Goal: Task Accomplishment & Management: Complete application form

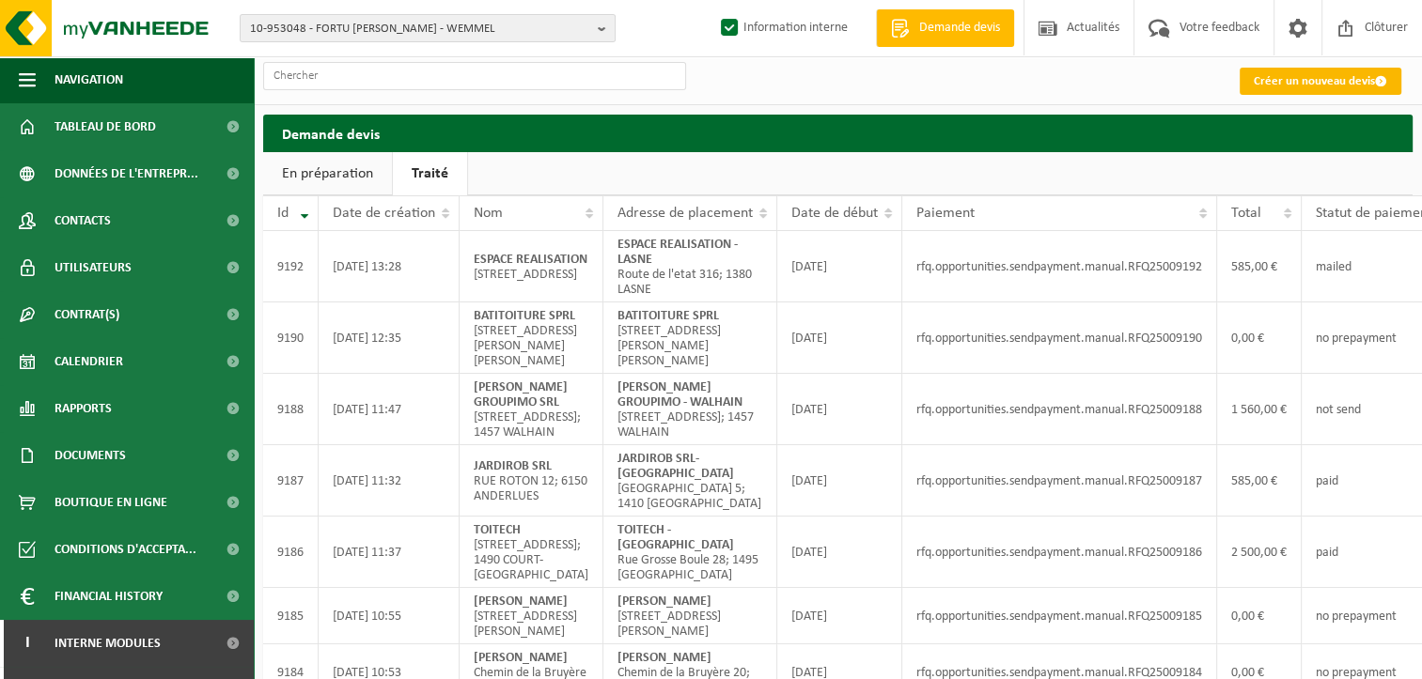
click at [1315, 83] on link "Créer un nouveau devis" at bounding box center [1320, 81] width 162 height 27
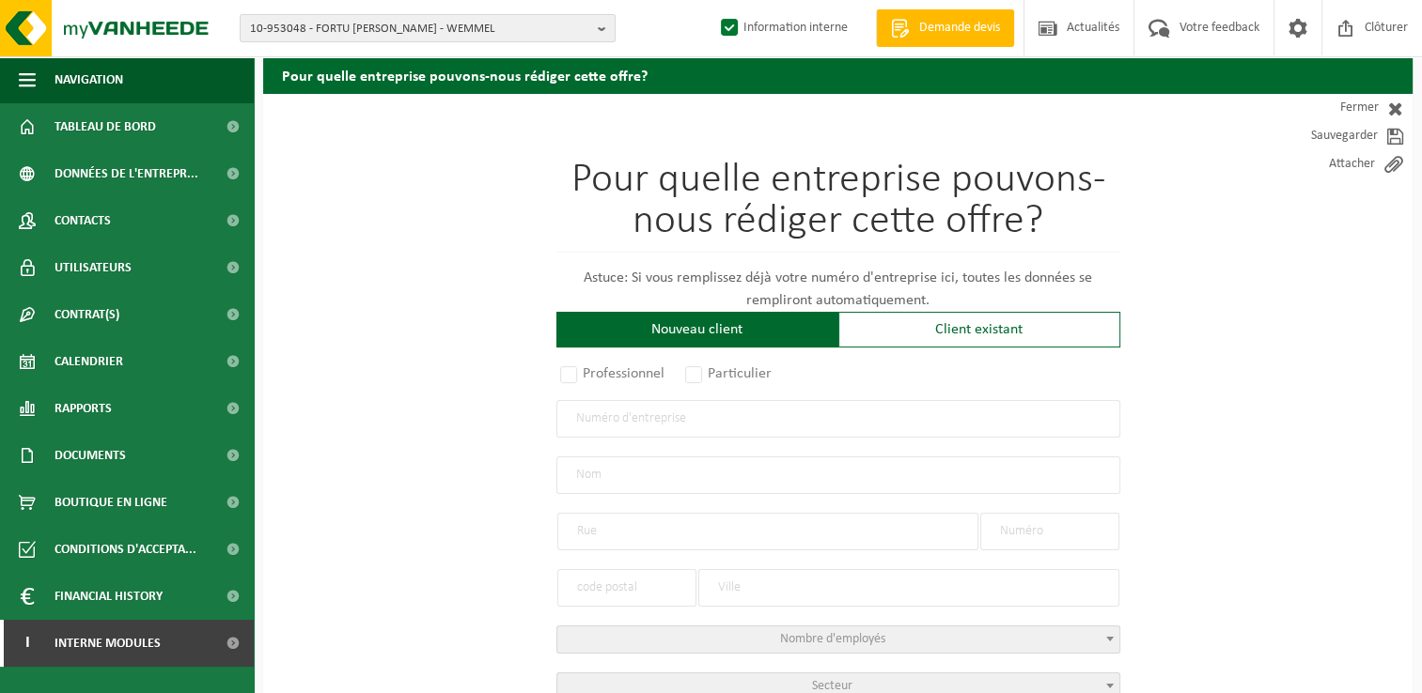
scroll to position [188, 0]
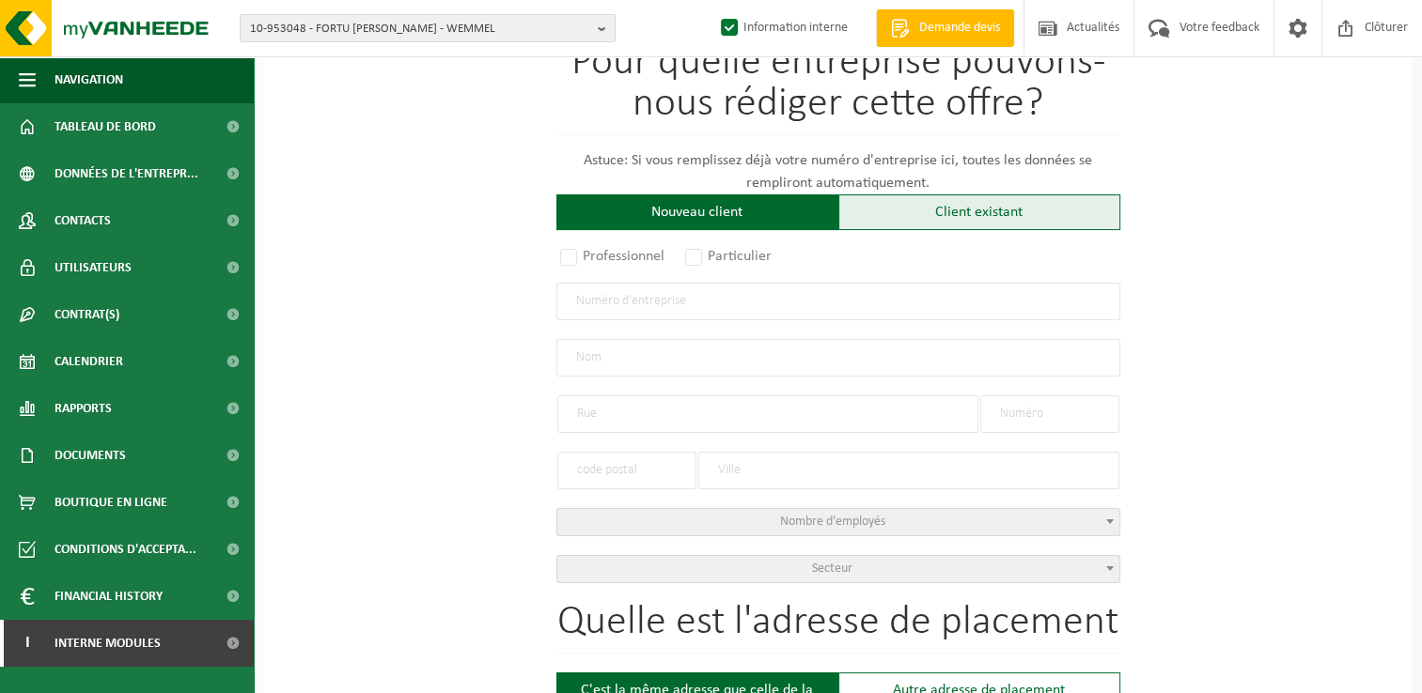
click at [936, 207] on div "Client existant" at bounding box center [979, 213] width 282 height 36
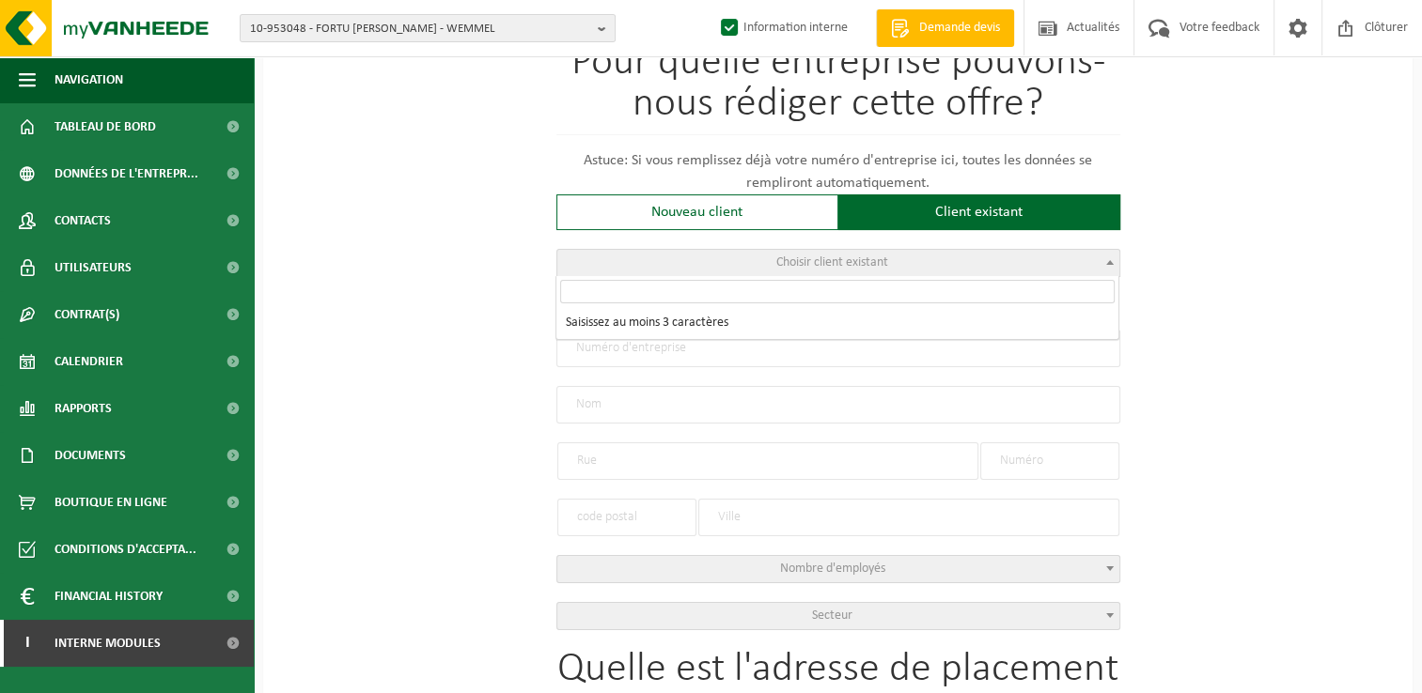
click at [869, 250] on span "Choisir client existant" at bounding box center [838, 263] width 562 height 26
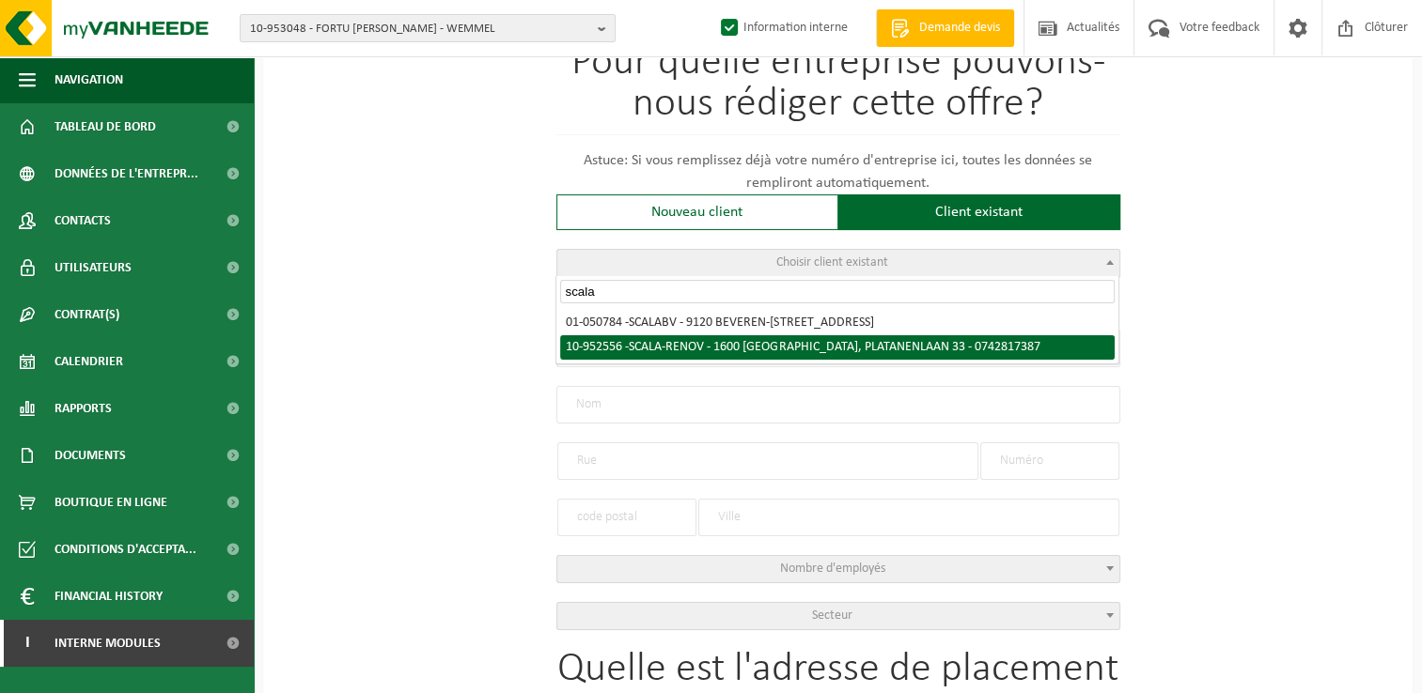
type input "scala"
select select "146463"
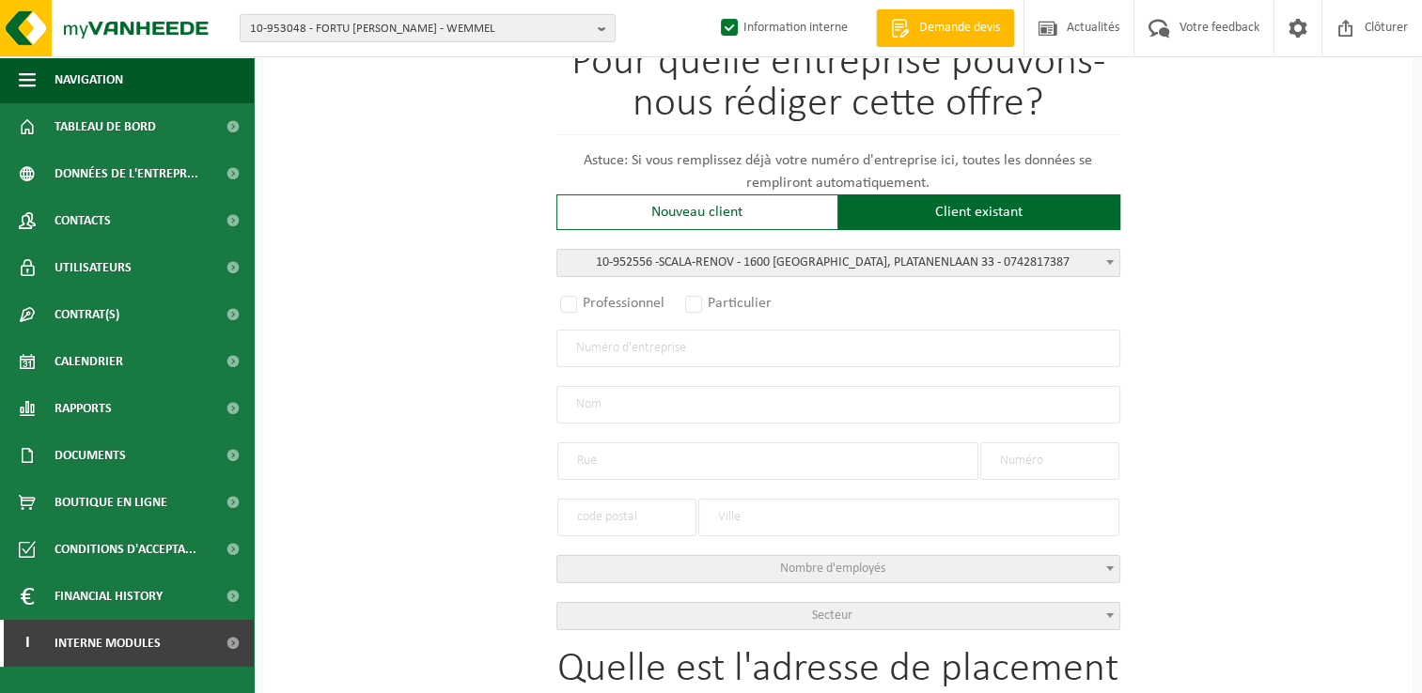
radio input "true"
type input "0742.817.387"
type input "SCALA-RENOV"
type input "PLATANENLAAN"
type input "33"
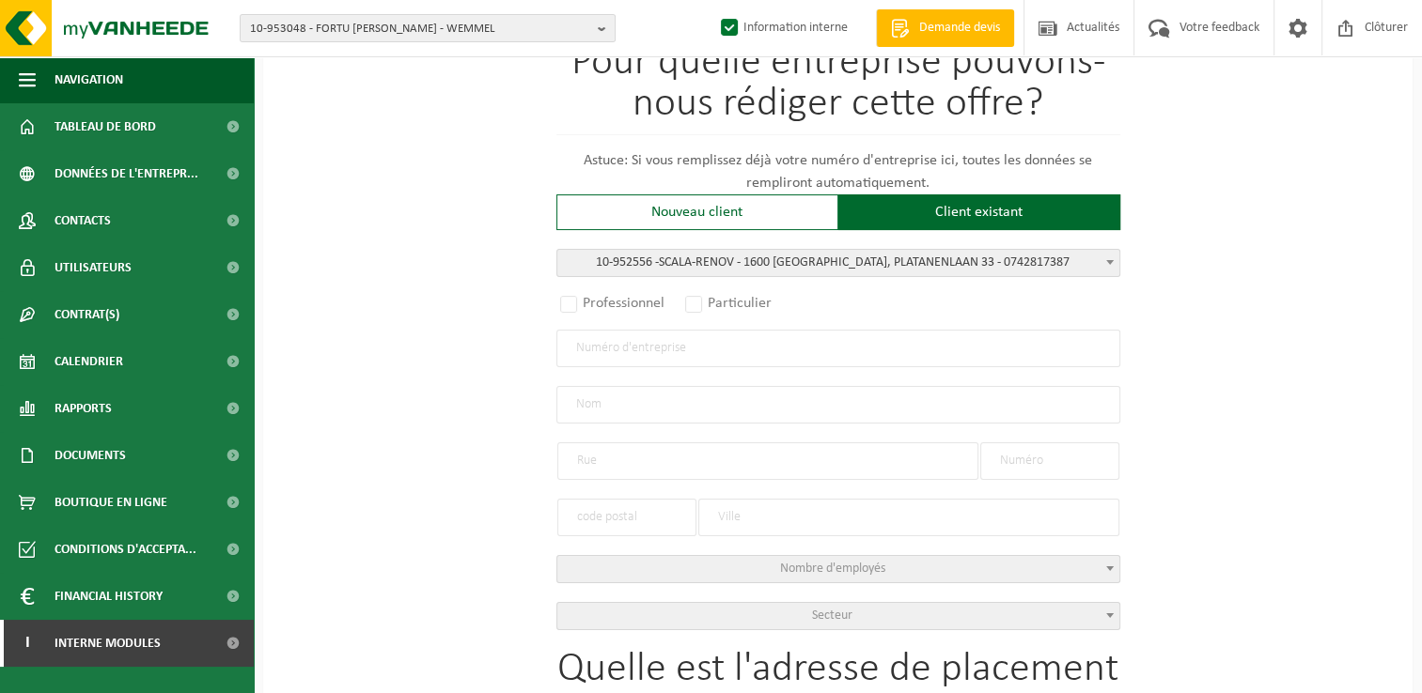
type input "1600"
type input "SINT-PIETERS-LEEUW"
select select "11"
type input "SCALA-RENOV"
type input "PLATANENLAAN"
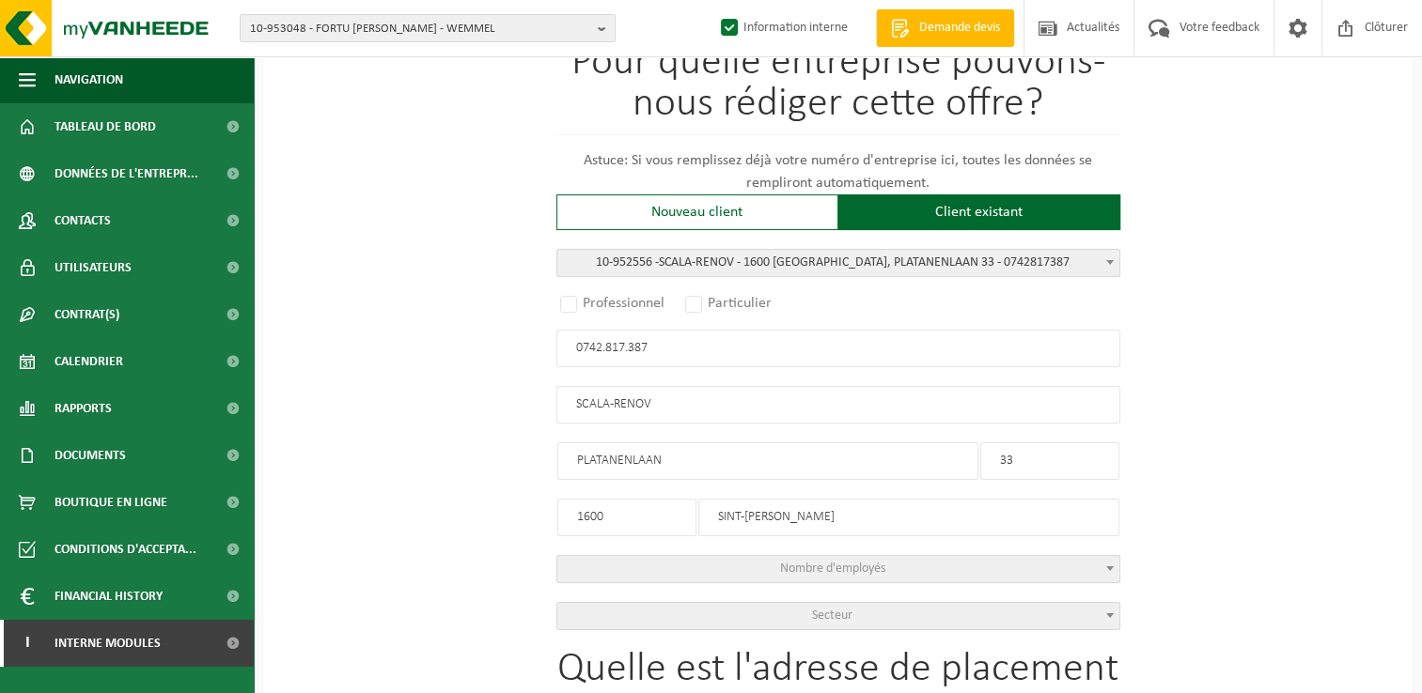
type input "33"
type input "1600"
type input "SINT-PIETERS-LEEUW"
select select
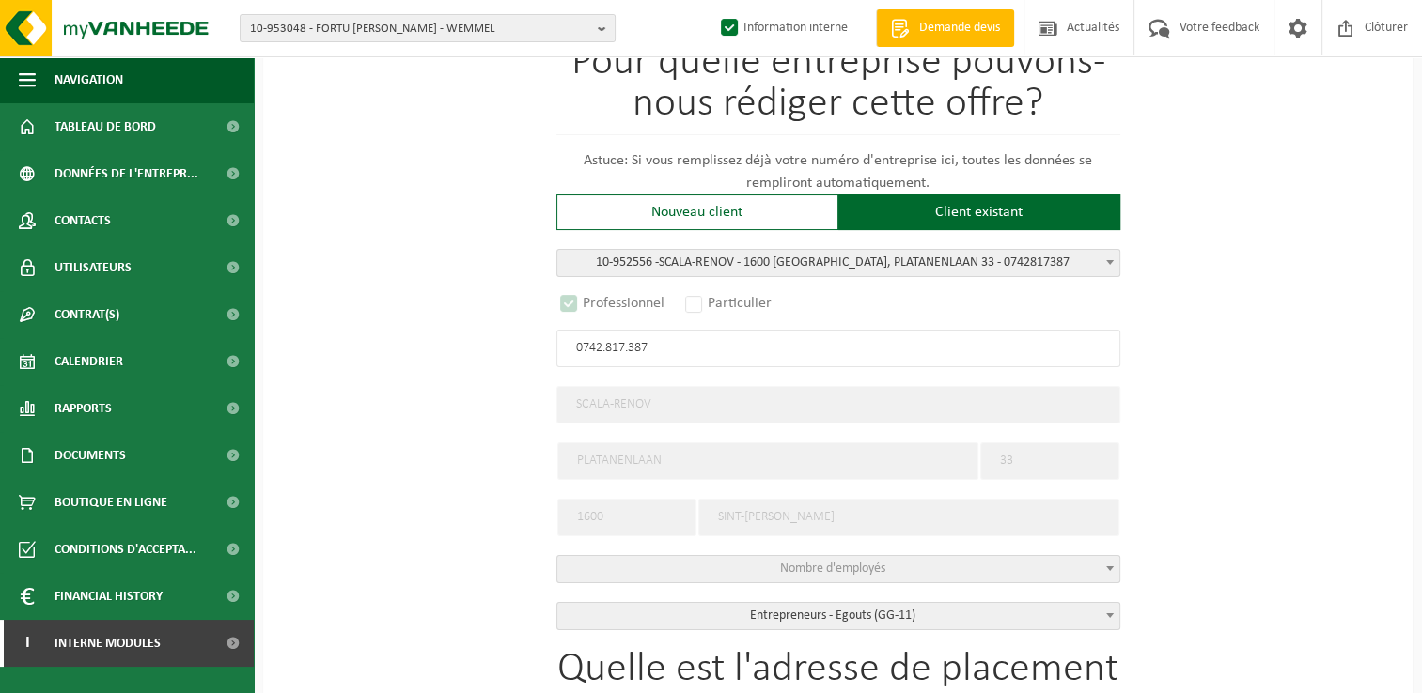
select select "D"
select select
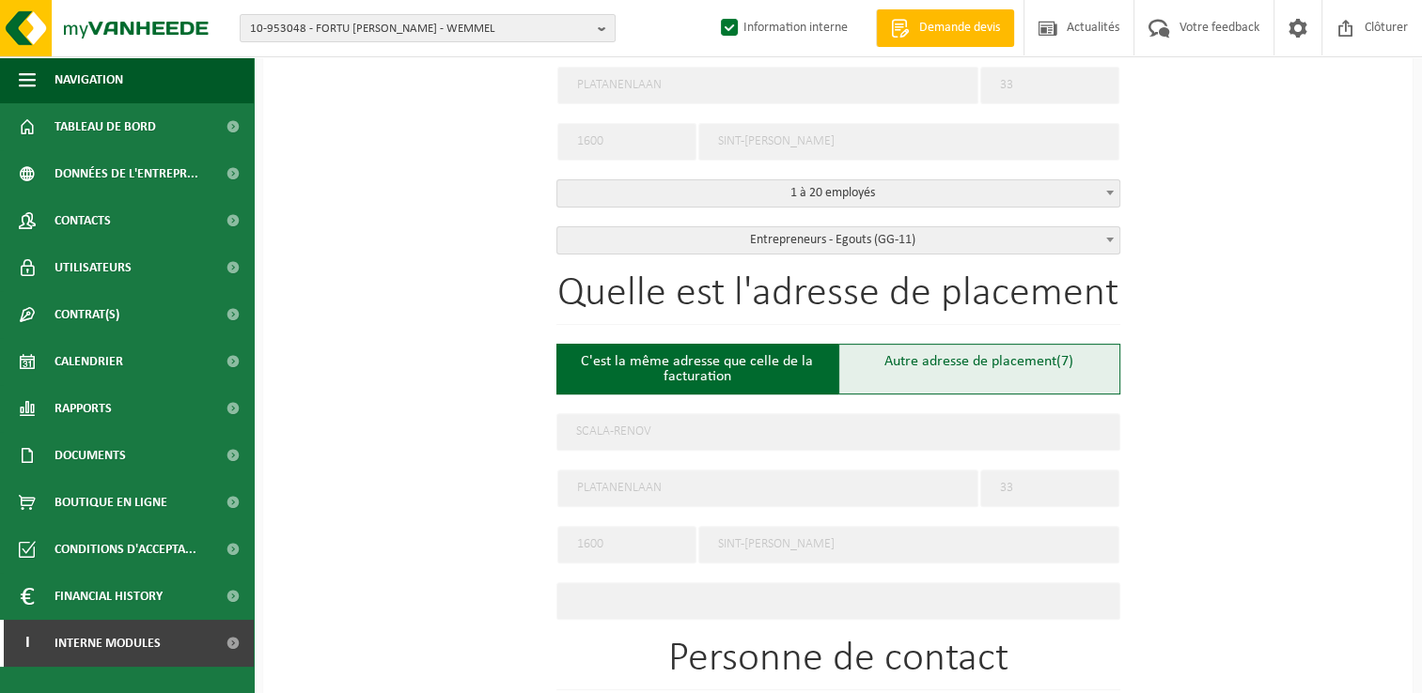
click at [958, 360] on div "Autre adresse de placement (7)" at bounding box center [979, 369] width 282 height 51
type input "Chantier -"
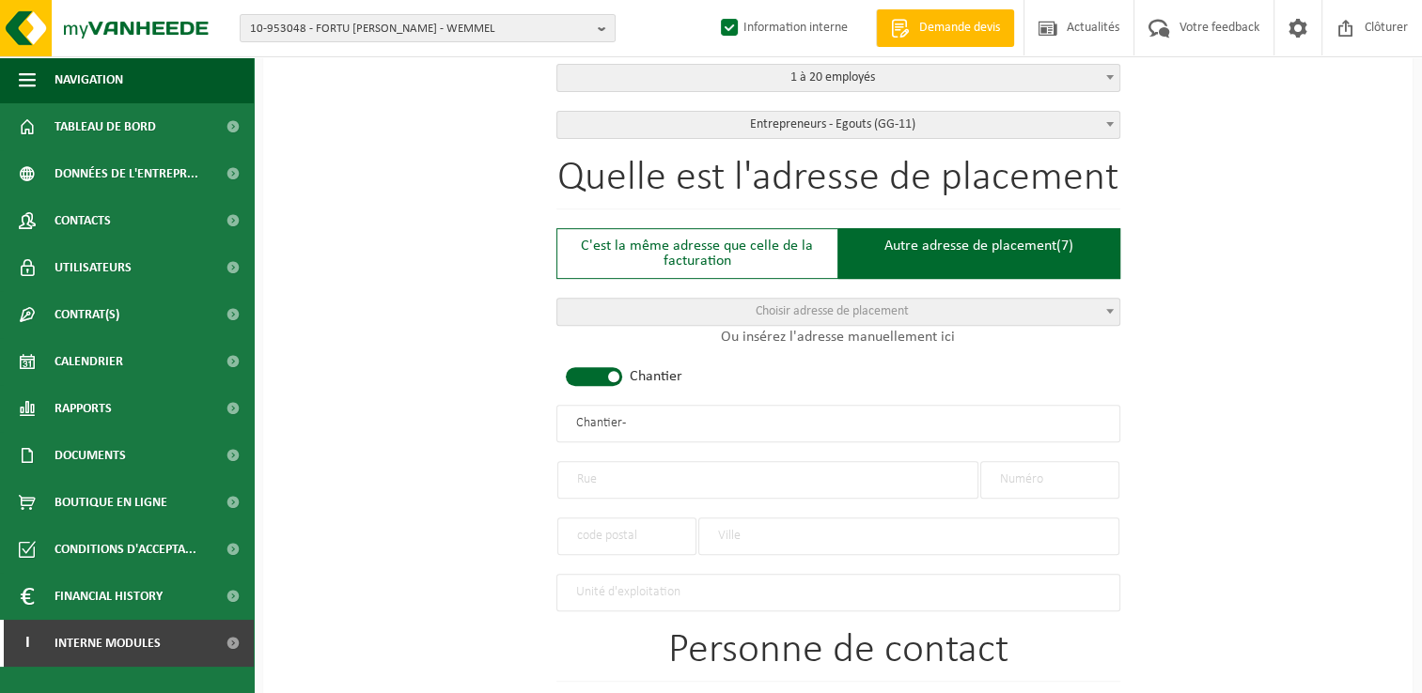
scroll to position [752, 0]
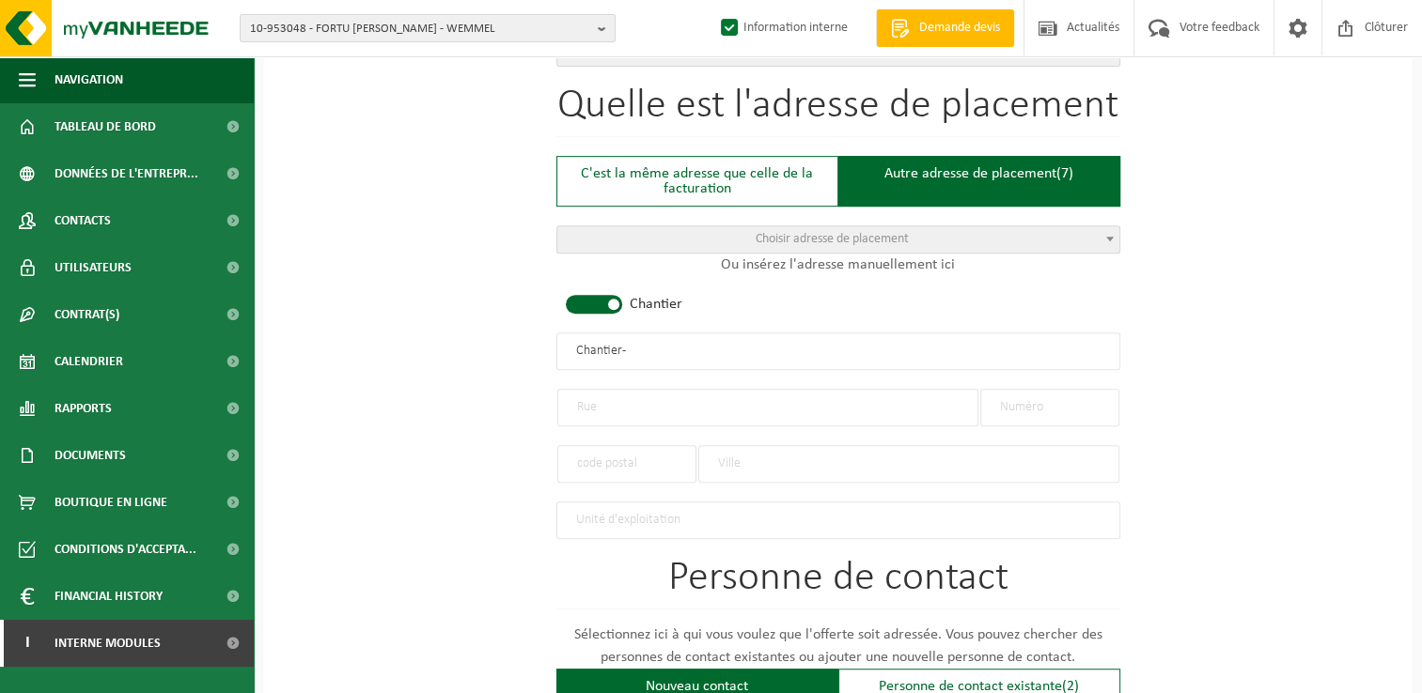
click at [629, 413] on input "text" at bounding box center [767, 408] width 421 height 38
type input "Rue Fourmois"
type input "23"
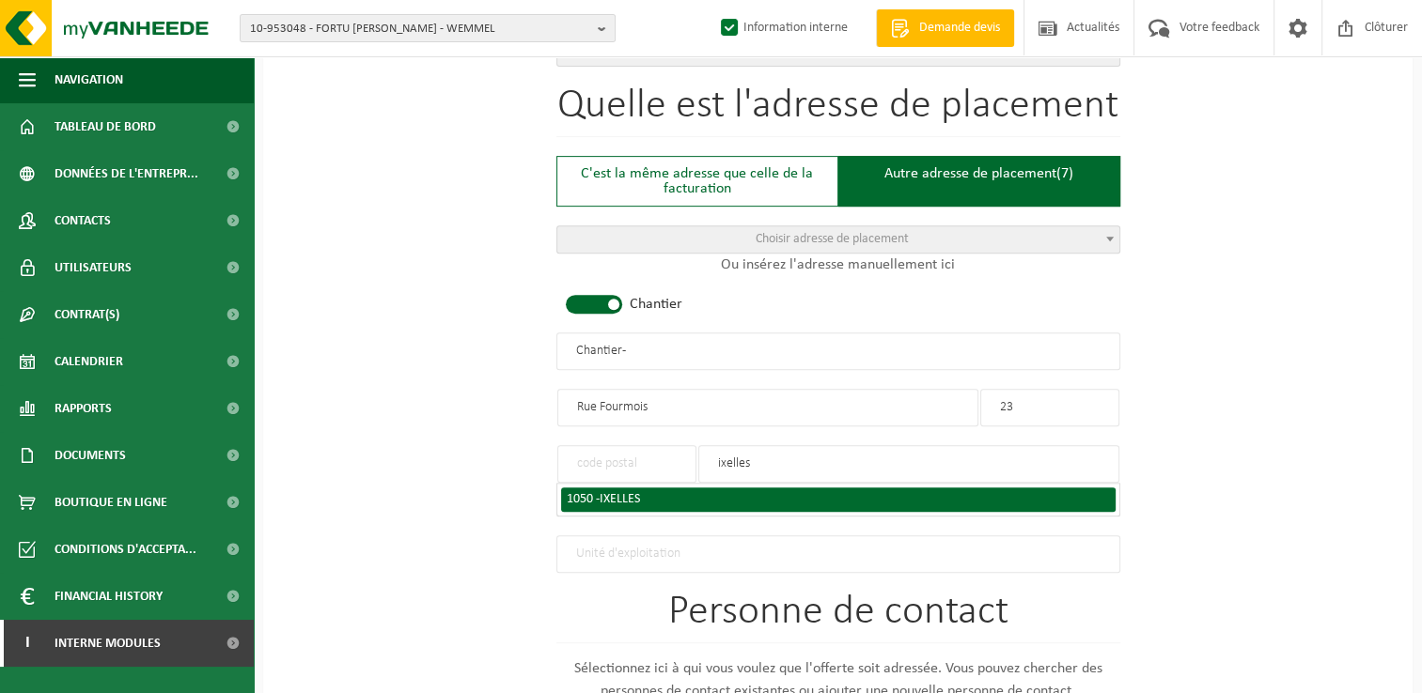
type input "ixelles"
click at [665, 493] on div "1050 - IXELLES" at bounding box center [838, 499] width 543 height 13
type input "1050"
type input "IXELLES"
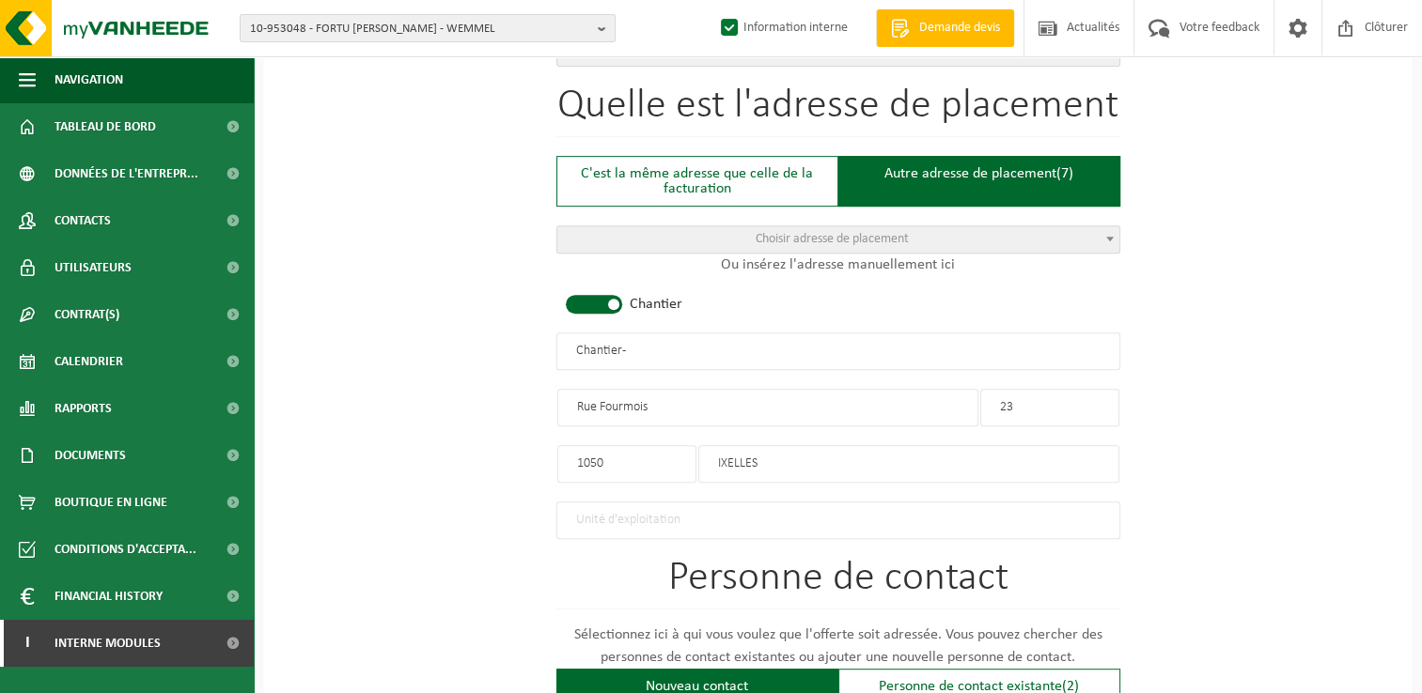
drag, startPoint x: 664, startPoint y: 342, endPoint x: 445, endPoint y: 341, distance: 218.9
click at [445, 341] on div "Pour quelle entreprise pouvons-nous rédiger cette offre? Astuce: Si vous rempli…" at bounding box center [837, 348] width 1149 height 1871
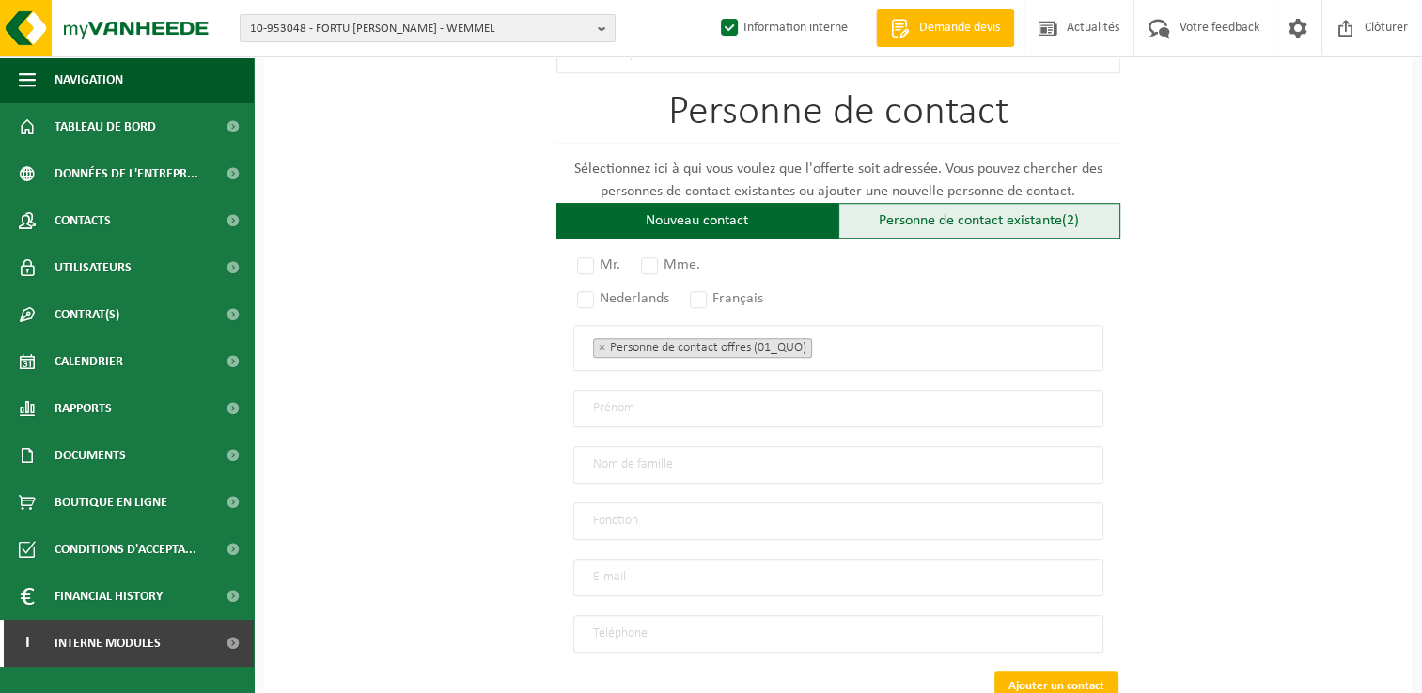
scroll to position [1222, 0]
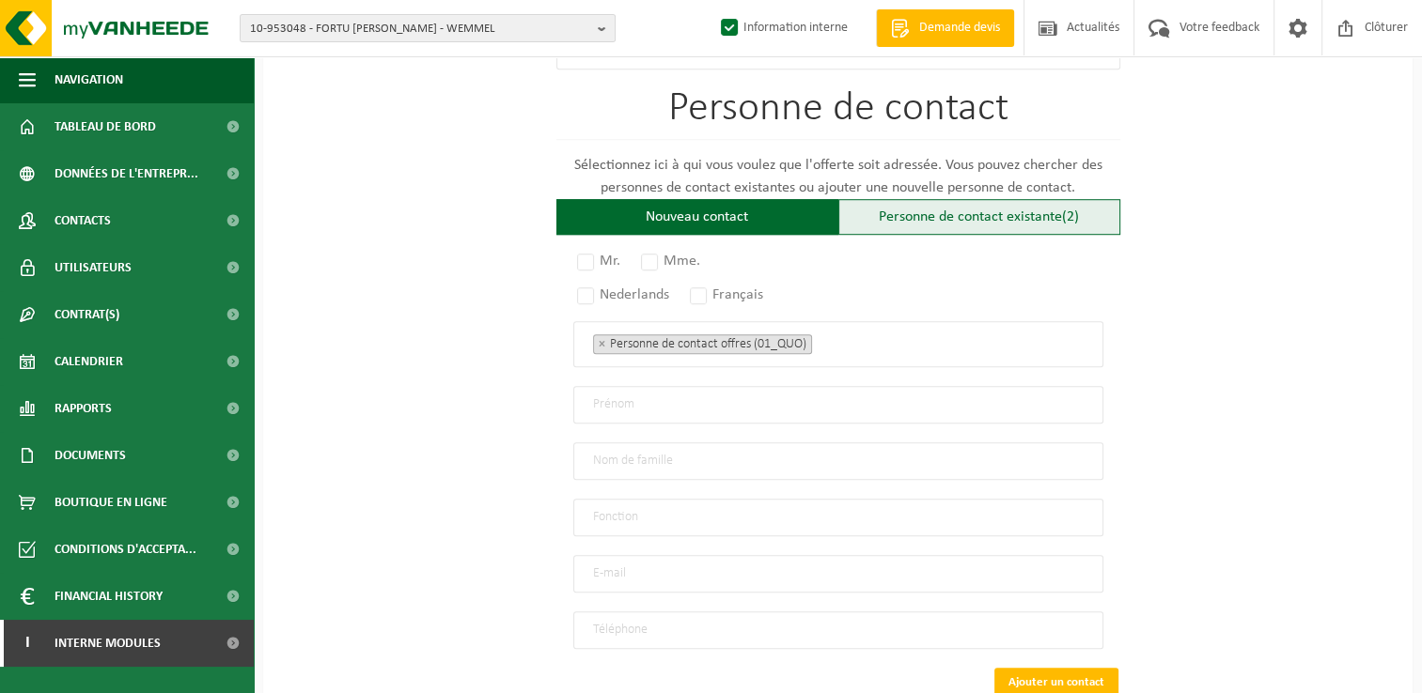
type input "SCALA RENOV - IXELLES"
drag, startPoint x: 920, startPoint y: 219, endPoint x: 890, endPoint y: 229, distance: 31.8
click at [918, 218] on div "Personne de contact existante (2)" at bounding box center [979, 217] width 282 height 36
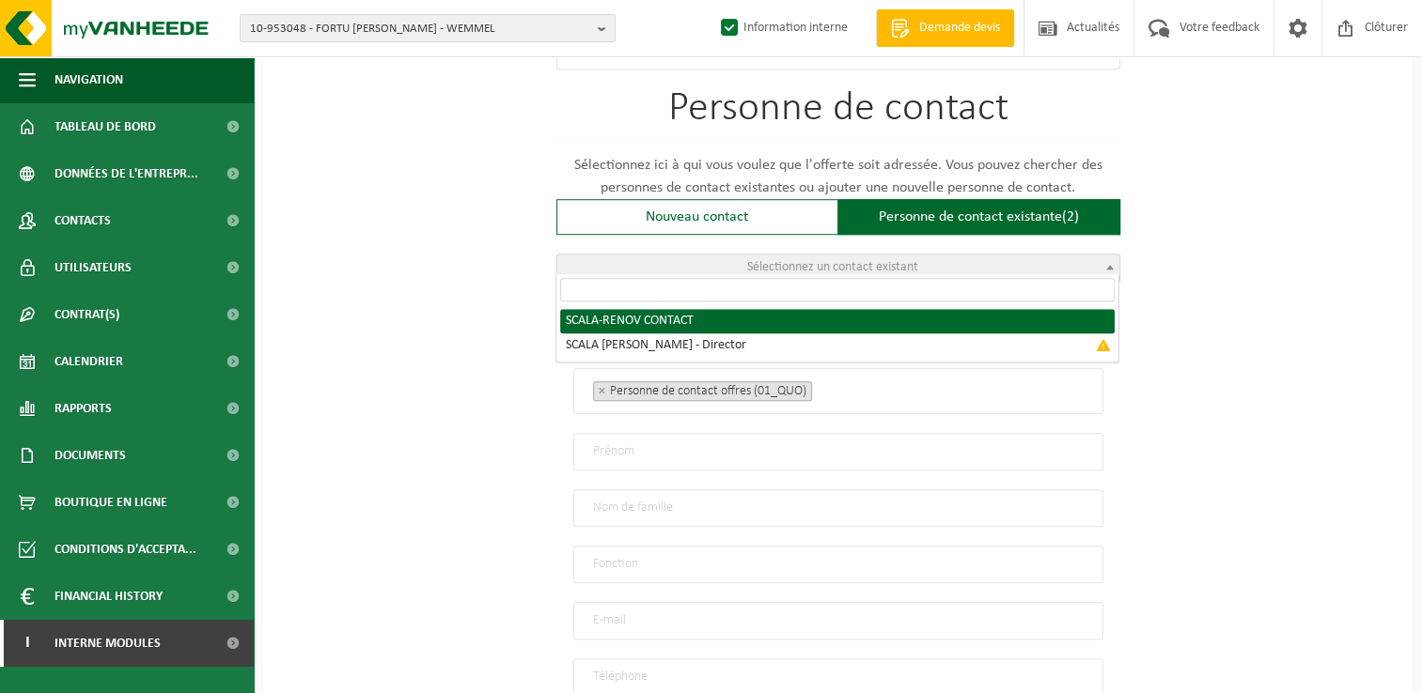
click at [838, 260] on span "Sélectionnez un contact existant" at bounding box center [832, 267] width 171 height 14
radio input "true"
select select "{"code":"10-952557","firstname":"CONTACT","surname":"SCALA-RENOV","gender":"Unk…"
type input "CONTACT"
type input "SCALA-RENOV"
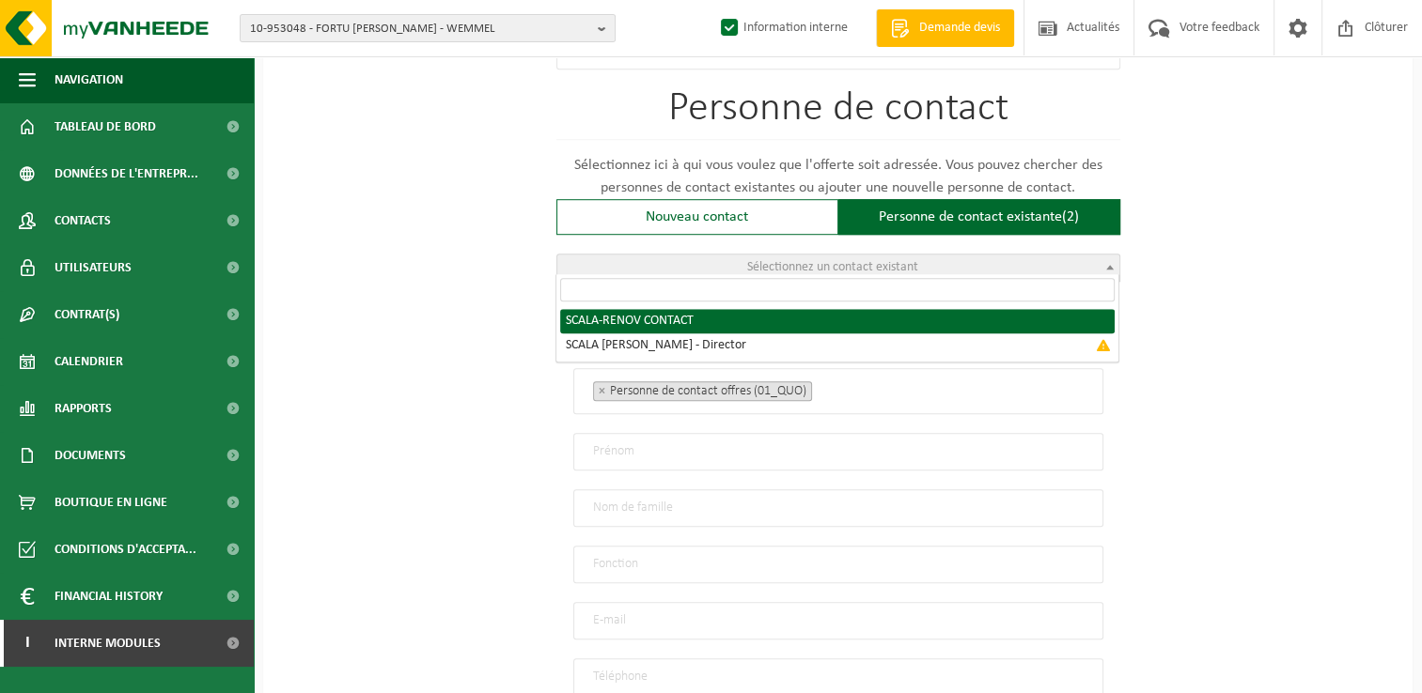
type input "scala.renov@hotmail.com"
type input "0476 32 77 85"
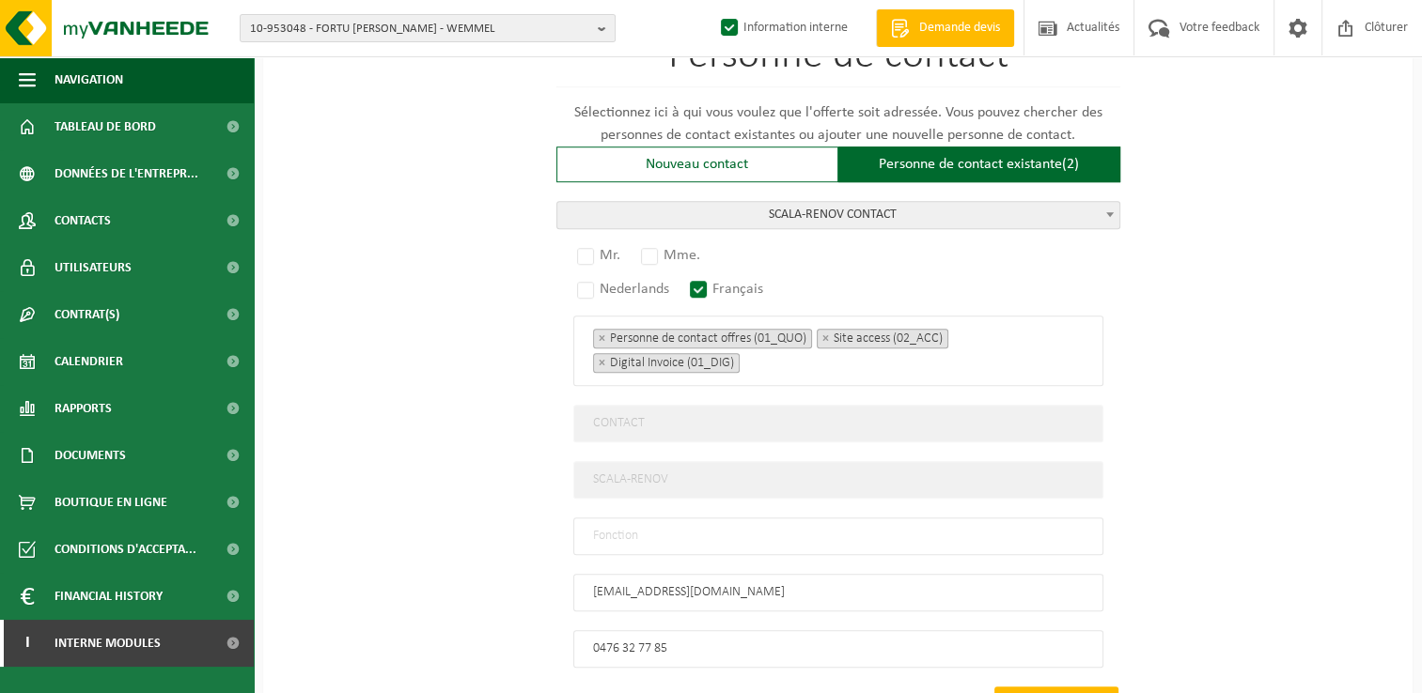
scroll to position [1315, 0]
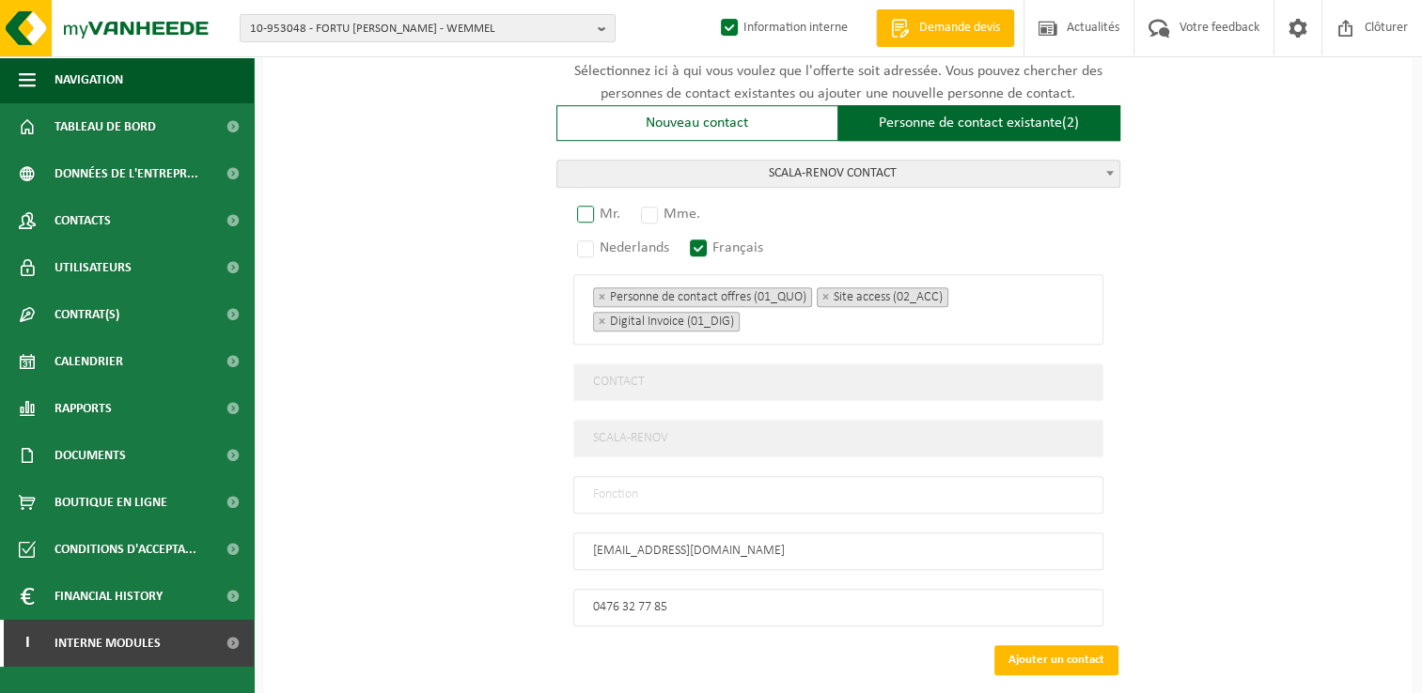
click at [610, 205] on label "Mr." at bounding box center [599, 214] width 53 height 26
radio input "true"
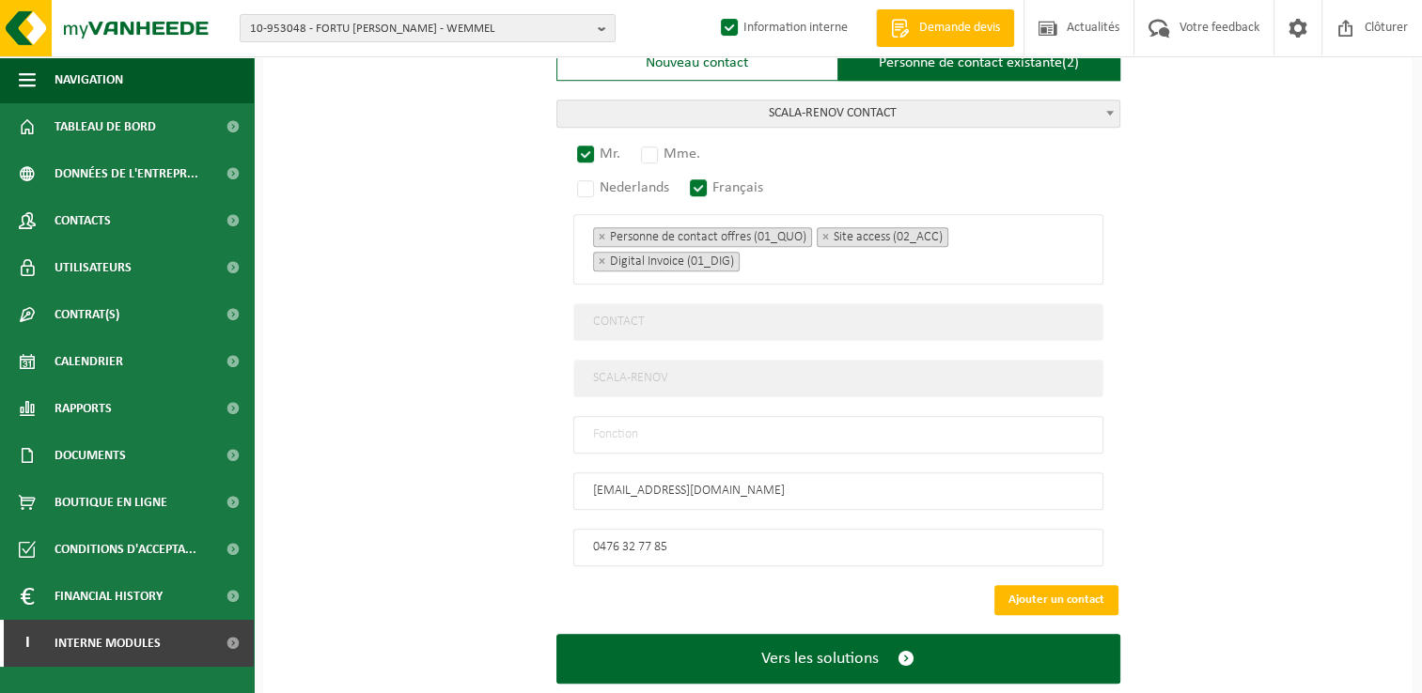
scroll to position [1408, 0]
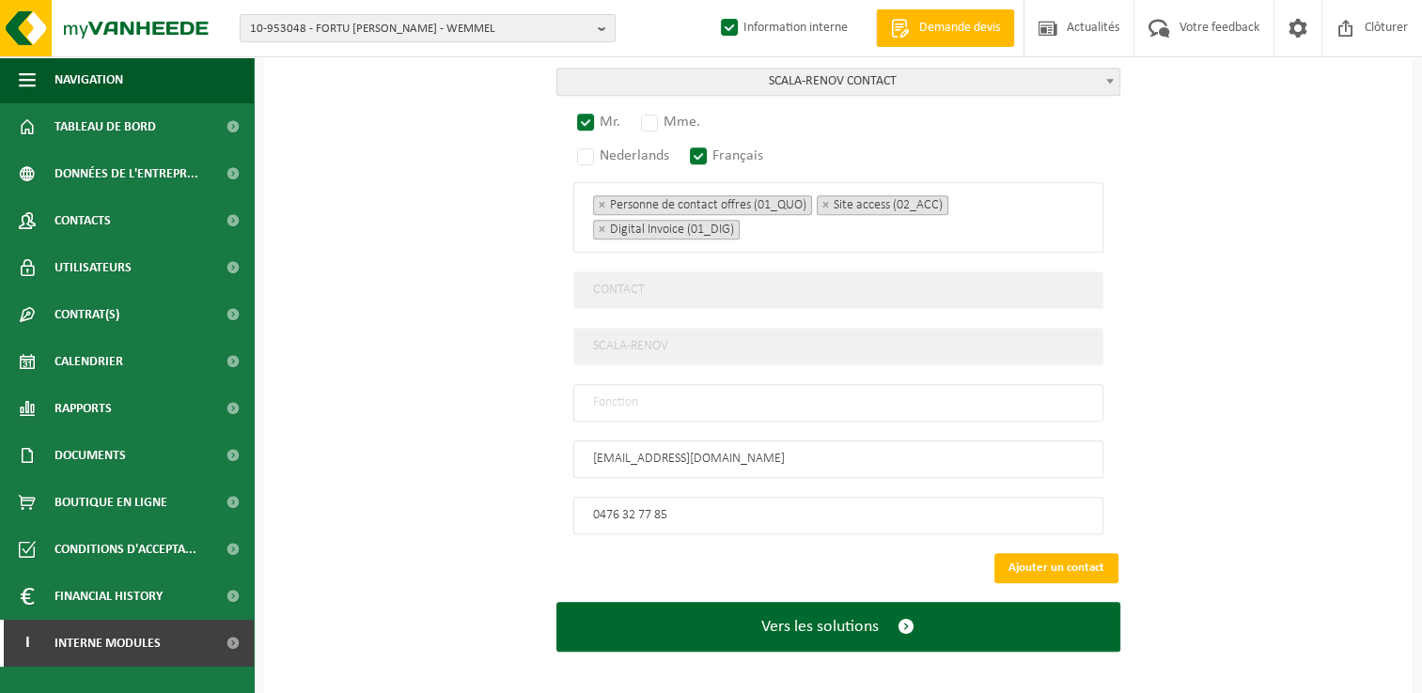
click at [696, 392] on input "text" at bounding box center [838, 403] width 530 height 38
type input "Manager"
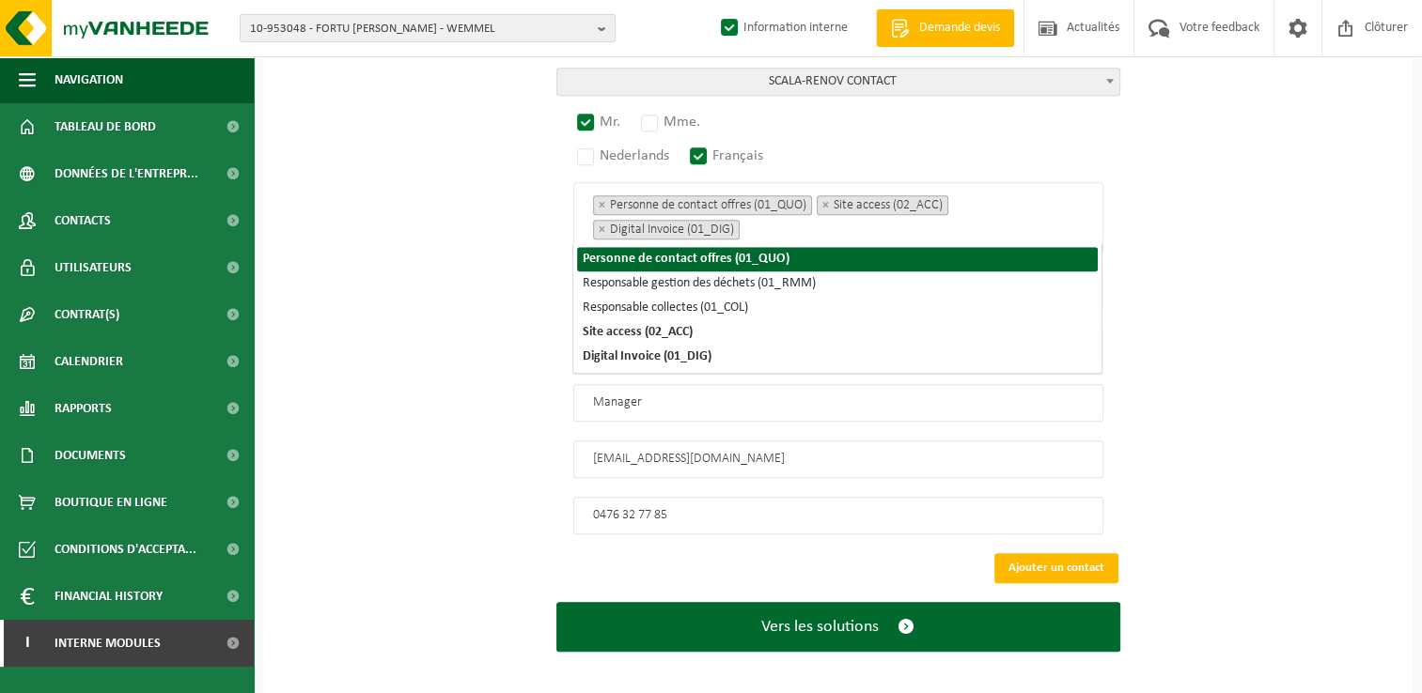
scroll to position [1134, 0]
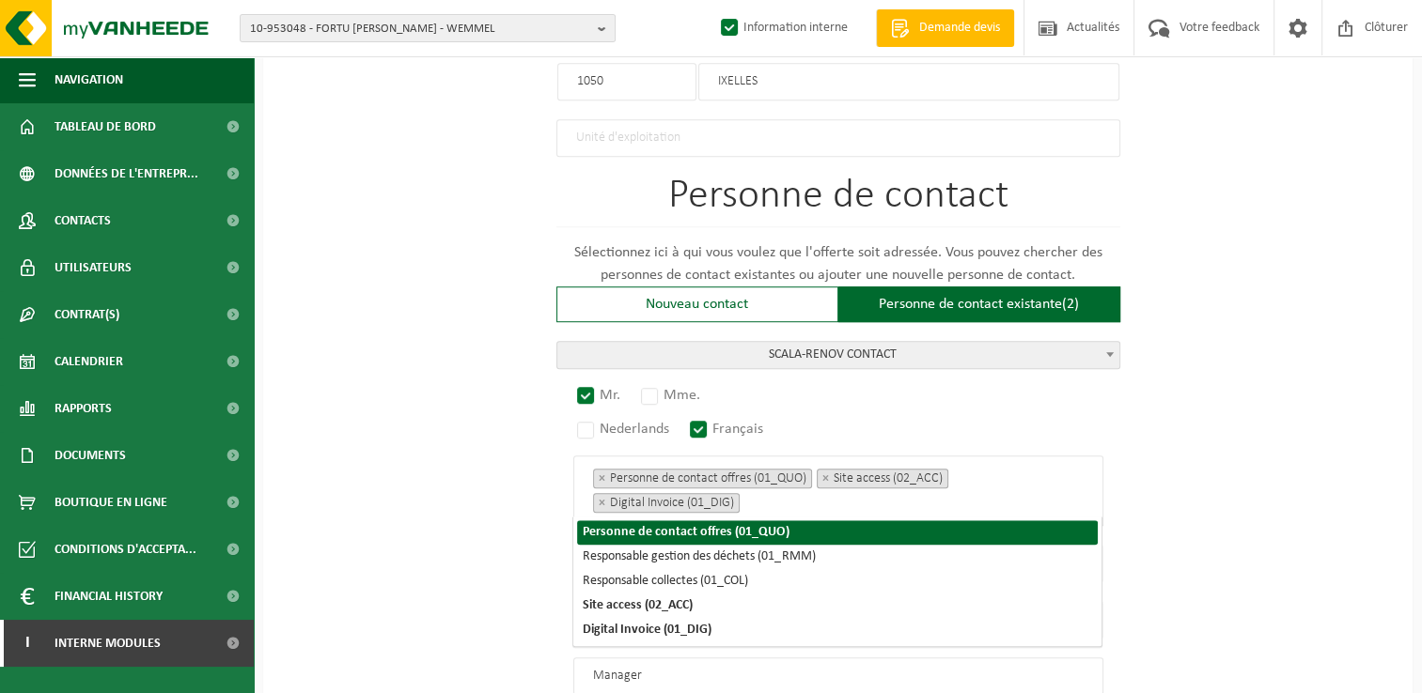
click at [1292, 397] on div "Pour quelle entreprise pouvons-nous rédiger cette offre? Astuce: Si vous rempli…" at bounding box center [837, 1] width 1149 height 1942
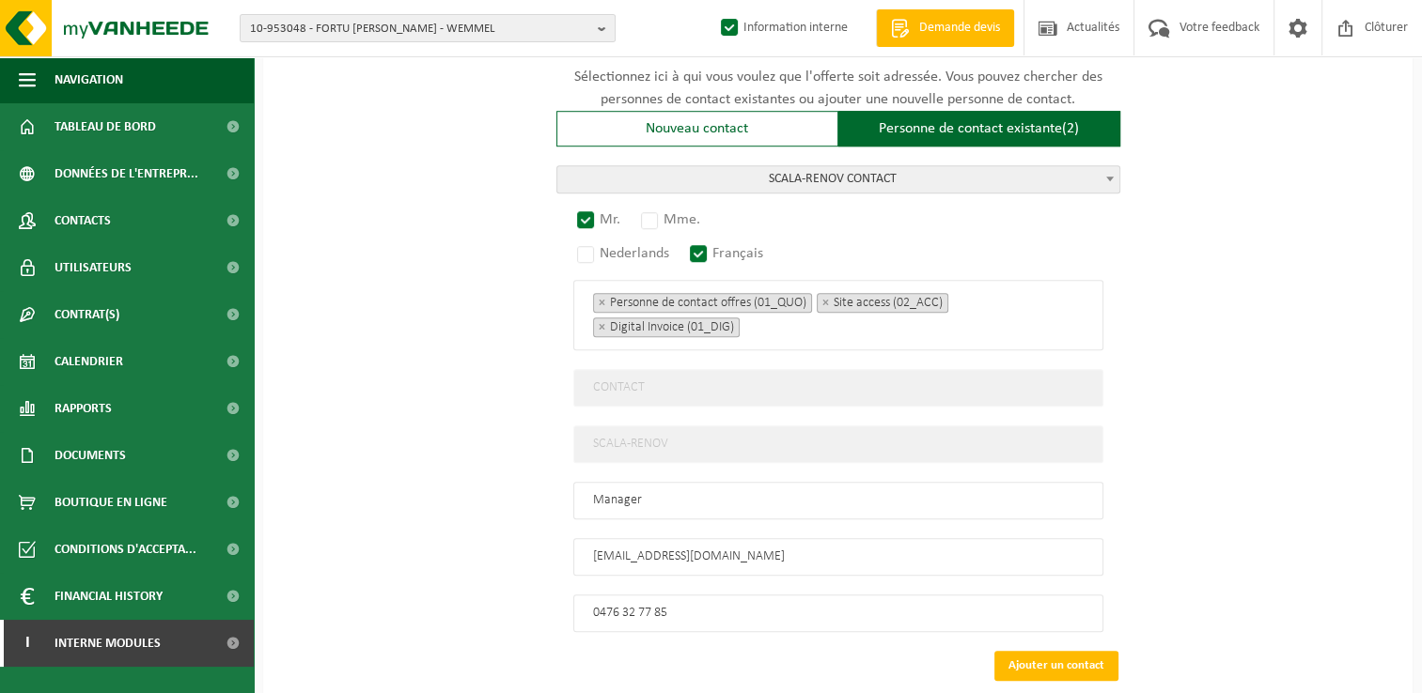
scroll to position [1408, 0]
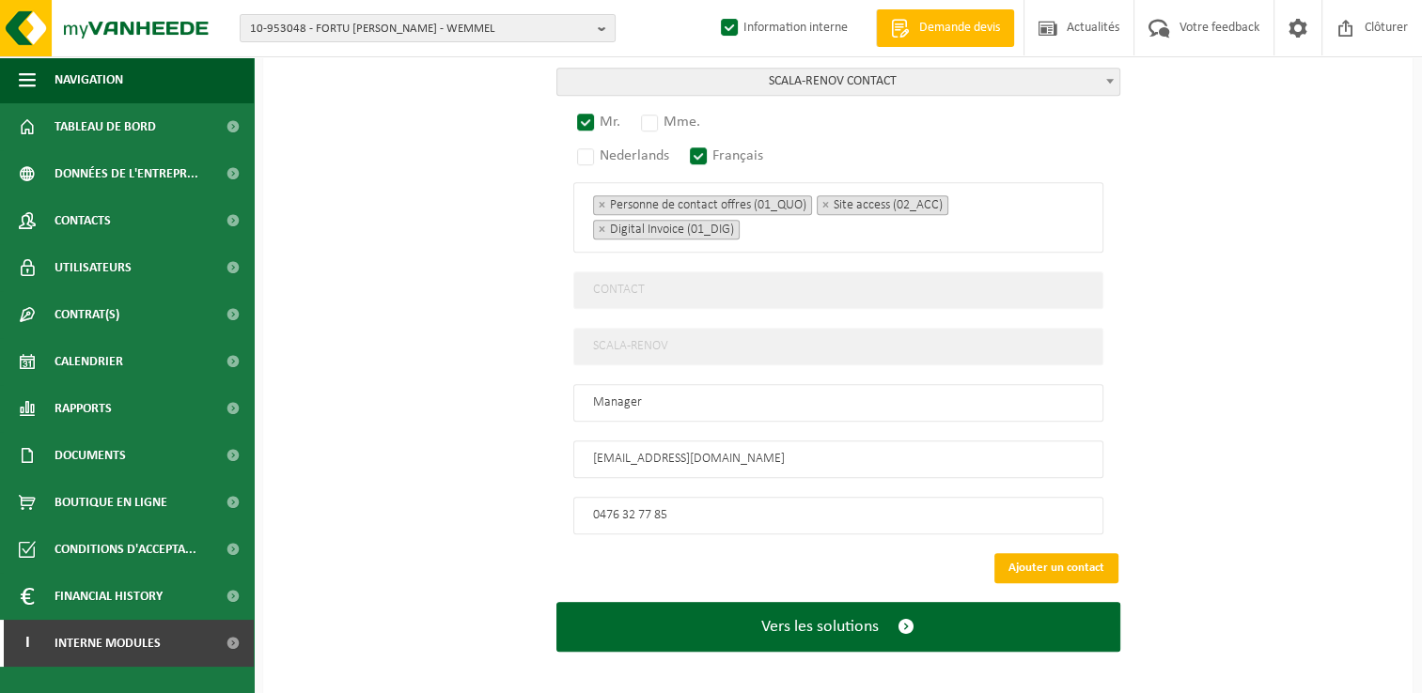
click at [1014, 553] on button "Ajouter un contact" at bounding box center [1056, 568] width 124 height 30
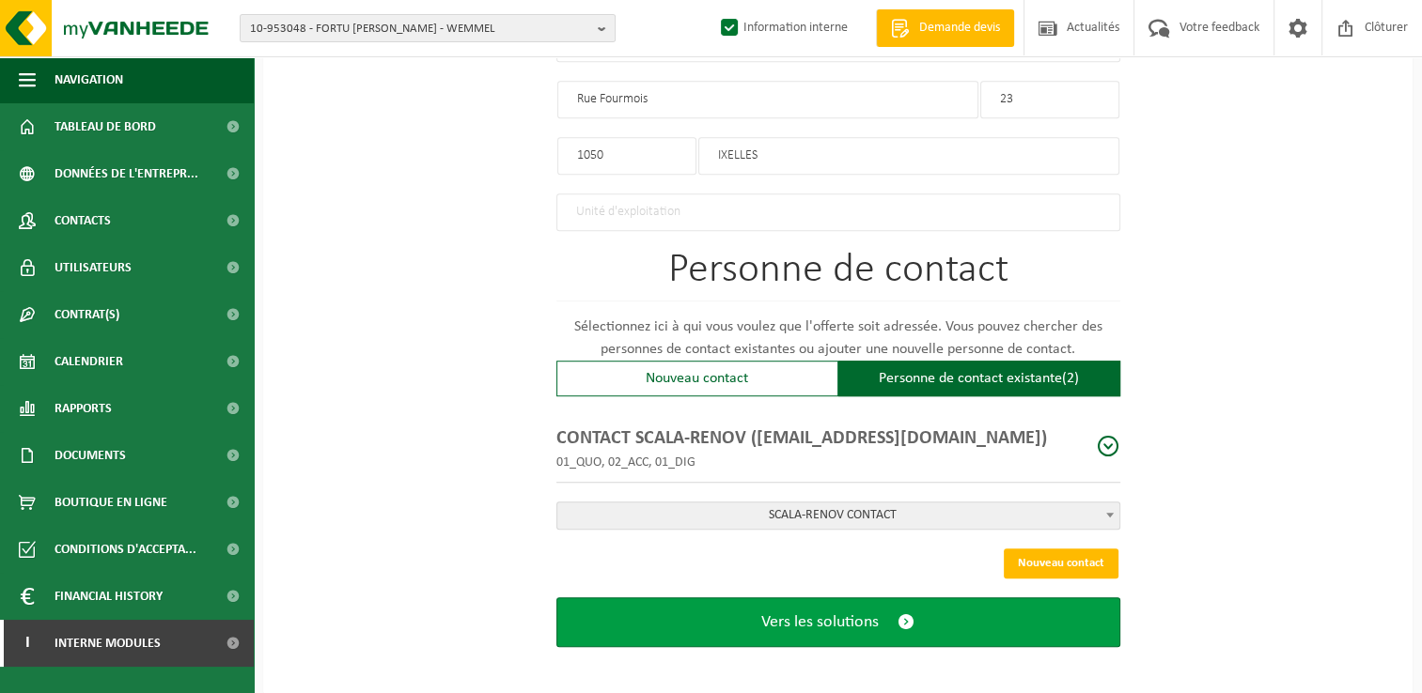
click at [844, 613] on span "Vers les solutions" at bounding box center [819, 623] width 117 height 20
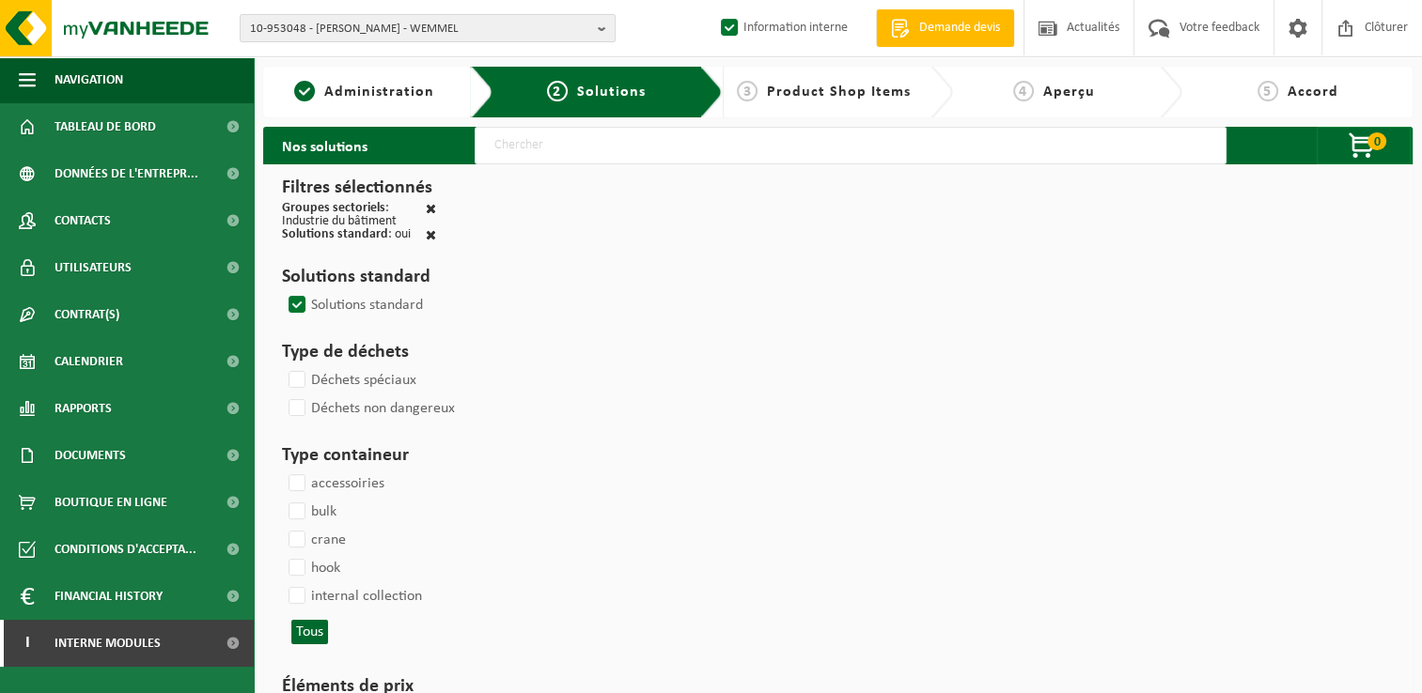
click at [601, 156] on input "text" at bounding box center [851, 146] width 752 height 38
type input "000291"
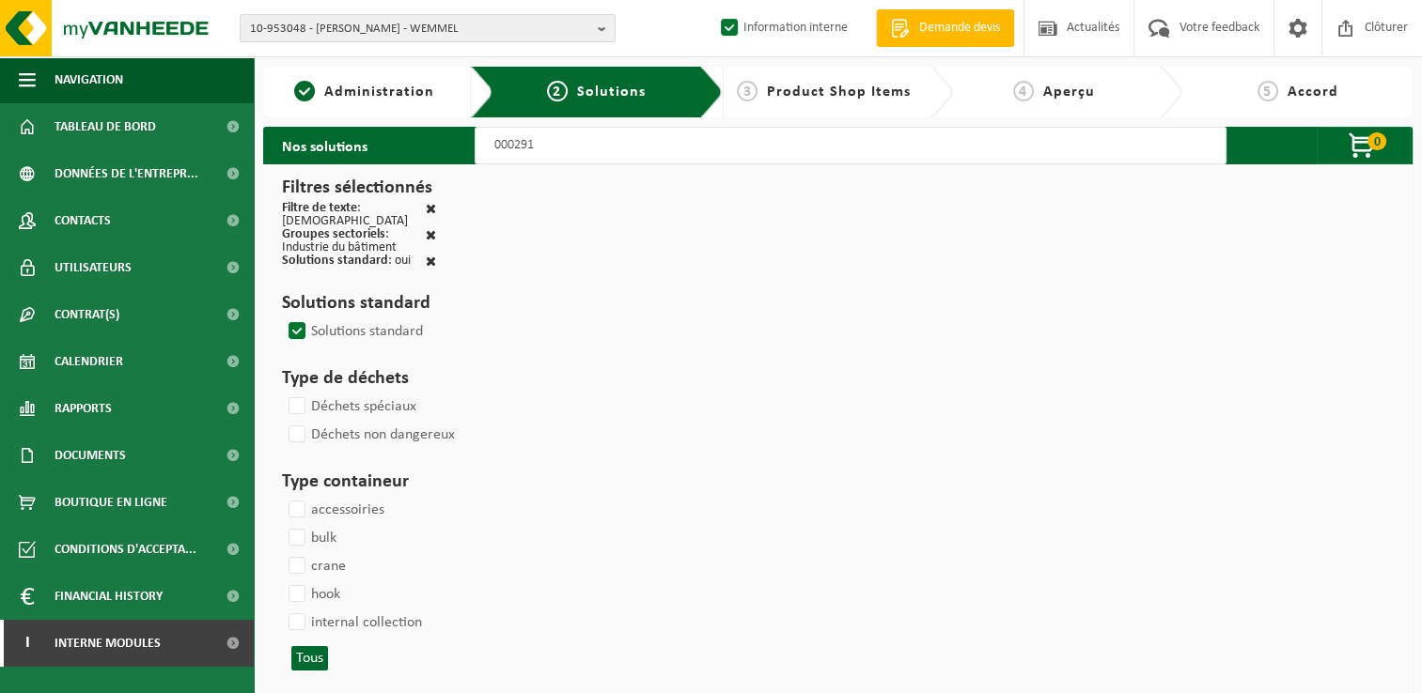
select select
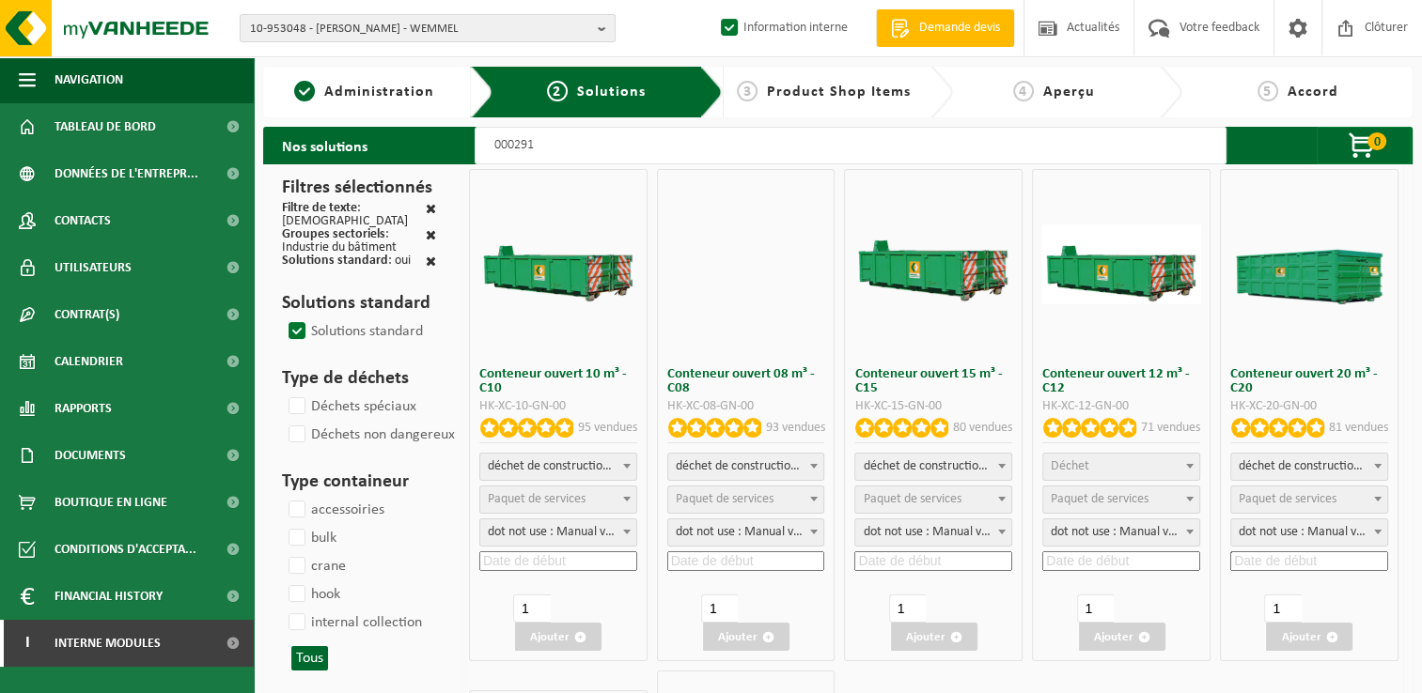
select select
select select "197"
select select
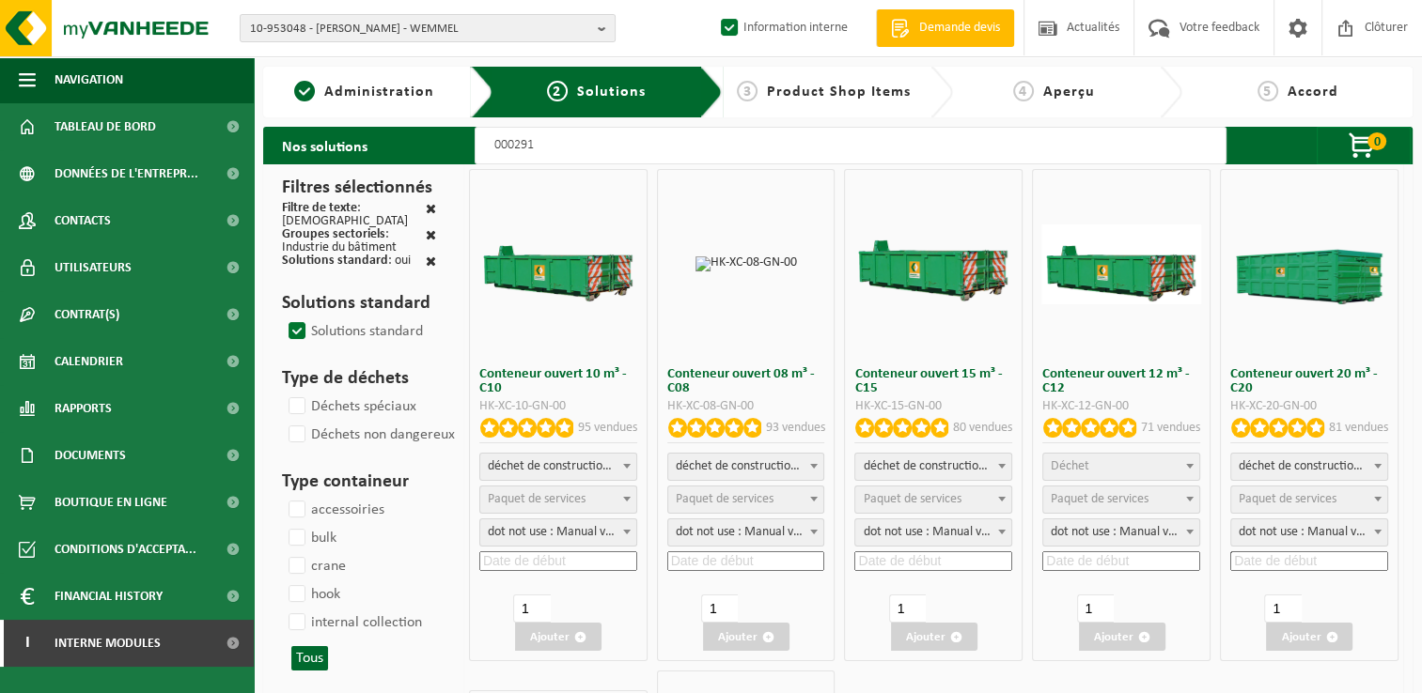
select select
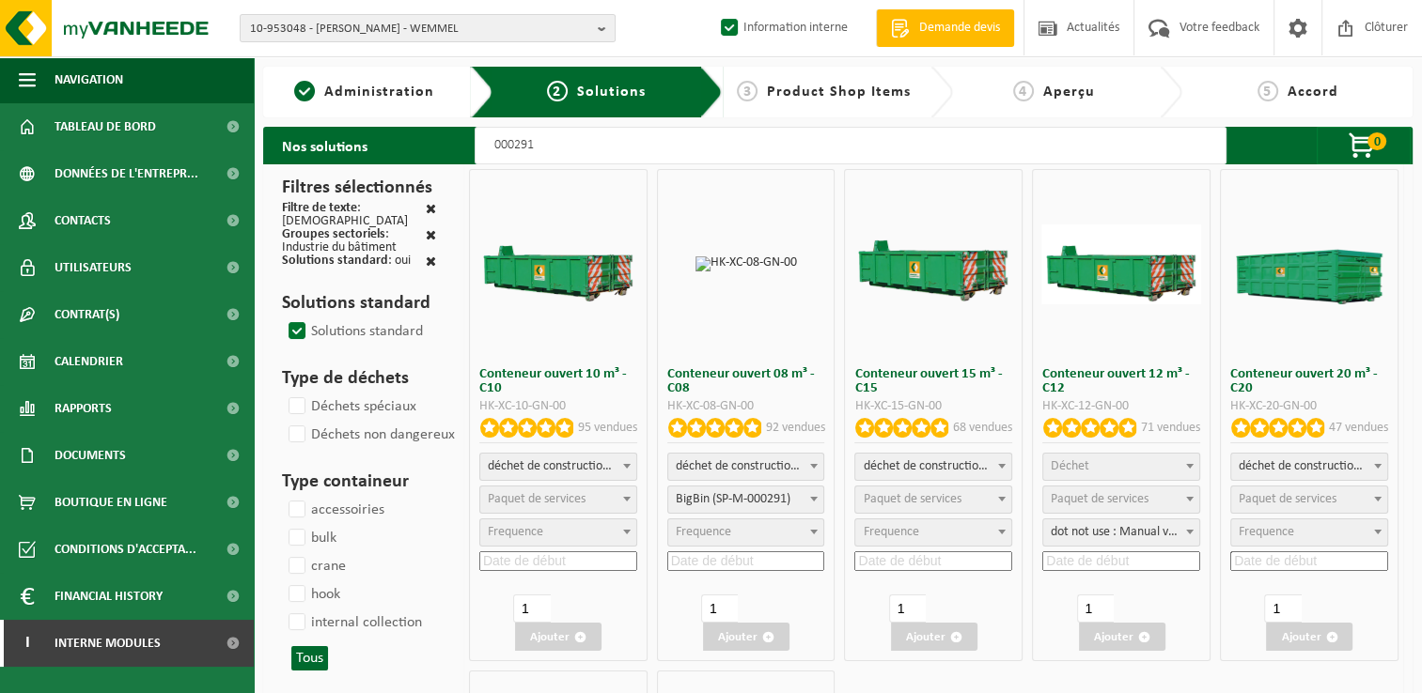
select select "25"
select select "197"
select select
select select "197"
select select
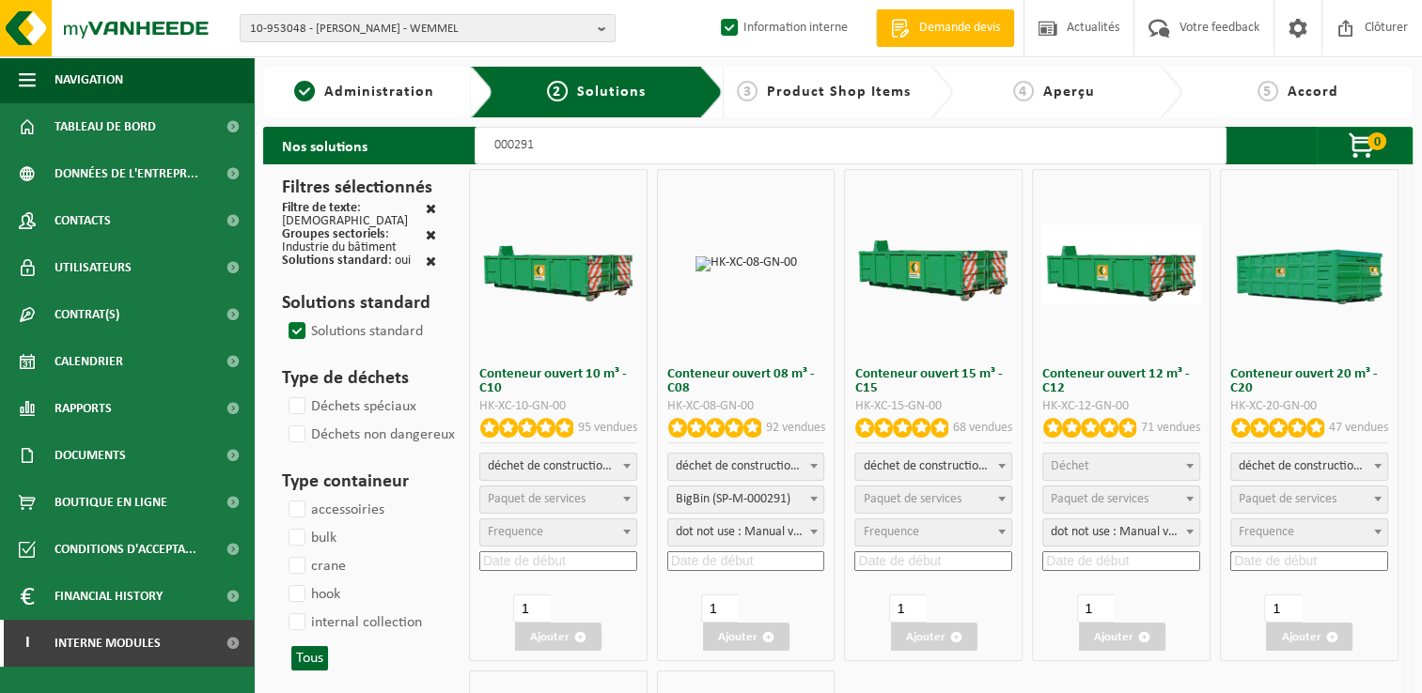
select select "25"
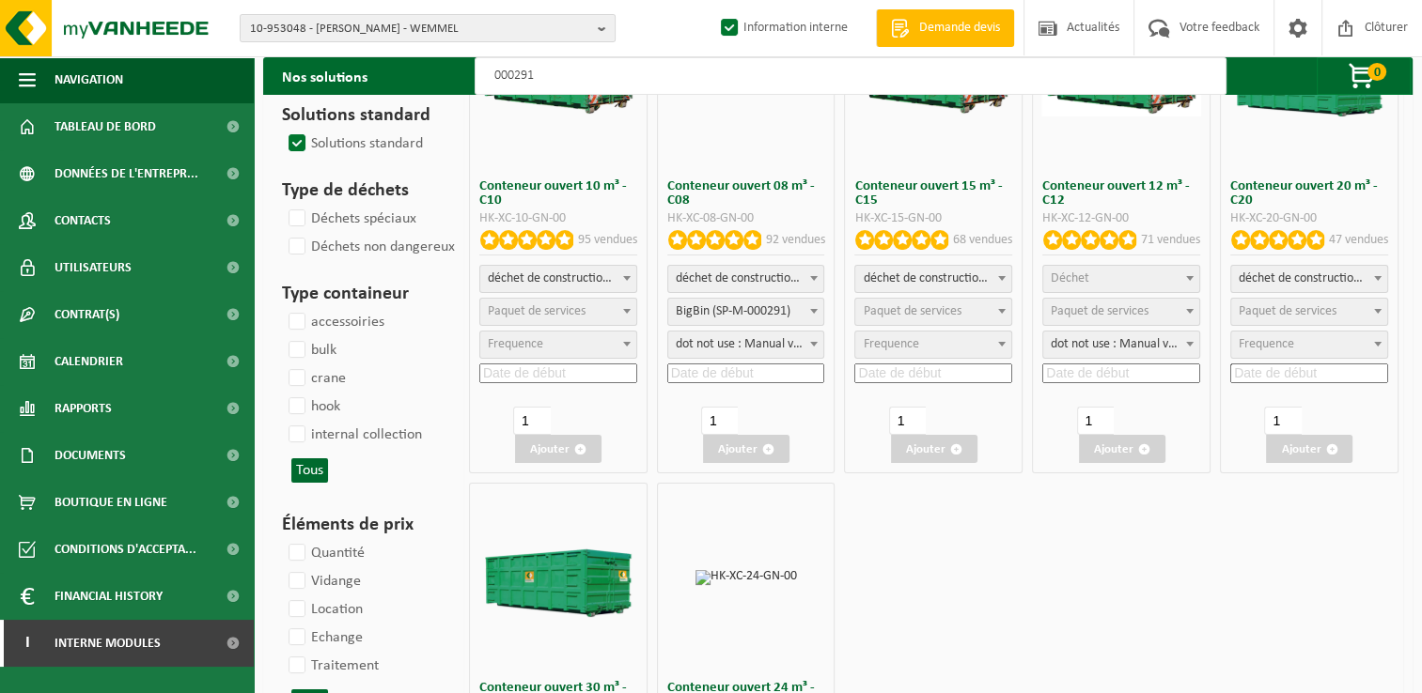
scroll to position [282, 0]
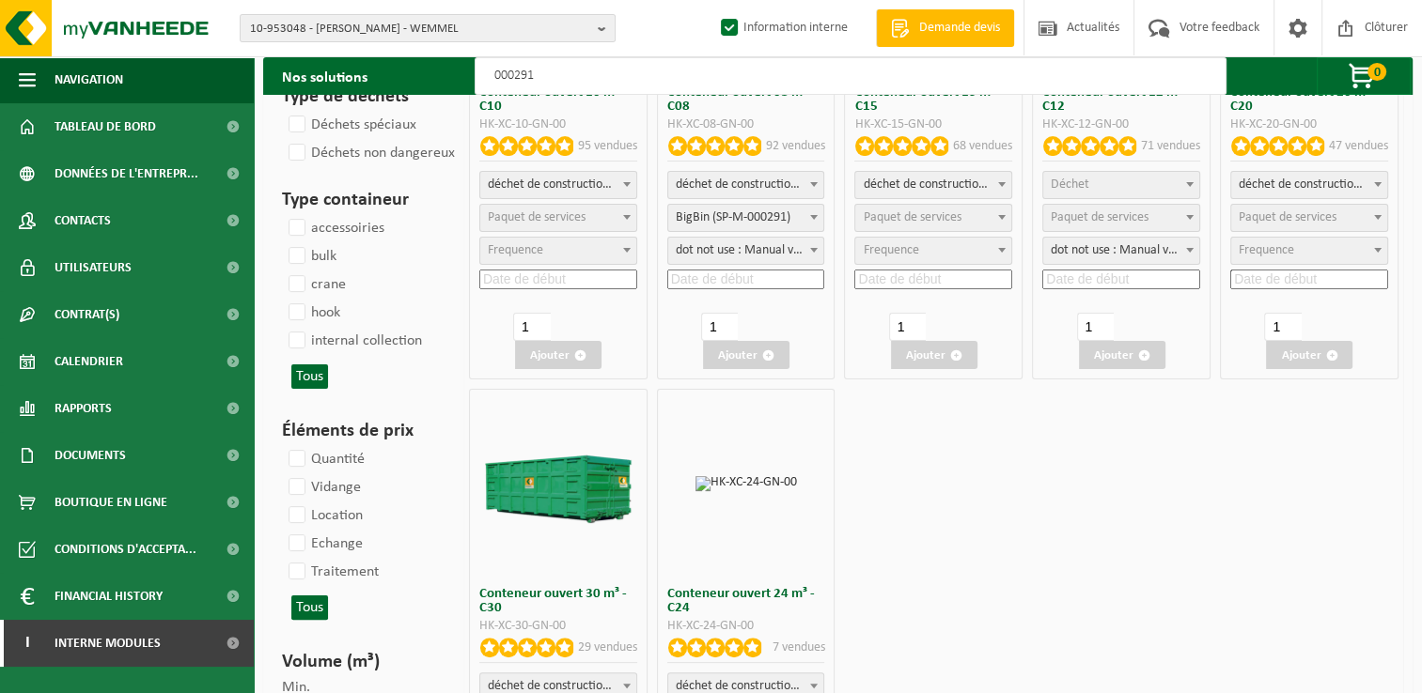
click at [1103, 172] on span "Déchet" at bounding box center [1121, 185] width 156 height 26
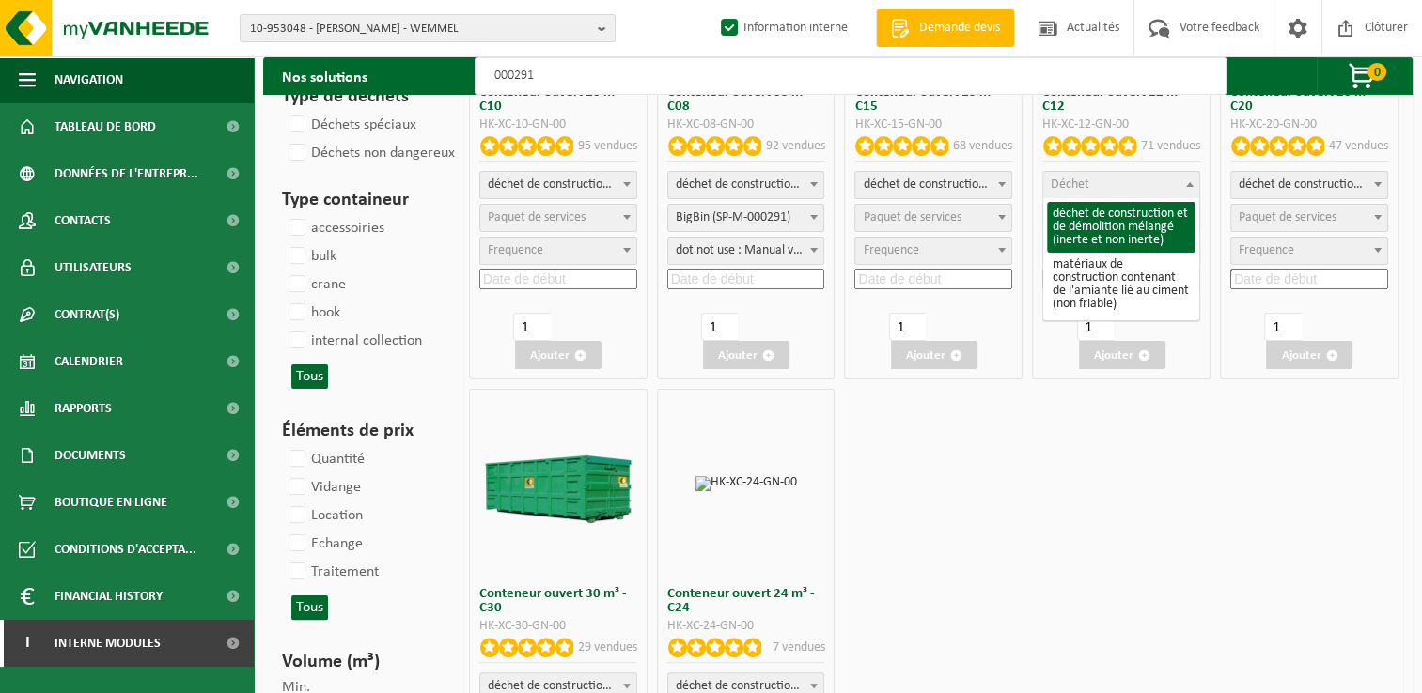
select select "31"
select select
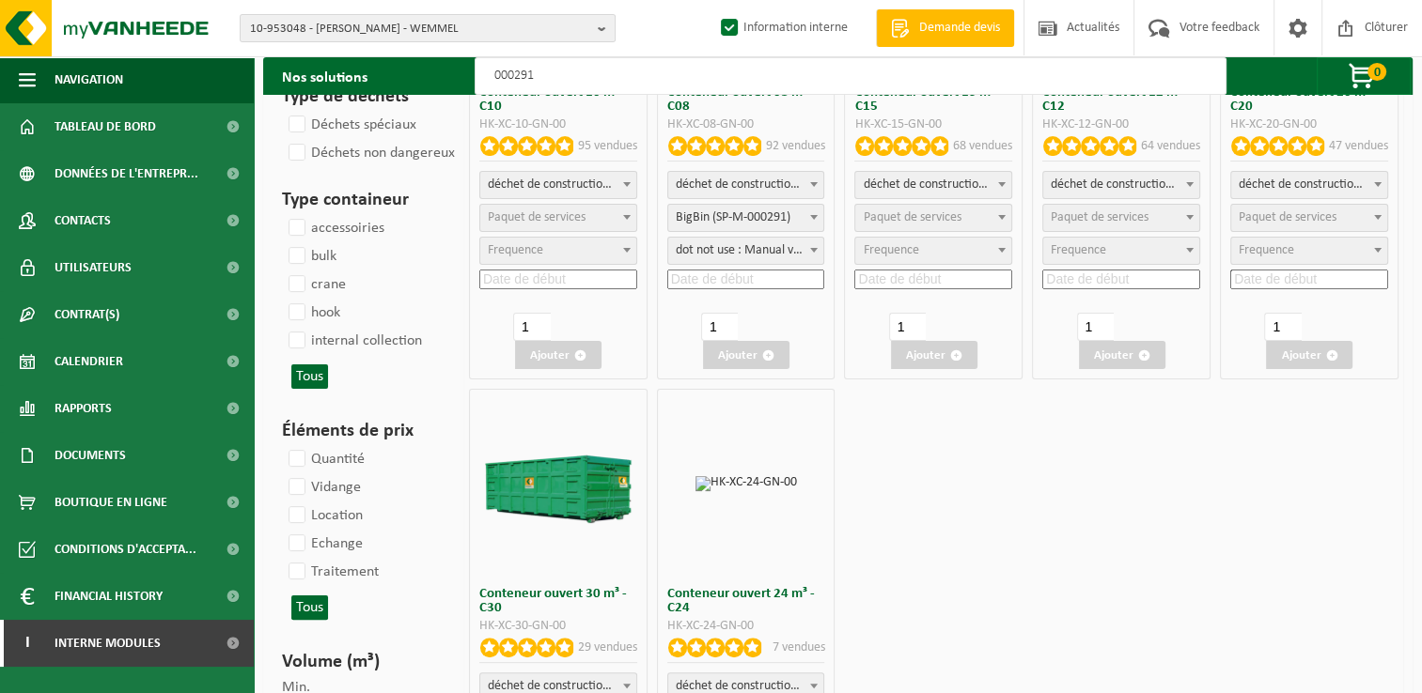
click at [1088, 216] on span "Paquet de services" at bounding box center [1100, 217] width 98 height 14
select select "197"
select select "25"
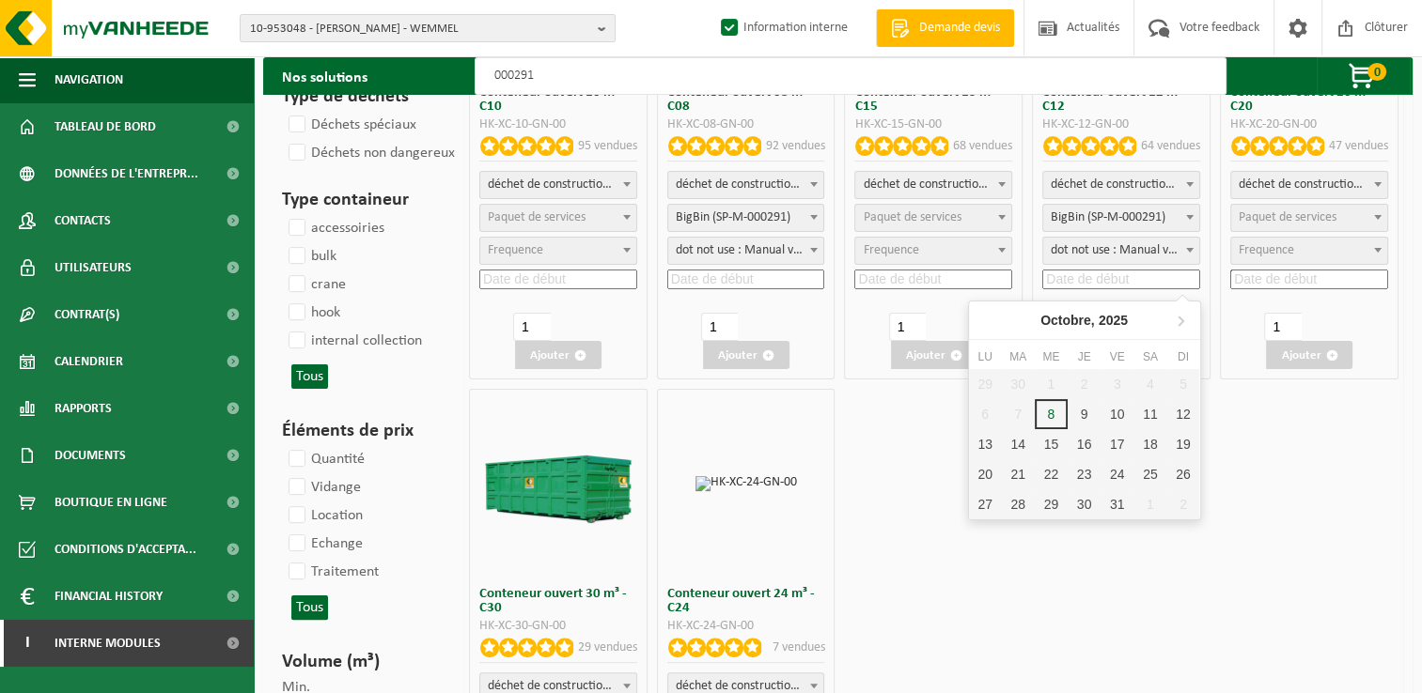
click at [1086, 281] on input at bounding box center [1121, 280] width 158 height 20
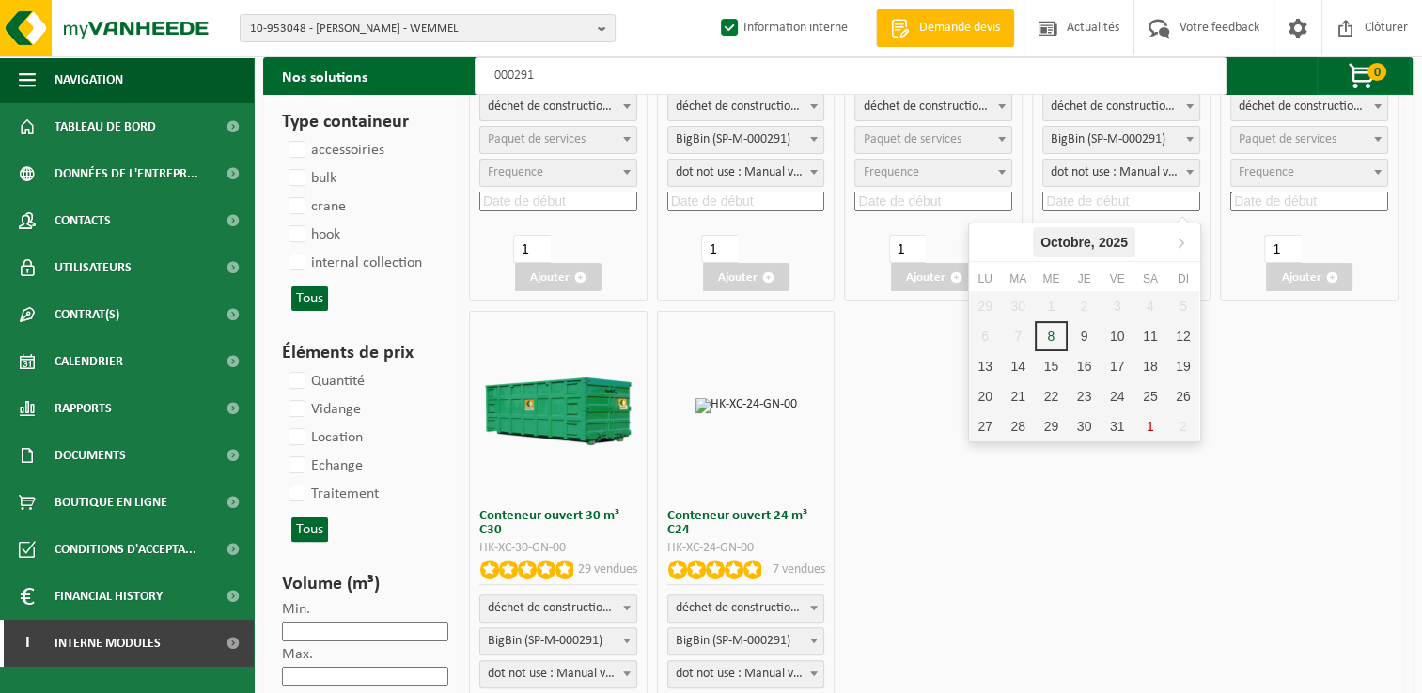
scroll to position [470, 0]
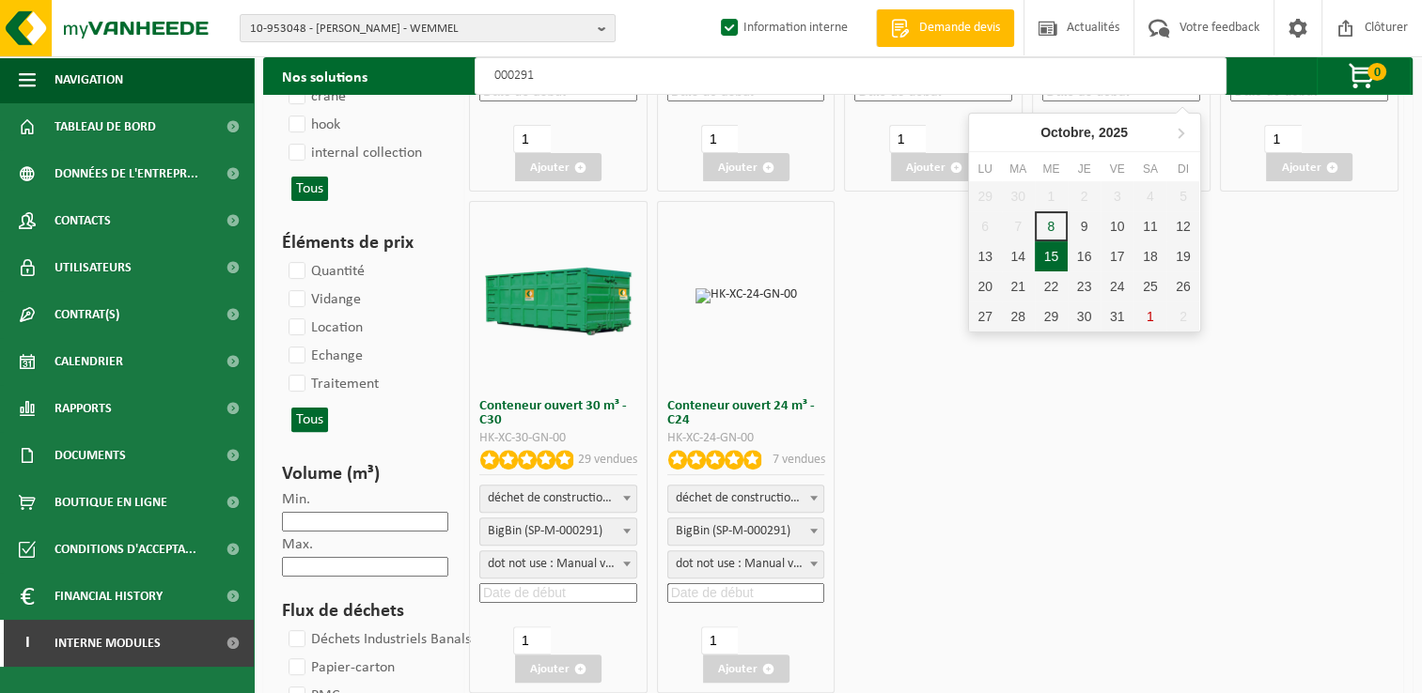
click at [1057, 262] on div "15" at bounding box center [1051, 256] width 33 height 30
type input "2025-10-15"
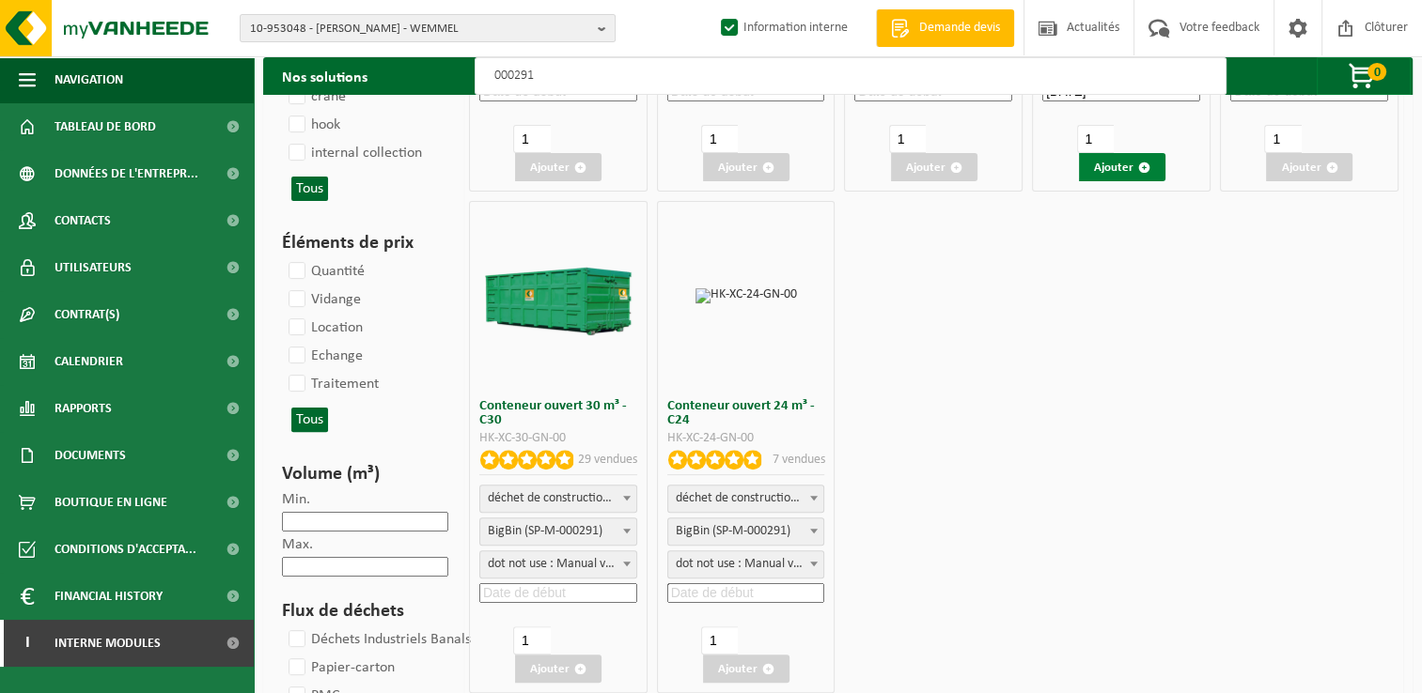
click at [1139, 173] on span "button" at bounding box center [1144, 168] width 12 height 12
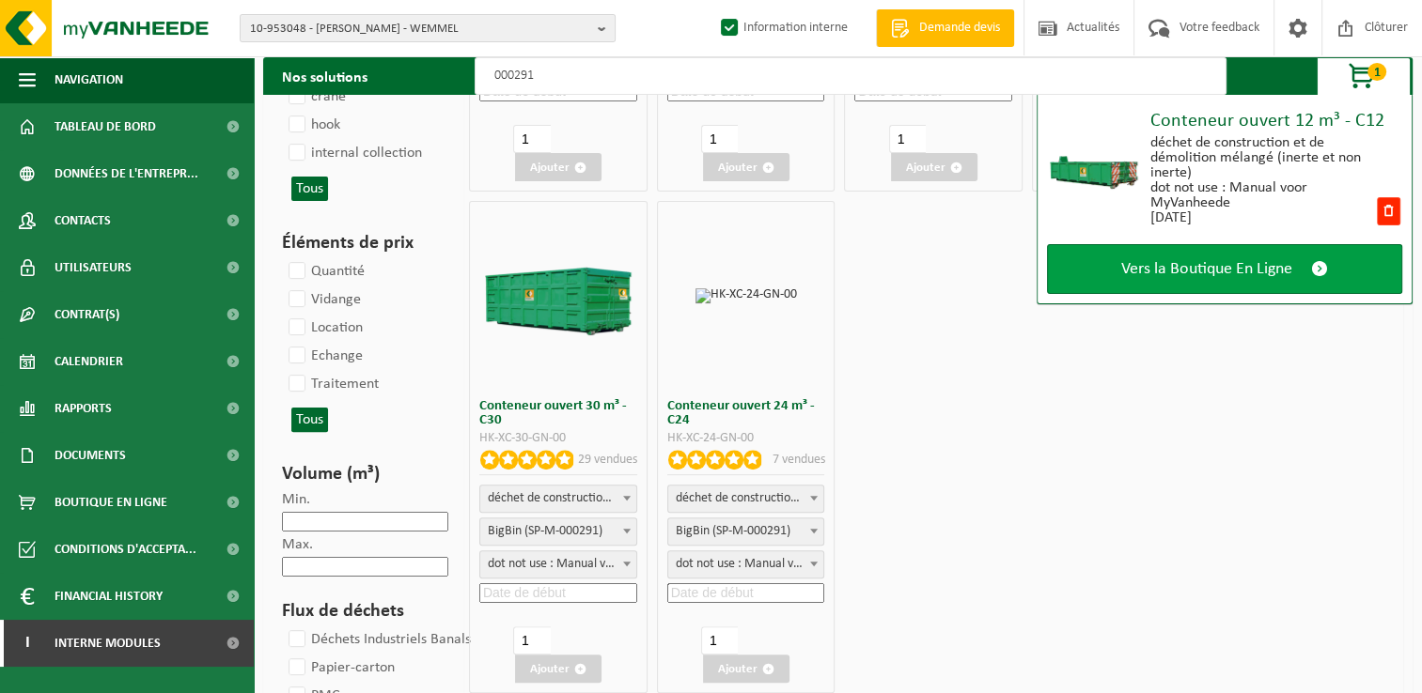
click at [1171, 256] on link "Vers la Boutique En Ligne" at bounding box center [1224, 269] width 355 height 50
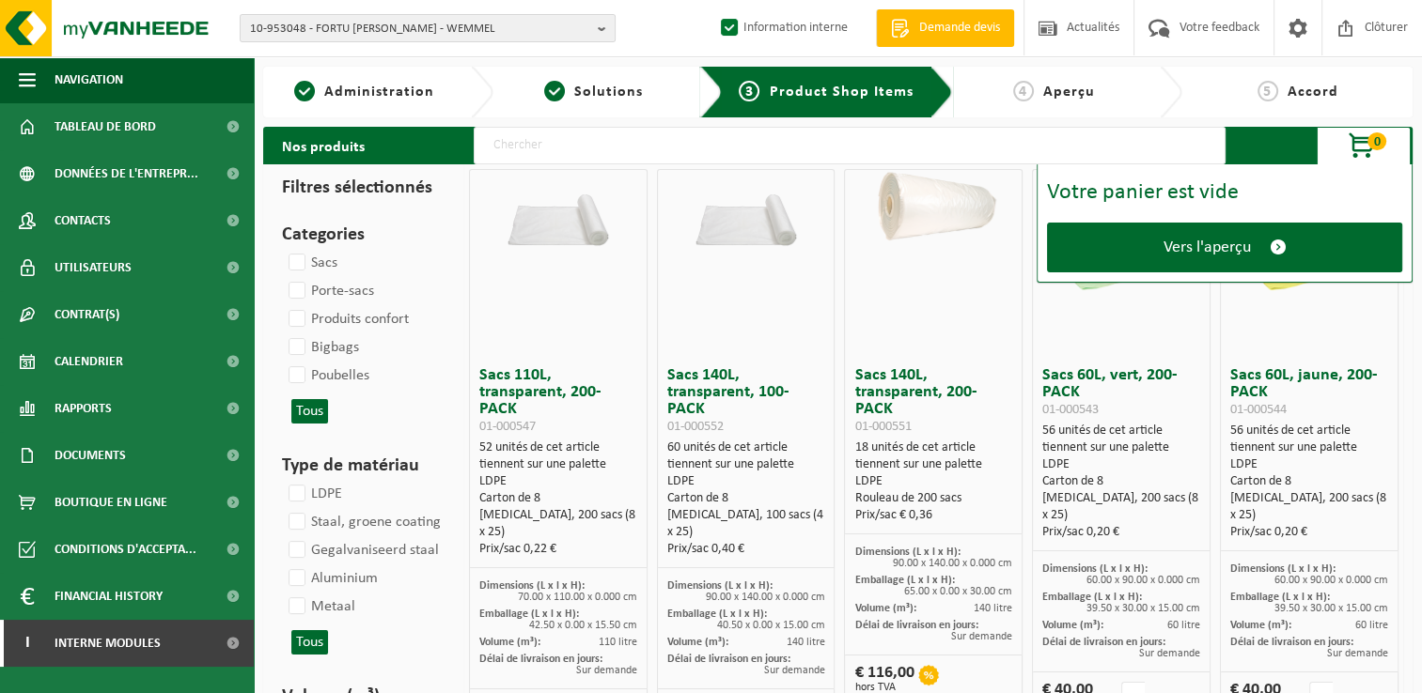
click at [1171, 256] on span "Vers l'aperçu" at bounding box center [1206, 248] width 87 height 20
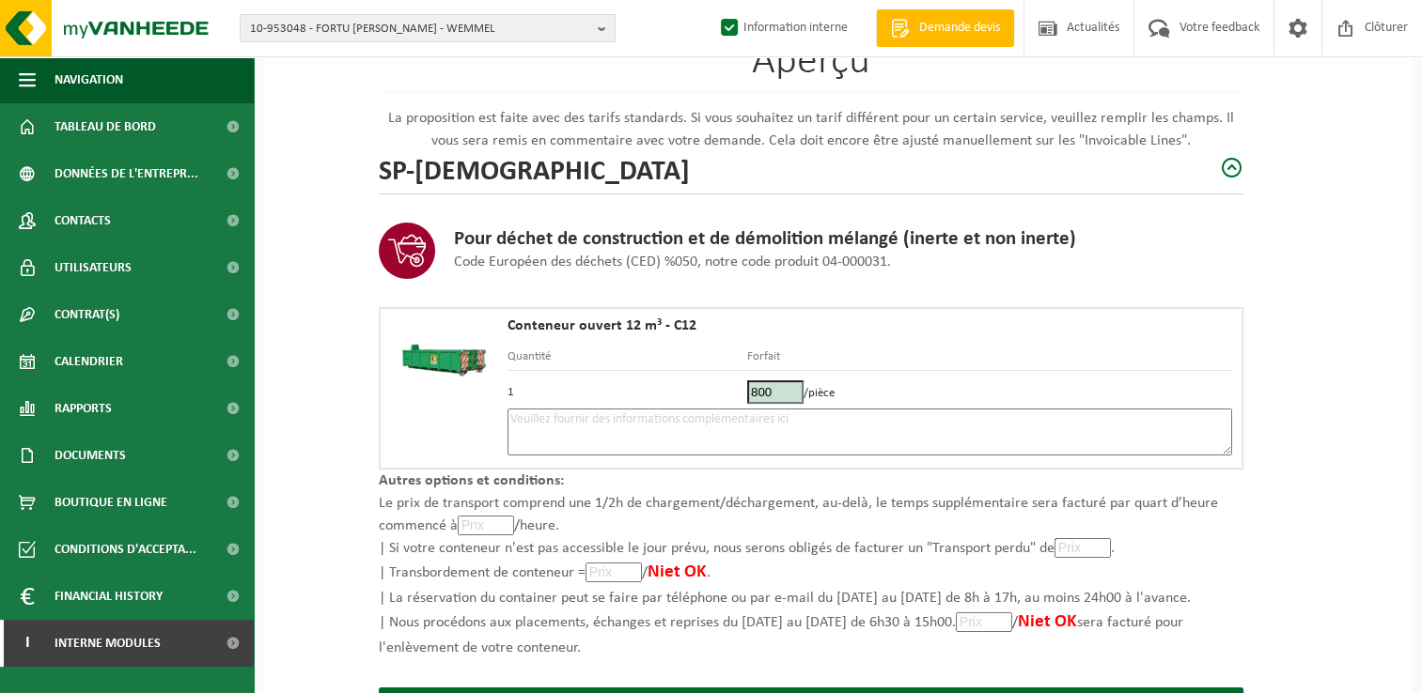
scroll to position [267, 0]
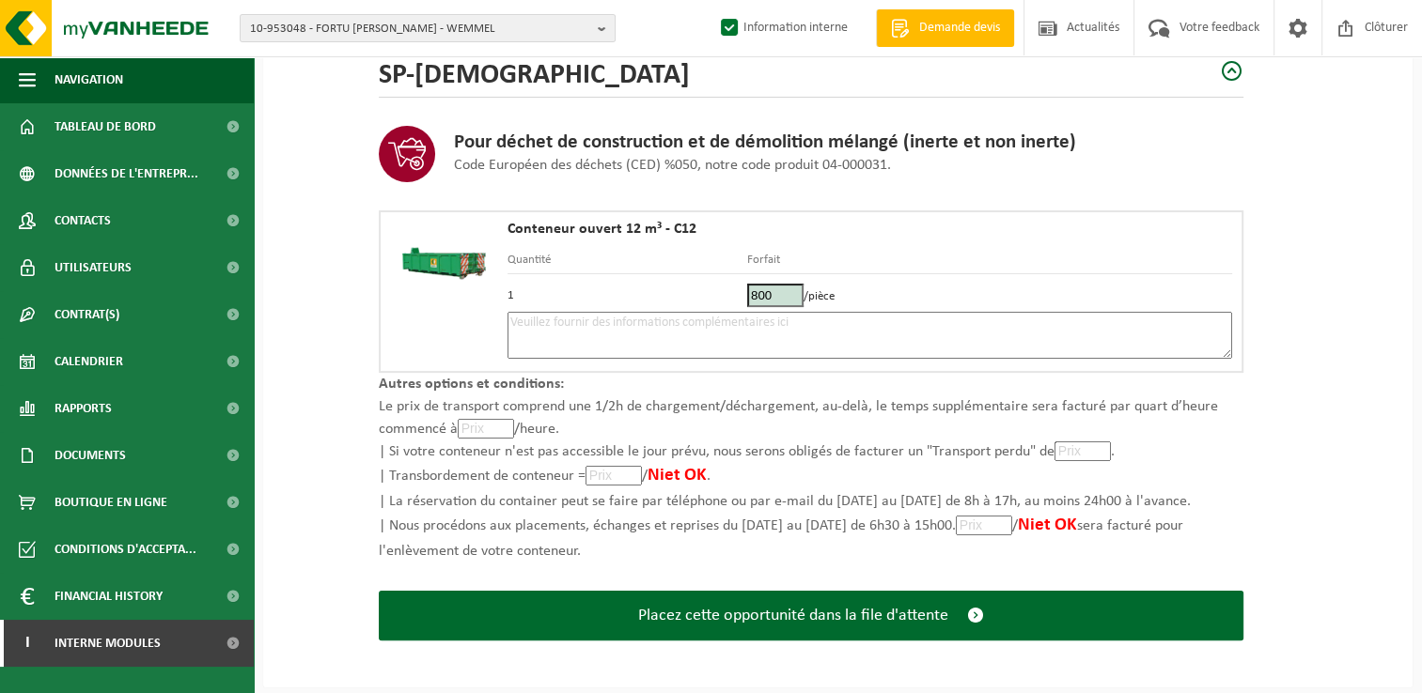
click at [604, 336] on textarea at bounding box center [869, 335] width 724 height 47
type textarea "p"
drag, startPoint x: 366, startPoint y: 677, endPoint x: 460, endPoint y: 647, distance: 98.4
click at [366, 677] on div "Aperçu La proposition est faite avec des tarifs standards. Si vous souhaitez un…" at bounding box center [837, 293] width 1149 height 790
click at [740, 321] on textarea "Placement 15/10 - [GEOGRAPHIC_DATA]" at bounding box center [869, 335] width 724 height 47
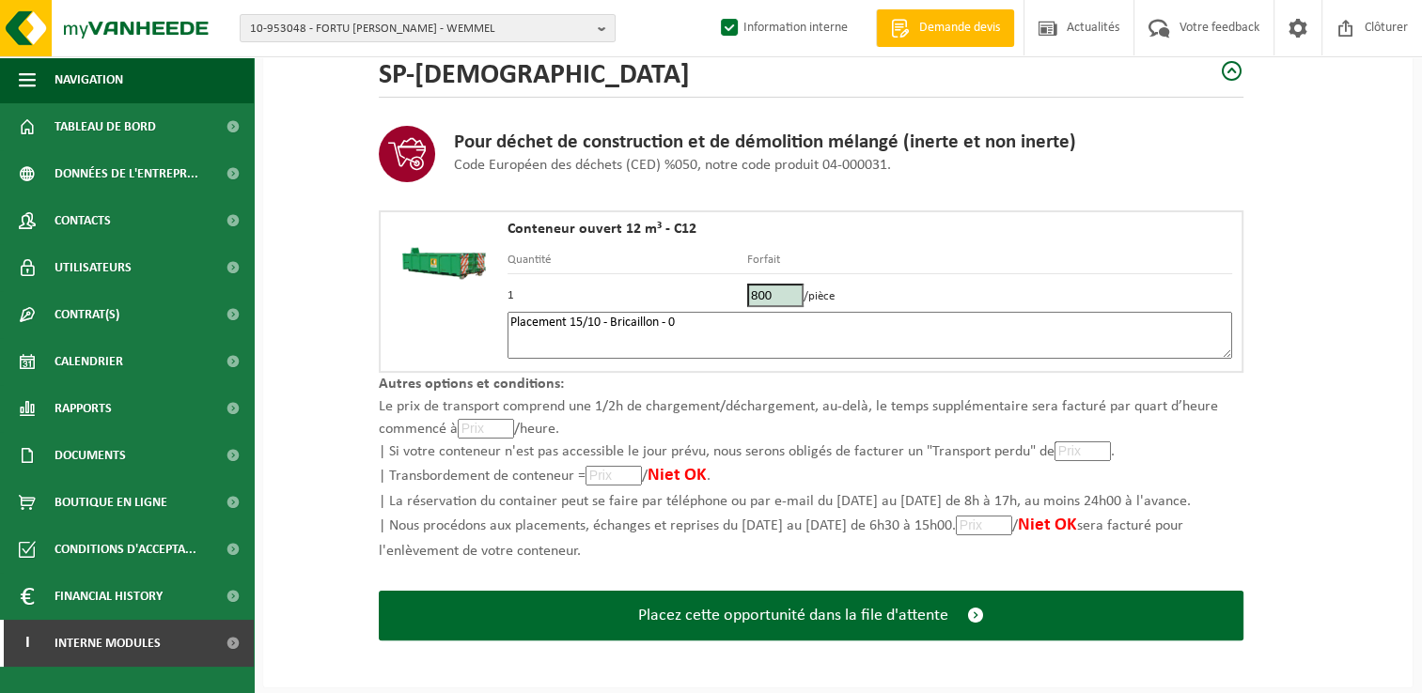
paste textarea "476327785"
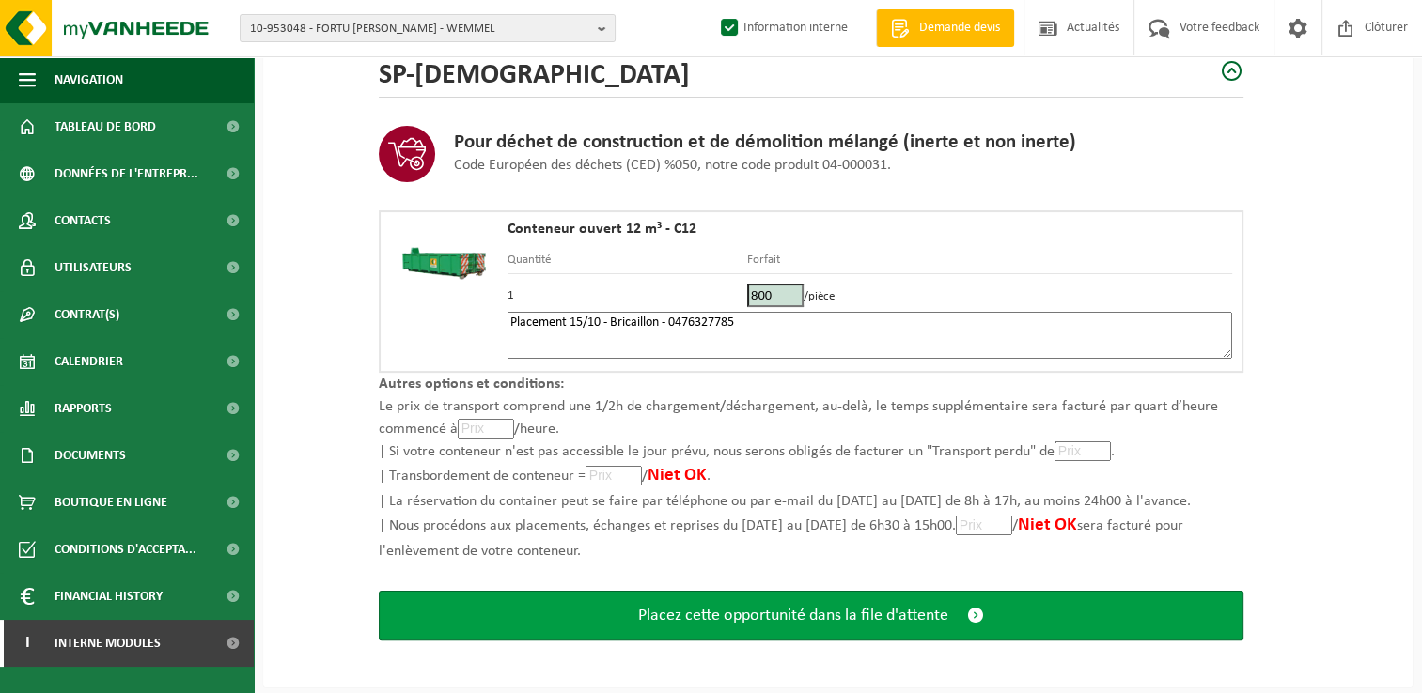
type textarea "Placement 15/10 - Bricaillon - 0476327785"
click at [813, 613] on span "Placez cette opportunité dans la file d'attente" at bounding box center [793, 616] width 310 height 20
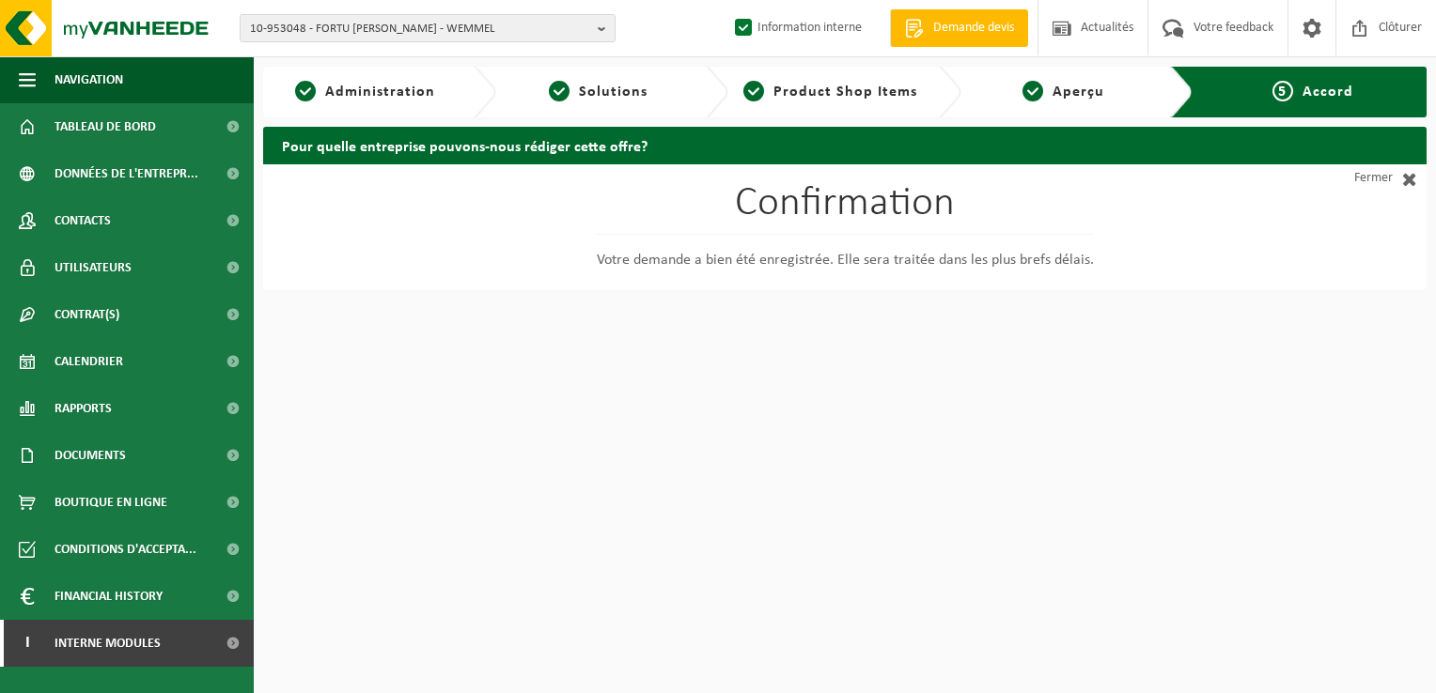
click at [1371, 193] on div "Confirmation Votre demande a bien été enregistrée. Elle sera traitée dans les p…" at bounding box center [844, 227] width 1163 height 126
click at [1371, 175] on link "Fermer" at bounding box center [1341, 178] width 169 height 28
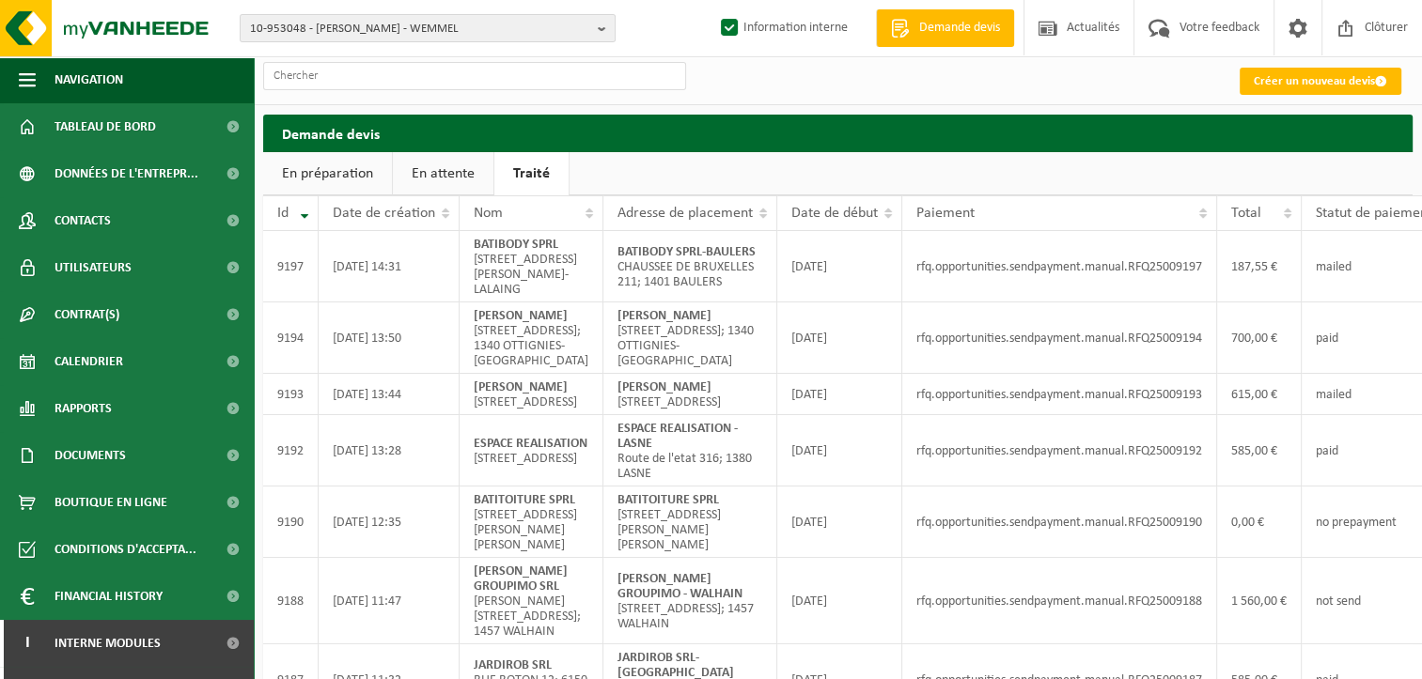
click at [1285, 106] on div "Créer un nouveau devis Demande devis En préparation En attente Traité Patientez…" at bounding box center [711, 496] width 1422 height 992
click at [1265, 77] on link "Créer un nouveau devis" at bounding box center [1320, 81] width 162 height 27
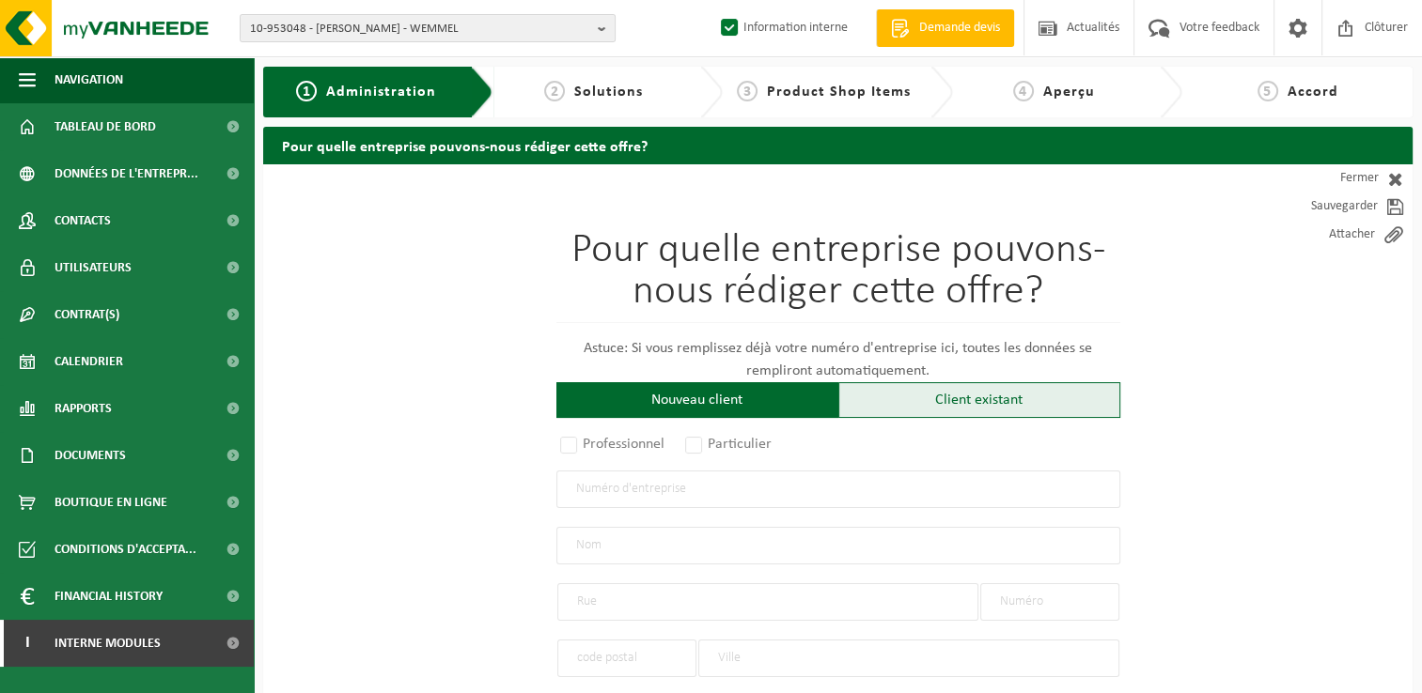
click at [938, 416] on div "Client existant" at bounding box center [979, 400] width 282 height 36
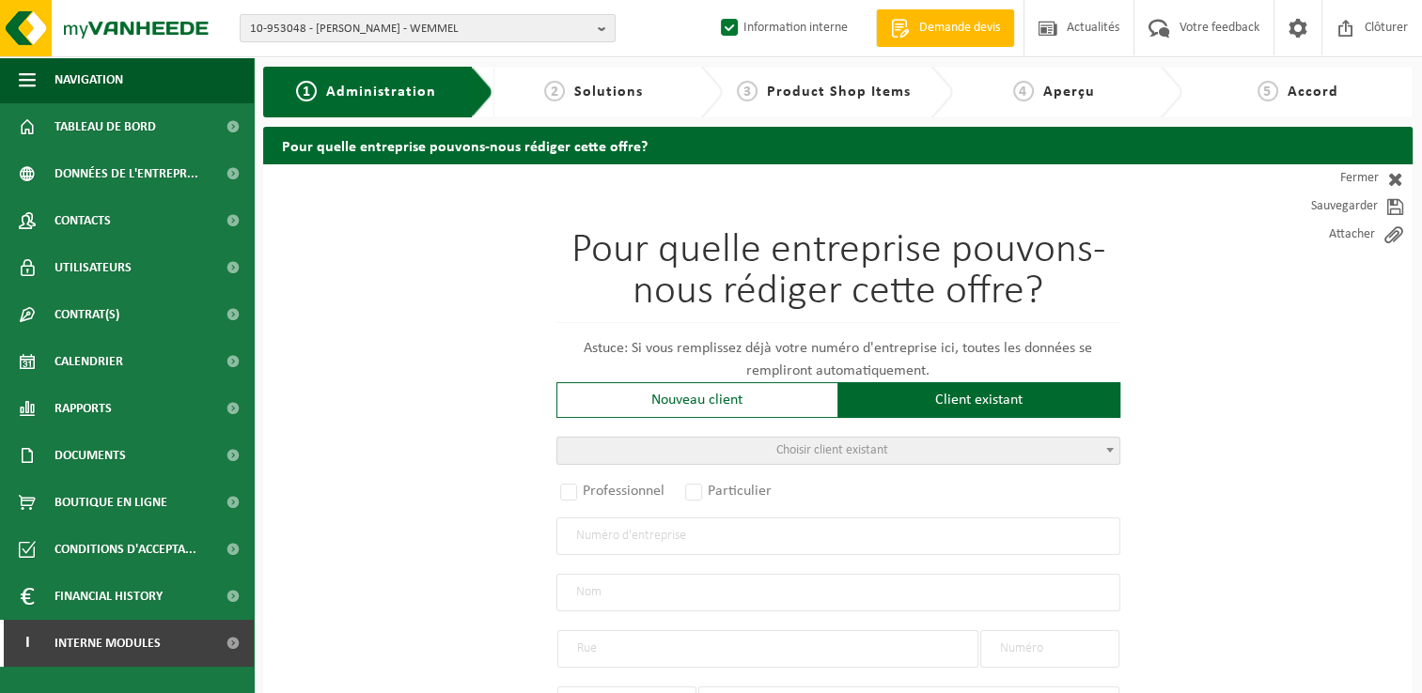
click at [810, 445] on span "Choisir client existant" at bounding box center [832, 451] width 112 height 14
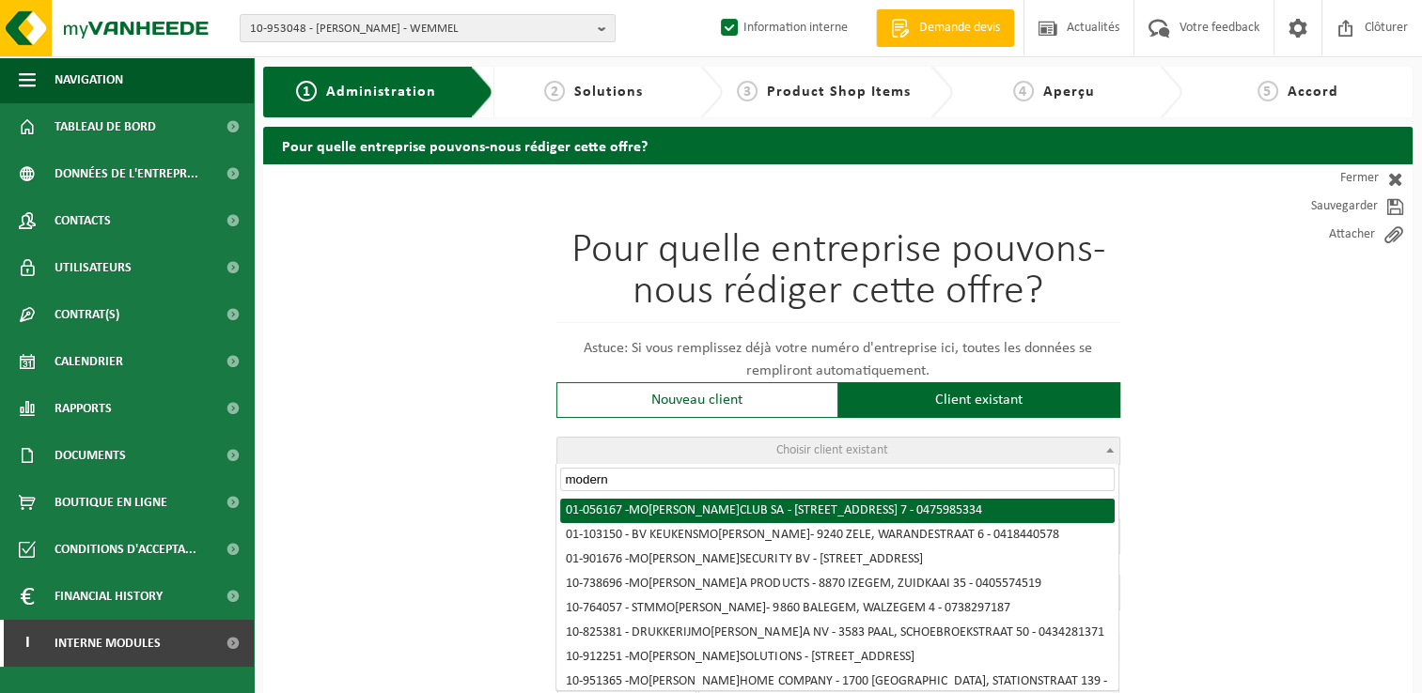
click at [654, 481] on input "modern" at bounding box center [837, 479] width 554 height 23
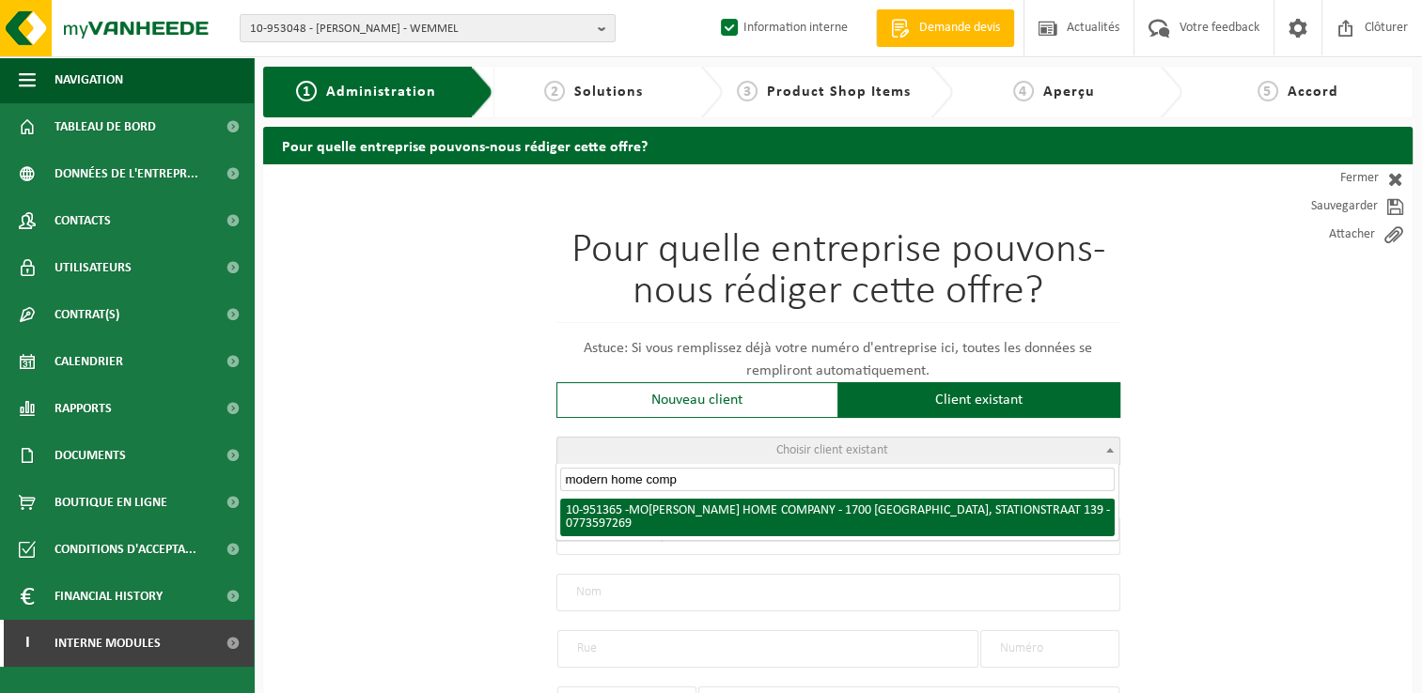
type input "modern home comp"
radio input "true"
type input "0773.597.269"
type input "MODERN HOME COMPANY"
type input "STATIONSTRAAT"
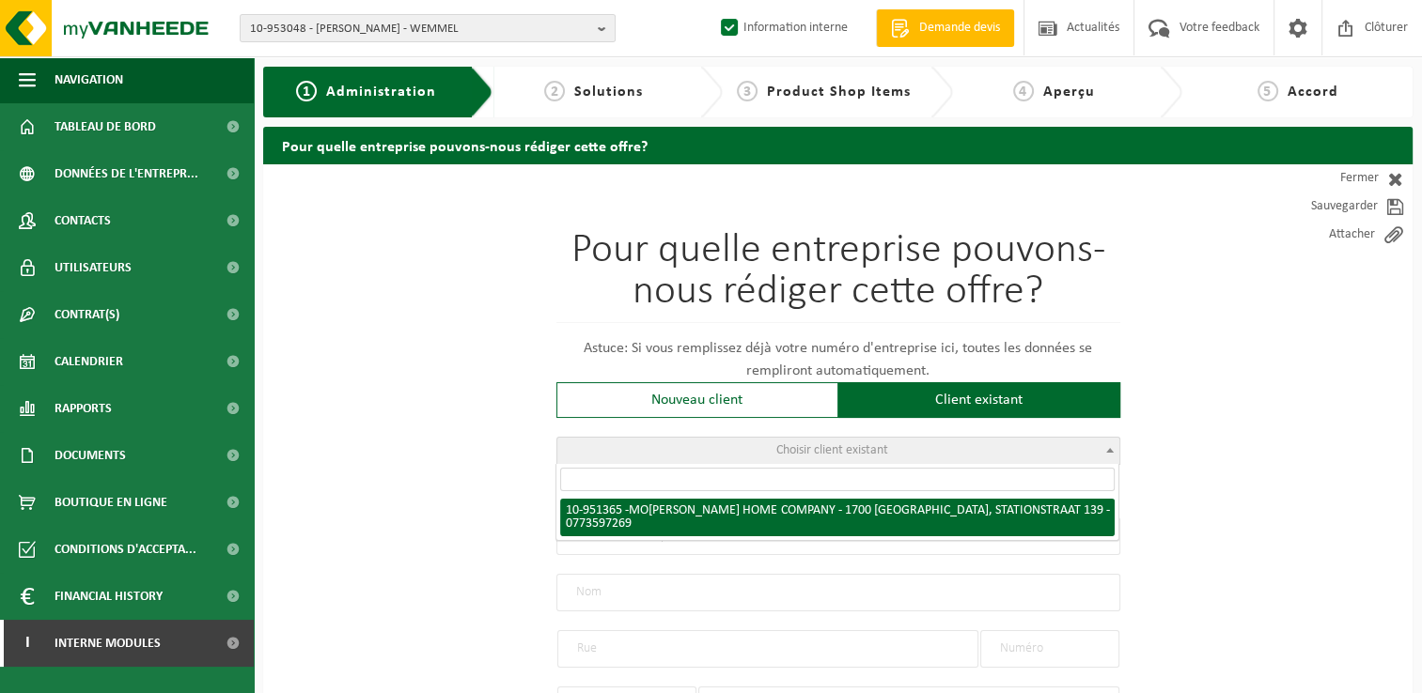
type input "139"
type input "1700"
type input "DILBEEK"
select select "11"
type input "MODERN HOME COMPANY"
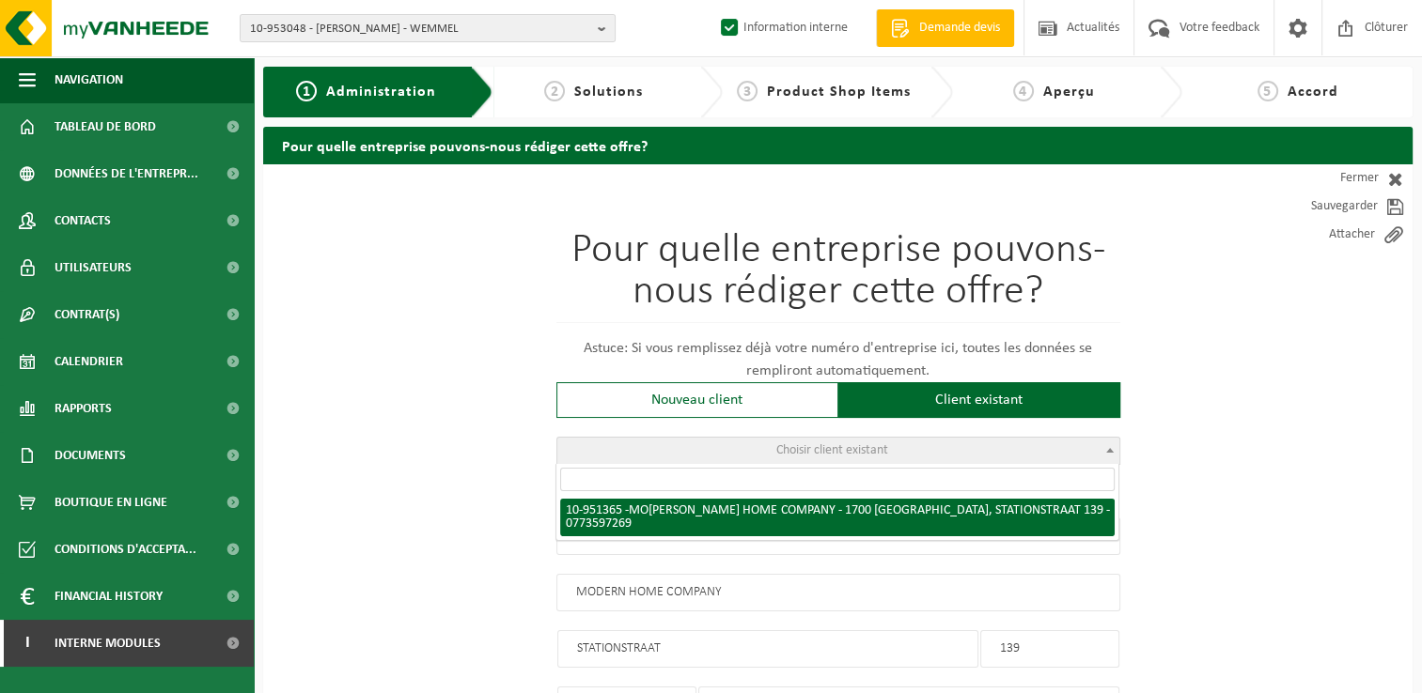
type input "STATIONSTRAAT"
type input "139"
type input "1700"
type input "DILBEEK"
select select "145866"
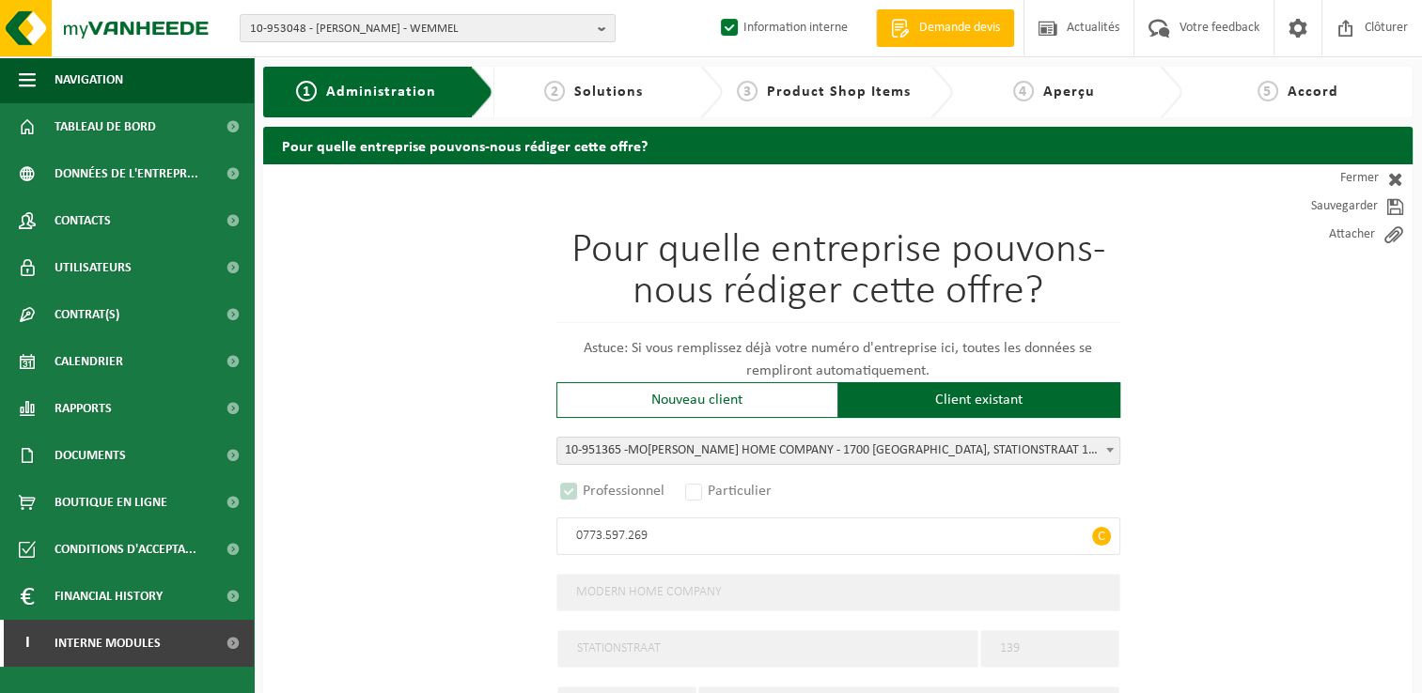
select select "D"
click at [1376, 182] on link "Fermer" at bounding box center [1327, 178] width 169 height 28
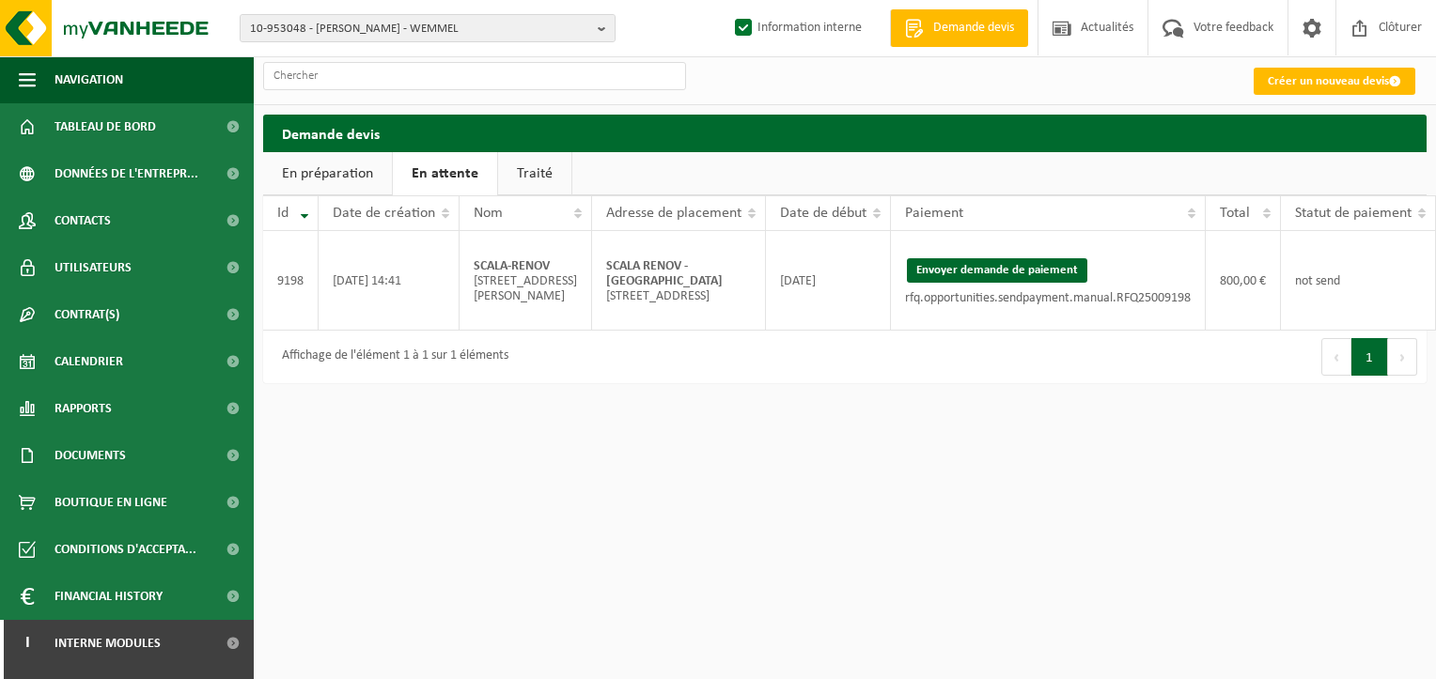
drag, startPoint x: 681, startPoint y: 417, endPoint x: 775, endPoint y: 359, distance: 110.6
click at [681, 417] on html "10-953048 - FORTU DUMITRU - WEMMEL 10-953048 - FORTU DUMITRU - WEMMEL 10-953047…" at bounding box center [718, 339] width 1436 height 679
click at [968, 275] on button "Envoyer demande de paiement" at bounding box center [997, 270] width 180 height 24
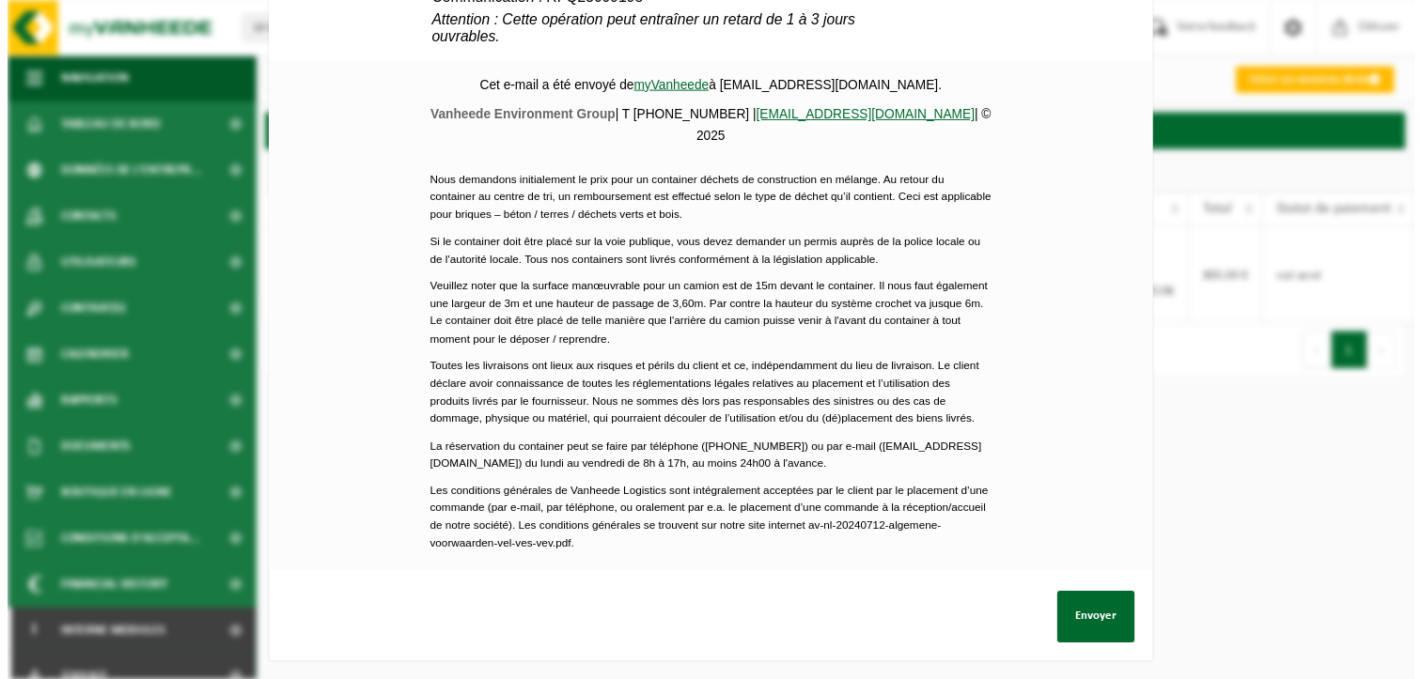
scroll to position [884, 0]
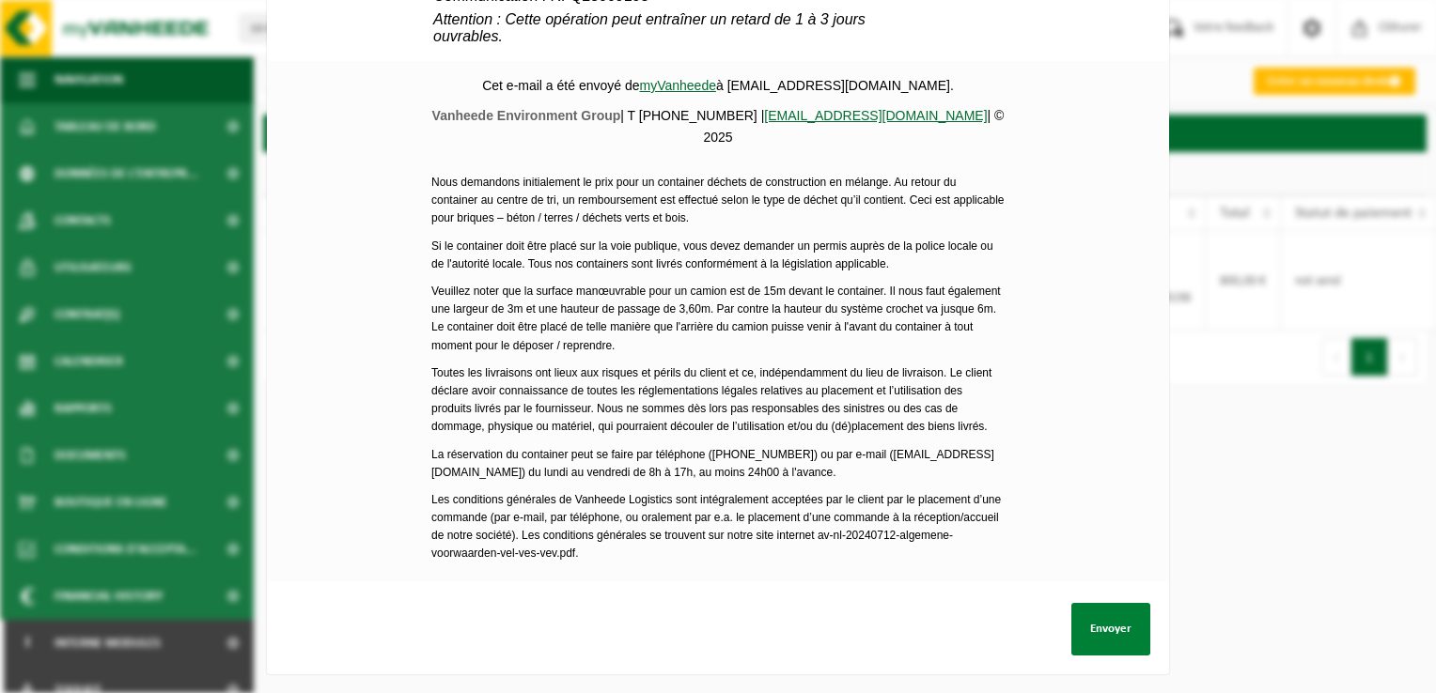
click at [1114, 632] on button "Envoyer" at bounding box center [1110, 629] width 79 height 53
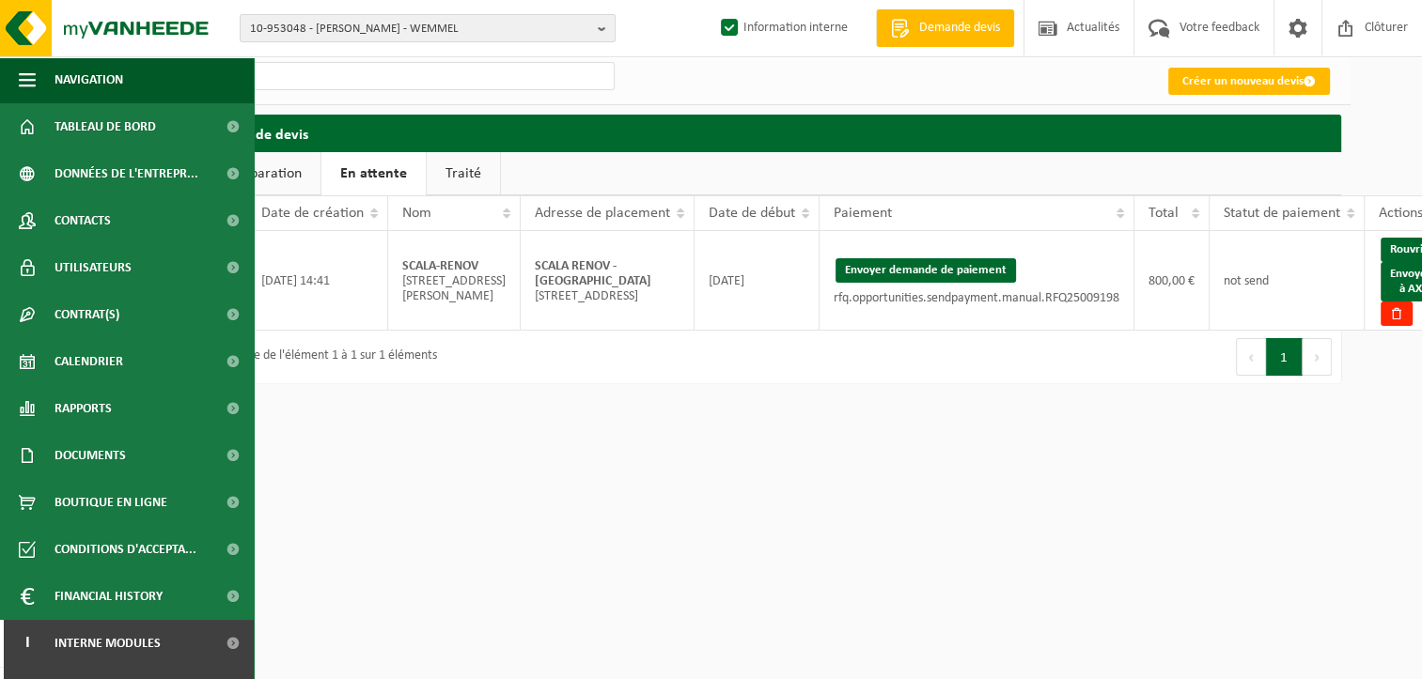
scroll to position [0, 89]
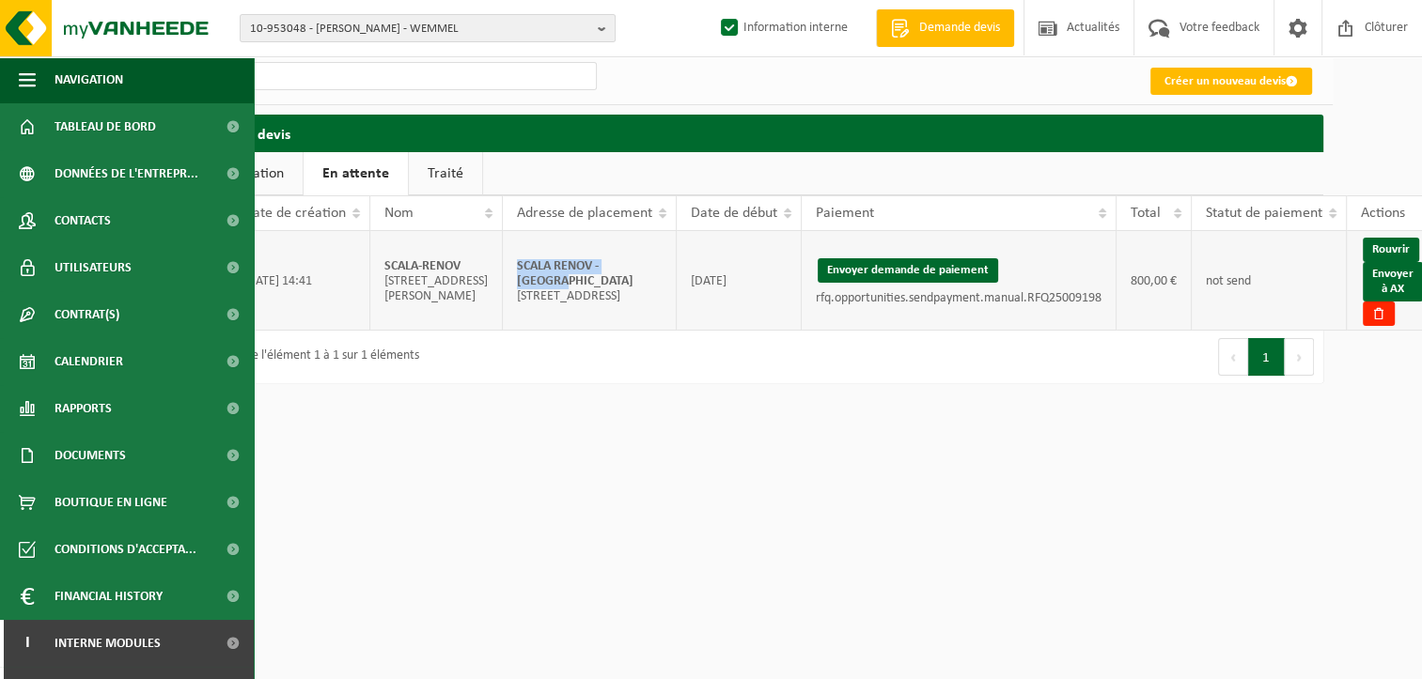
drag, startPoint x: 630, startPoint y: 268, endPoint x: 496, endPoint y: 271, distance: 133.5
click at [503, 271] on td "SCALA RENOV - IXELLES Rue Fourmois 23; 1050 IXELLES" at bounding box center [590, 281] width 174 height 100
copy strong "SCALA RENOV - IXELLES"
click at [1380, 288] on link "Envoyer à AX" at bounding box center [1392, 281] width 60 height 39
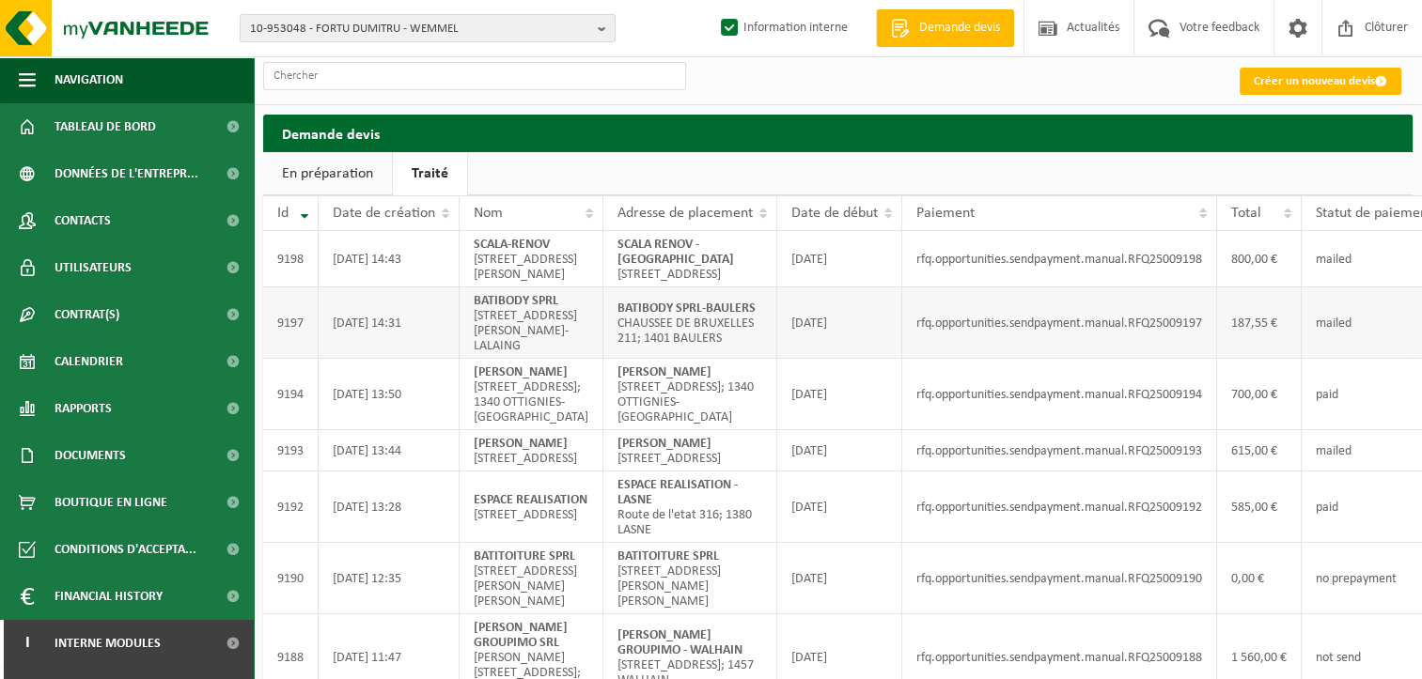
click at [1394, 359] on td "mailed" at bounding box center [1378, 323] width 155 height 71
click at [1388, 430] on td "paid" at bounding box center [1378, 394] width 155 height 71
click at [341, 170] on link "En préparation" at bounding box center [327, 173] width 129 height 43
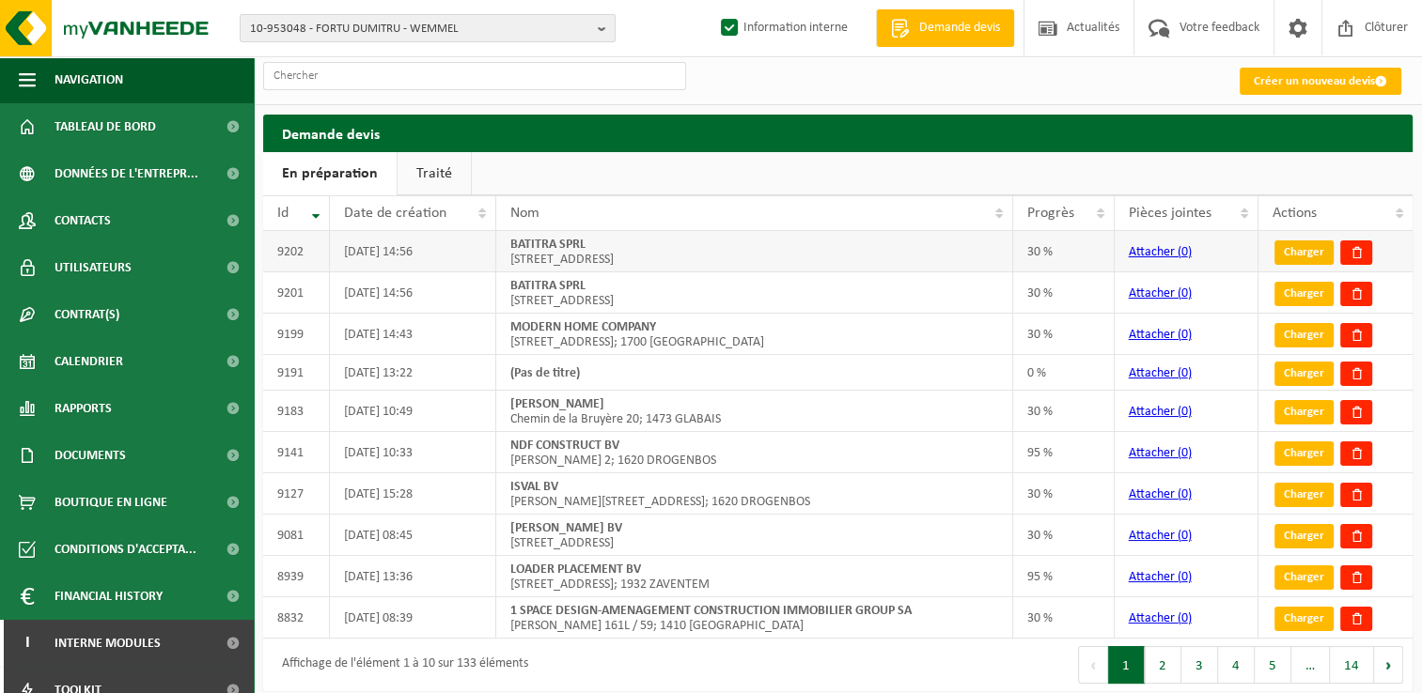
click at [1310, 254] on link "Charger" at bounding box center [1303, 253] width 59 height 24
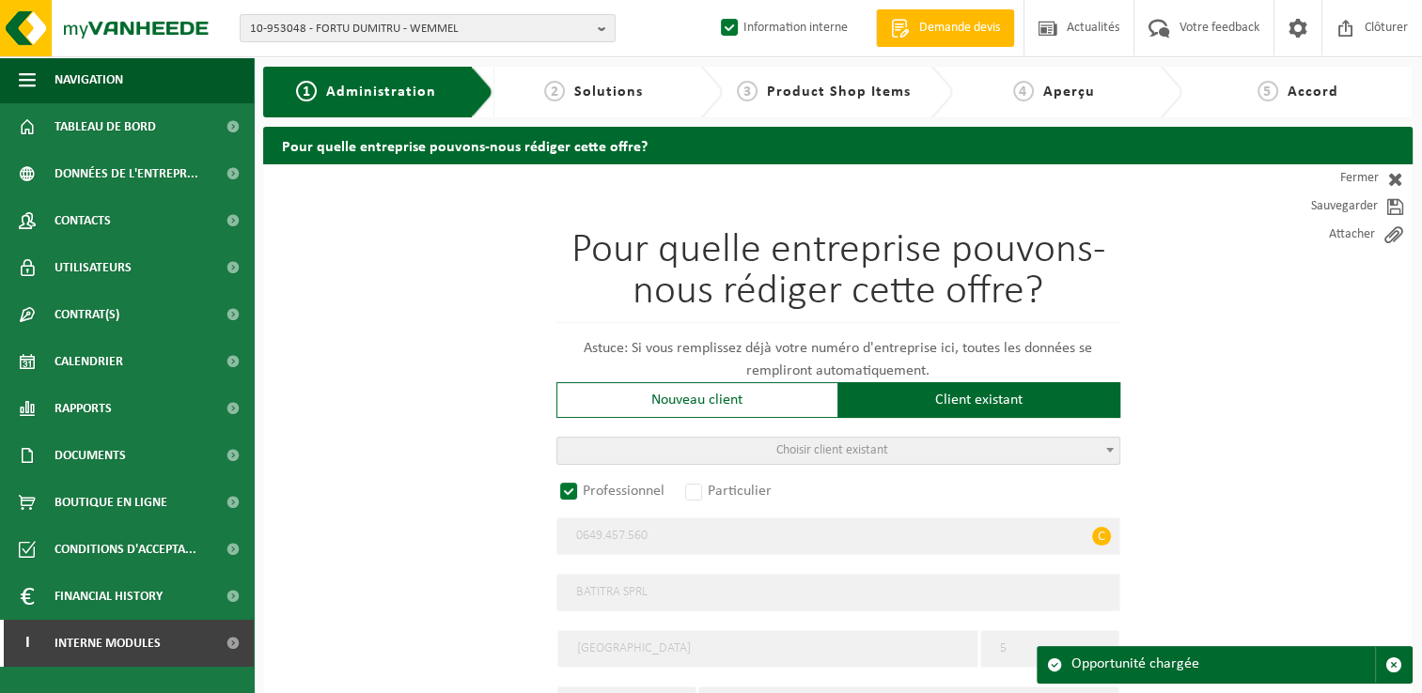
radio input "false"
select select
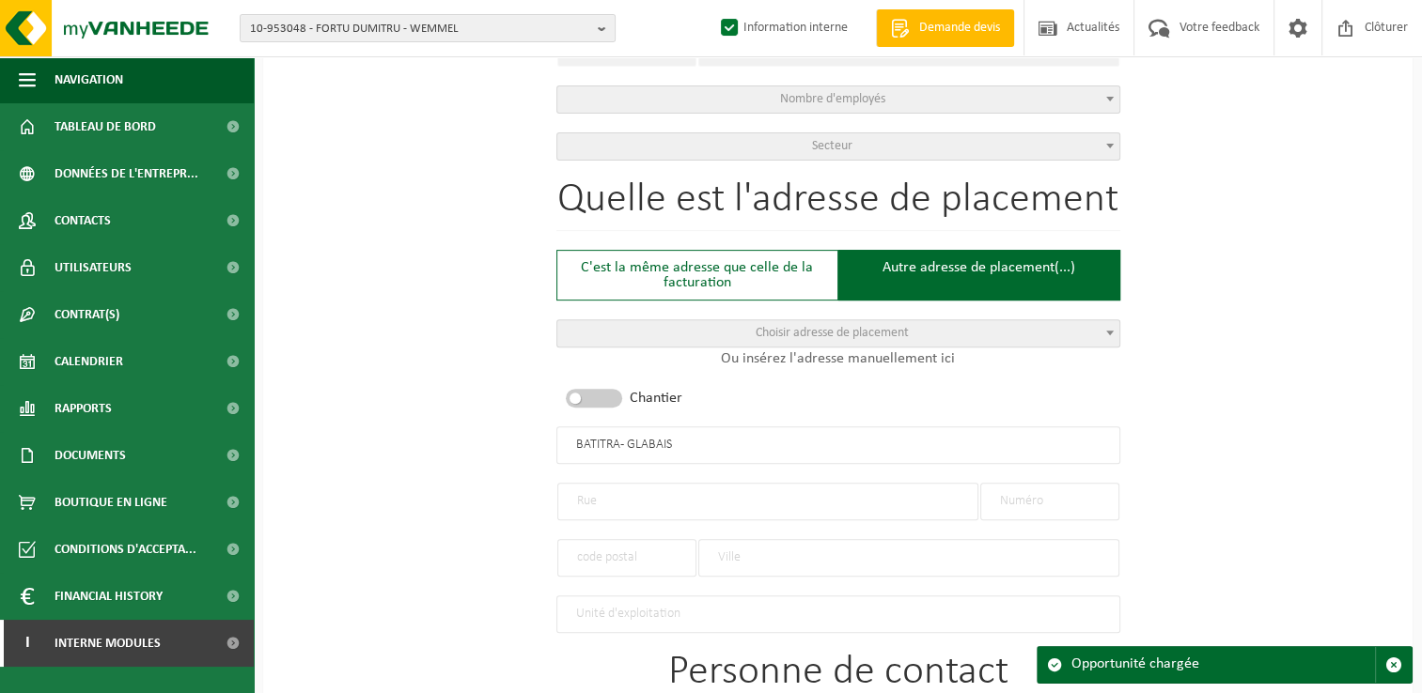
radio input "true"
select select "144292"
type input "0649.457.560"
type input "BATITRA SPRL"
type input "RUE DE LA MONTAGNE"
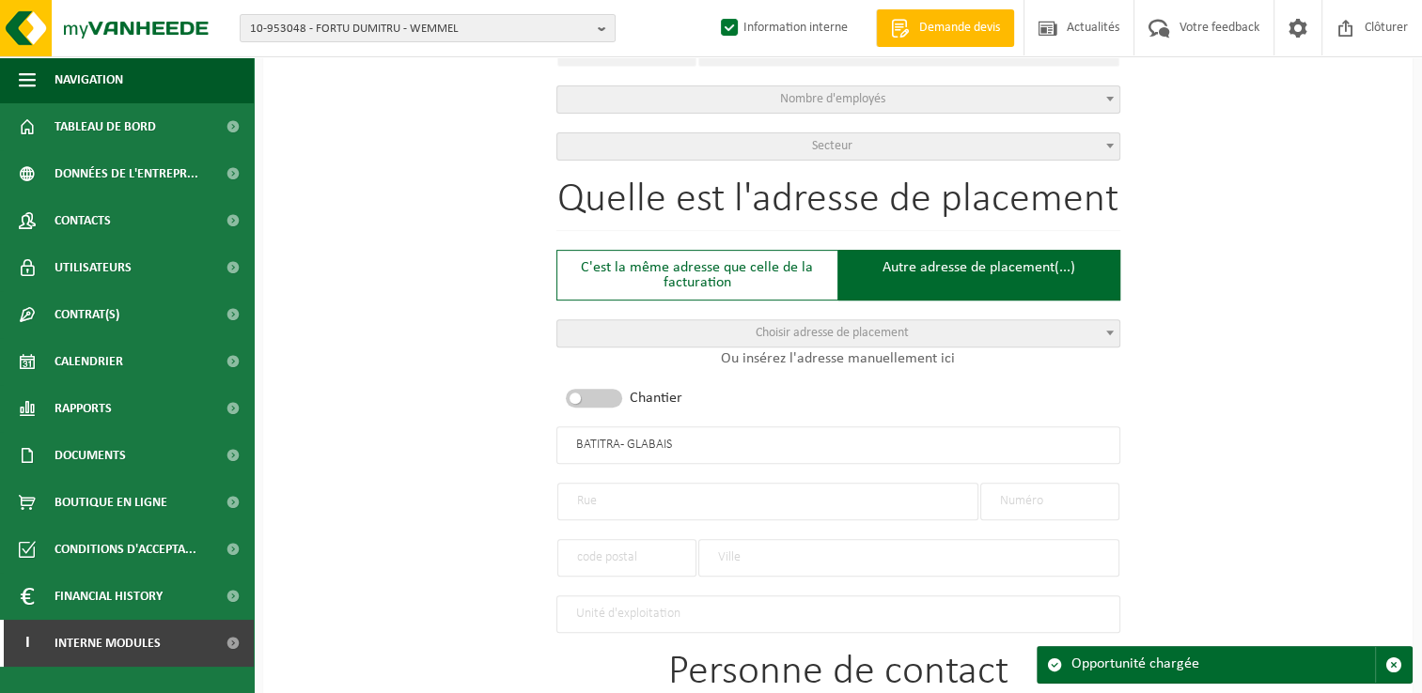
type input "5"
type input "1367"
type input "MONT-SAINT-ANDRÉ"
select select "11"
select select
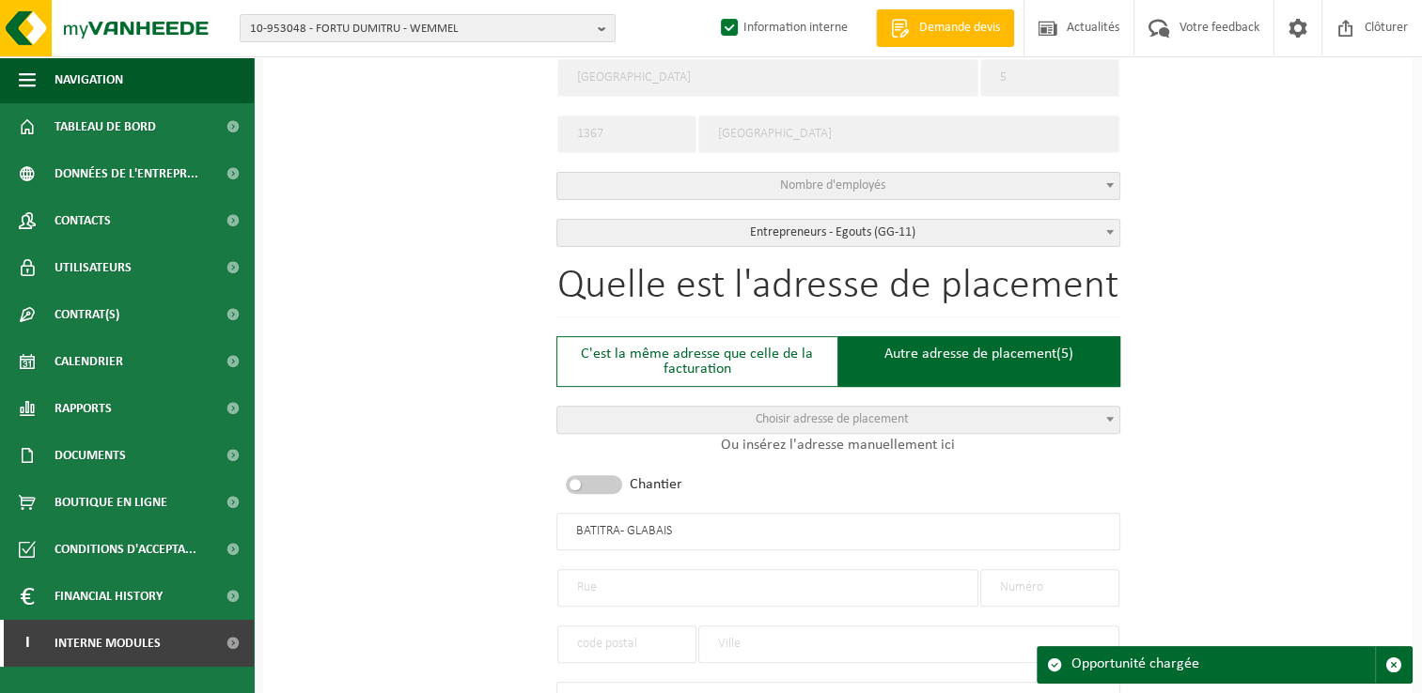
select select "D"
select select
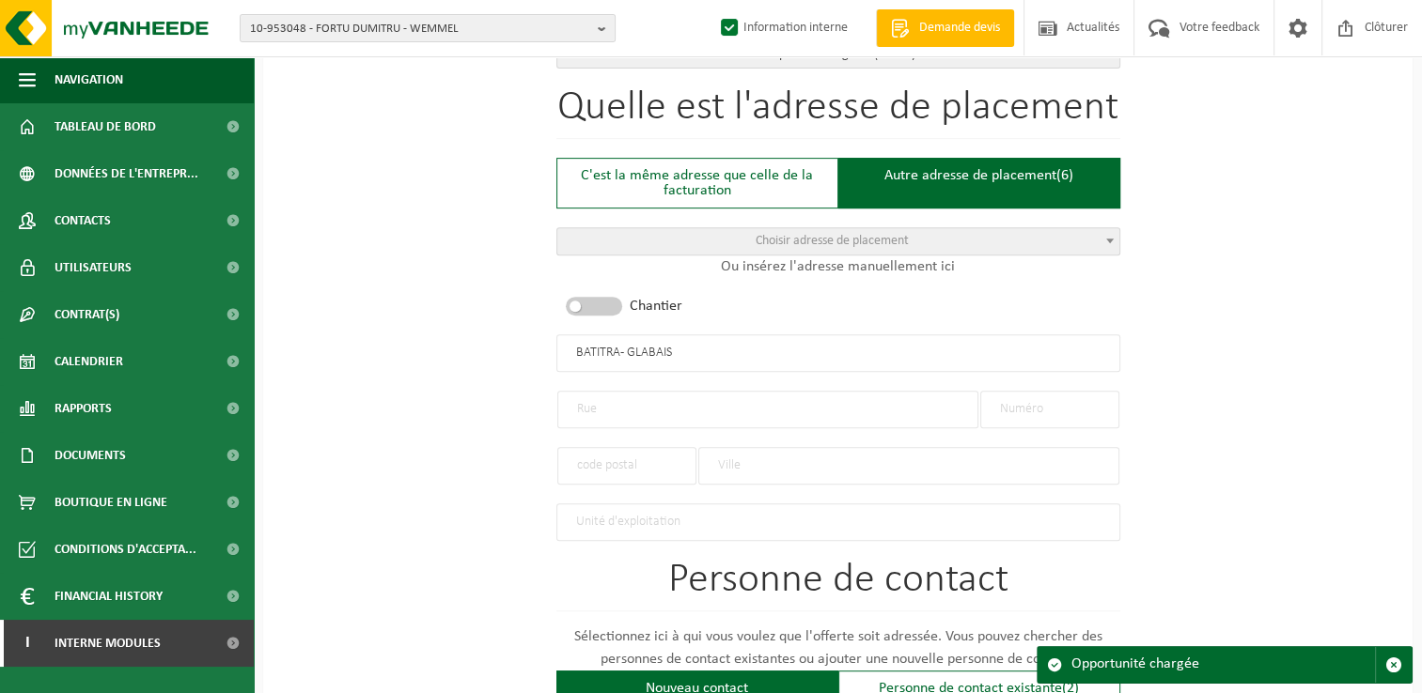
scroll to position [658, 0]
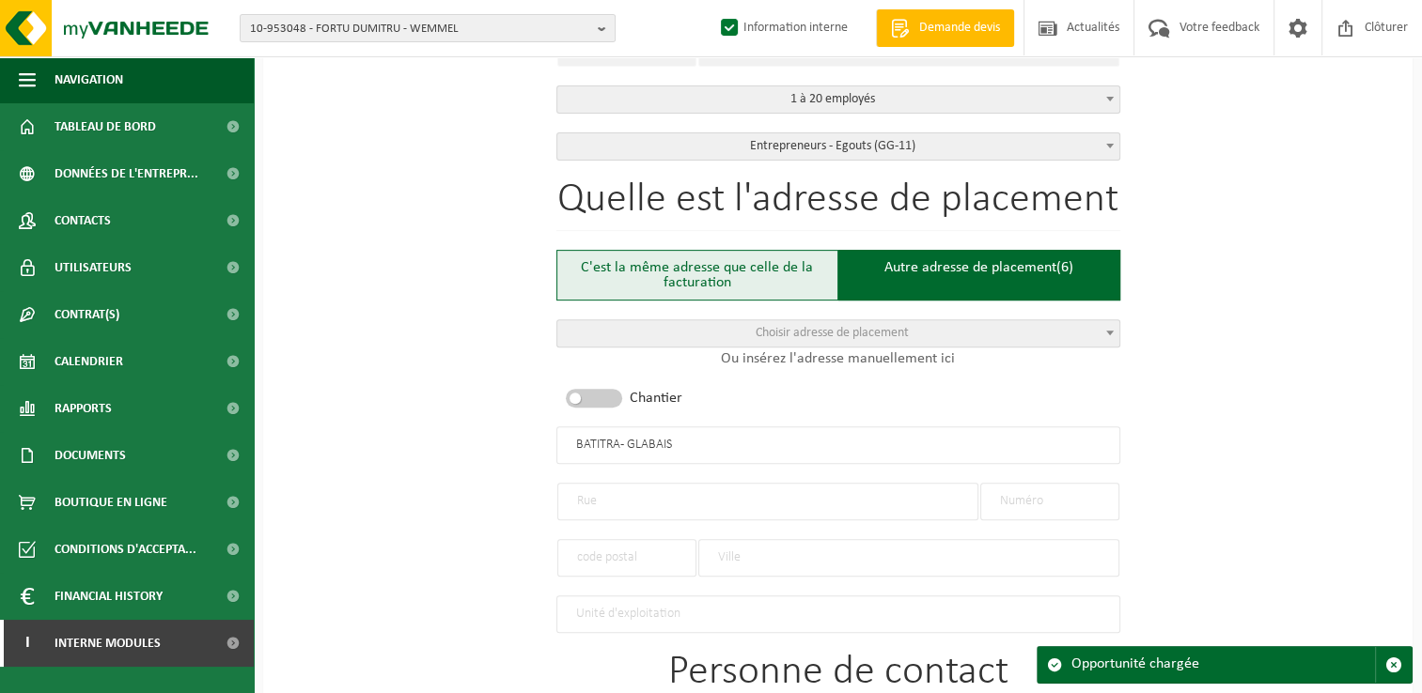
drag, startPoint x: 782, startPoint y: 279, endPoint x: 889, endPoint y: 273, distance: 107.3
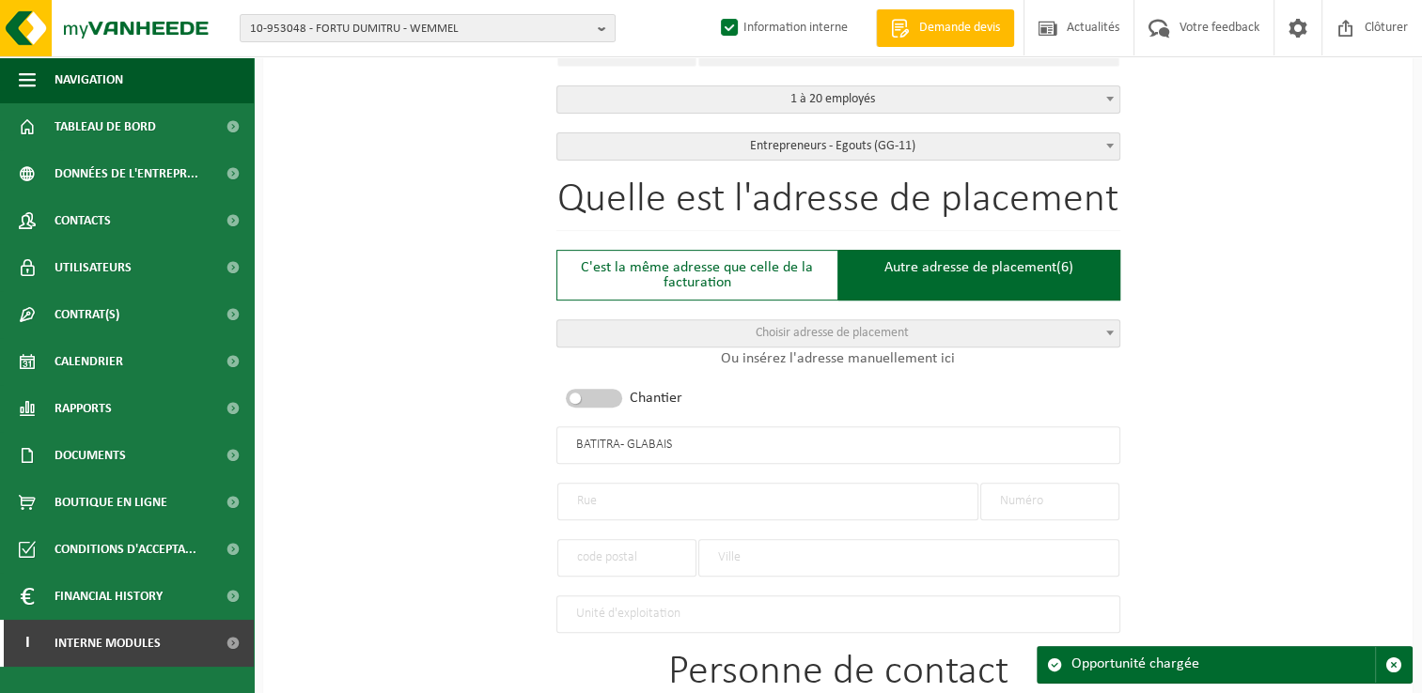
click at [782, 278] on div "C'est la même adresse que celle de la facturation" at bounding box center [697, 275] width 282 height 51
type input "BATITRA SPRL"
type input "RUE DE LA MONTAGNE"
type input "5"
type input "1367"
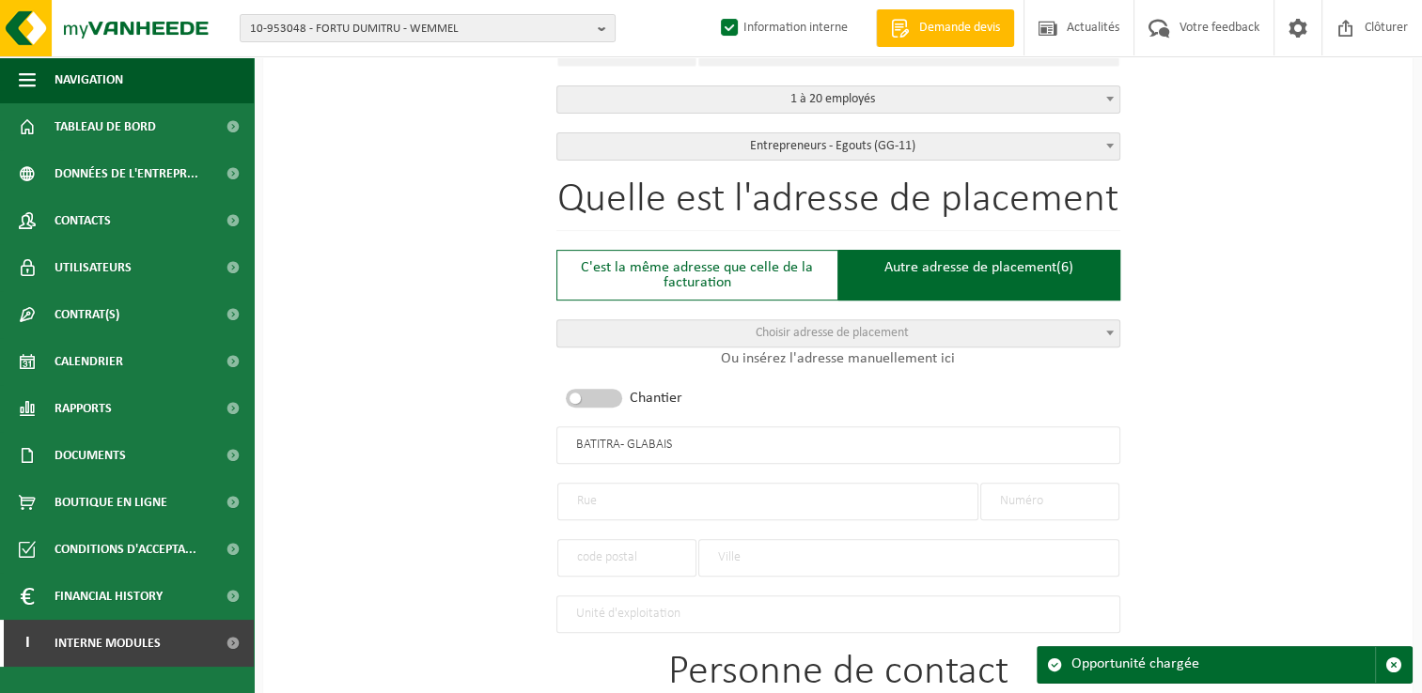
type input "MONT-SAINT-ANDRÉ"
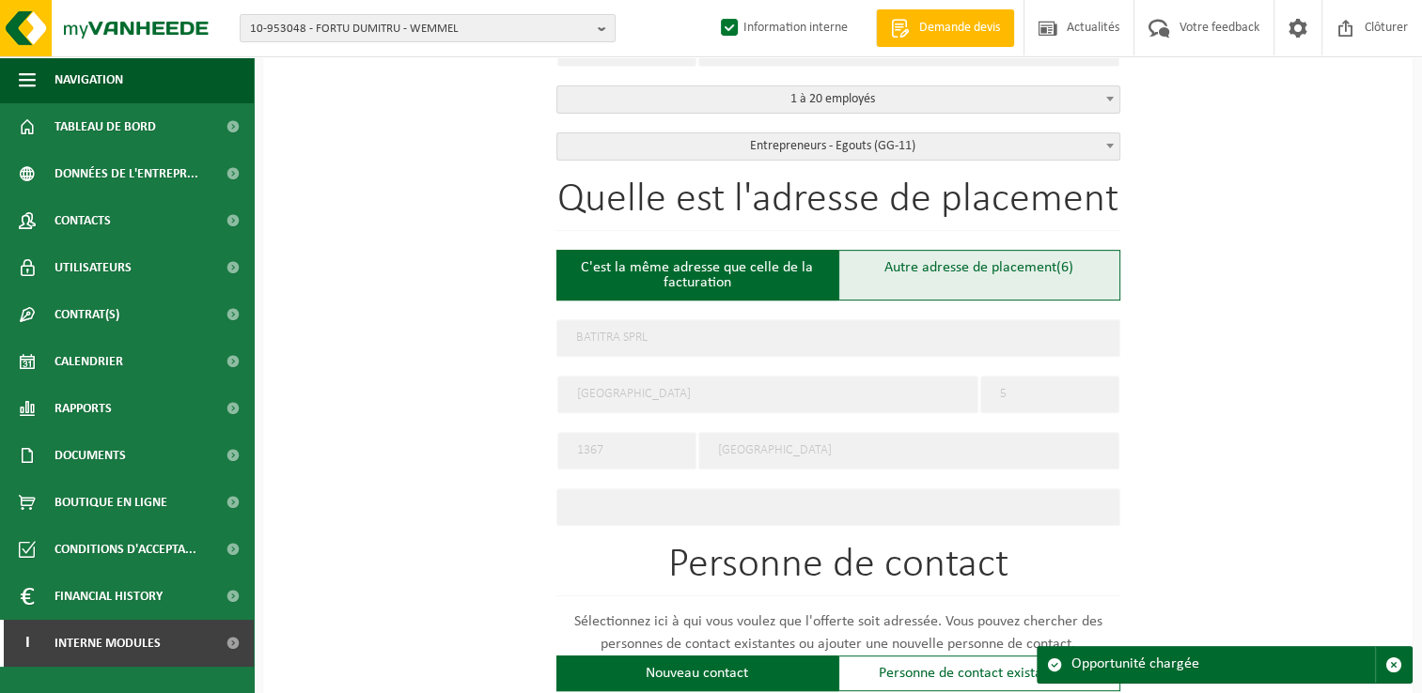
click at [892, 273] on div "Autre adresse de placement (6)" at bounding box center [979, 275] width 282 height 51
type input "Chantier -"
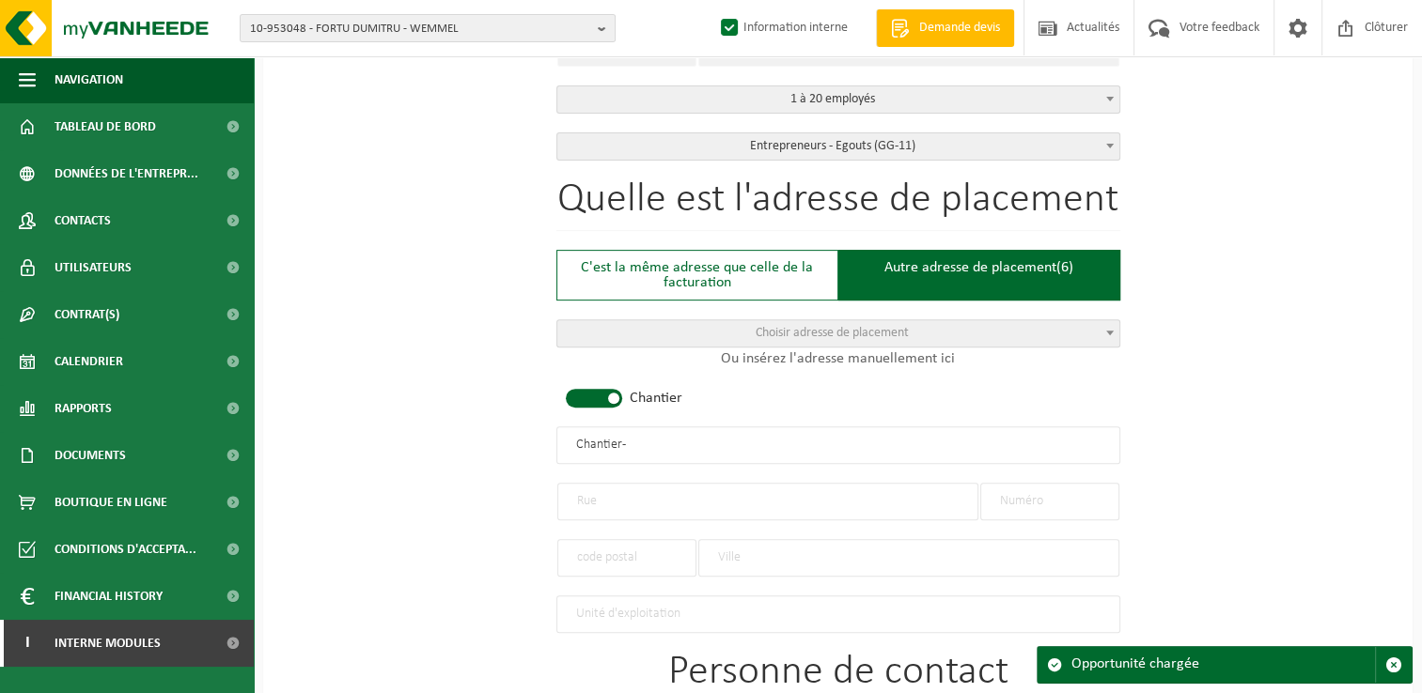
click at [649, 501] on input "text" at bounding box center [767, 502] width 421 height 38
click at [728, 553] on input "text" at bounding box center [908, 558] width 421 height 38
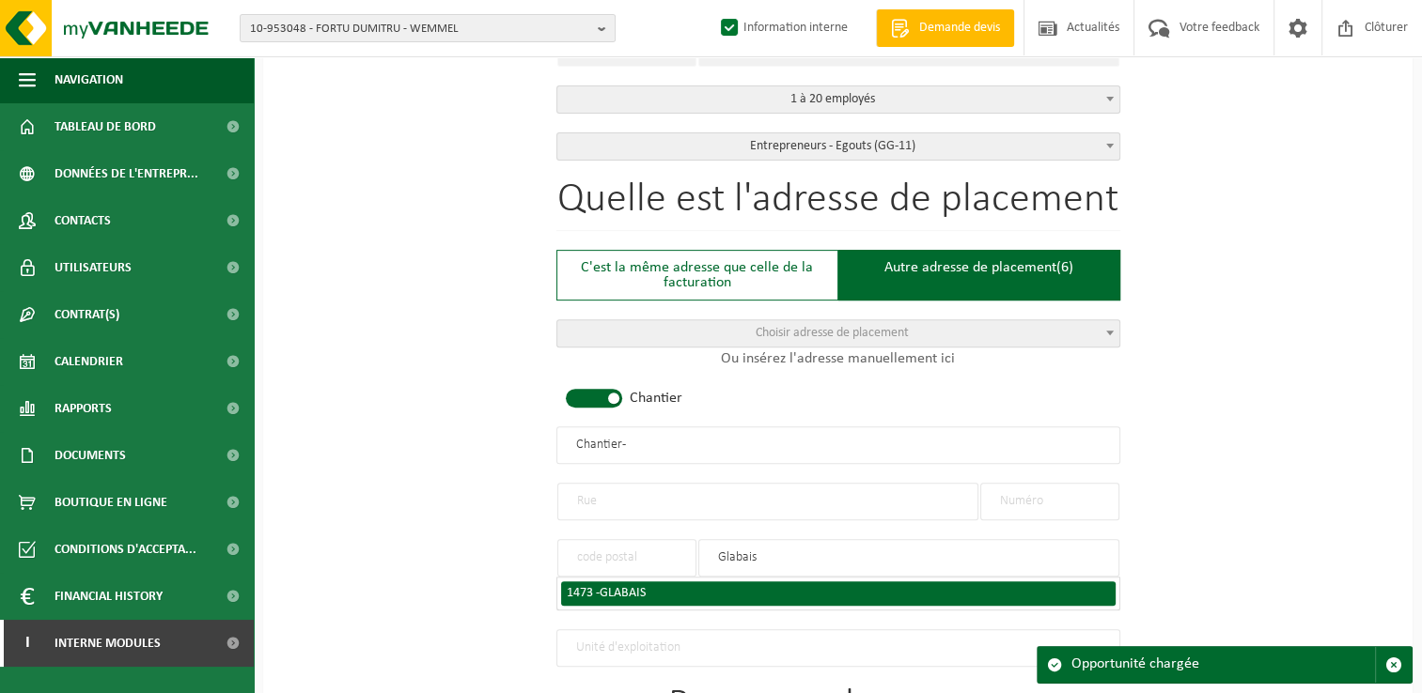
type input "Glabais"
click at [682, 587] on div "1473 - GLABAIS" at bounding box center [838, 593] width 543 height 13
type input "1473"
type input "GLABAIS"
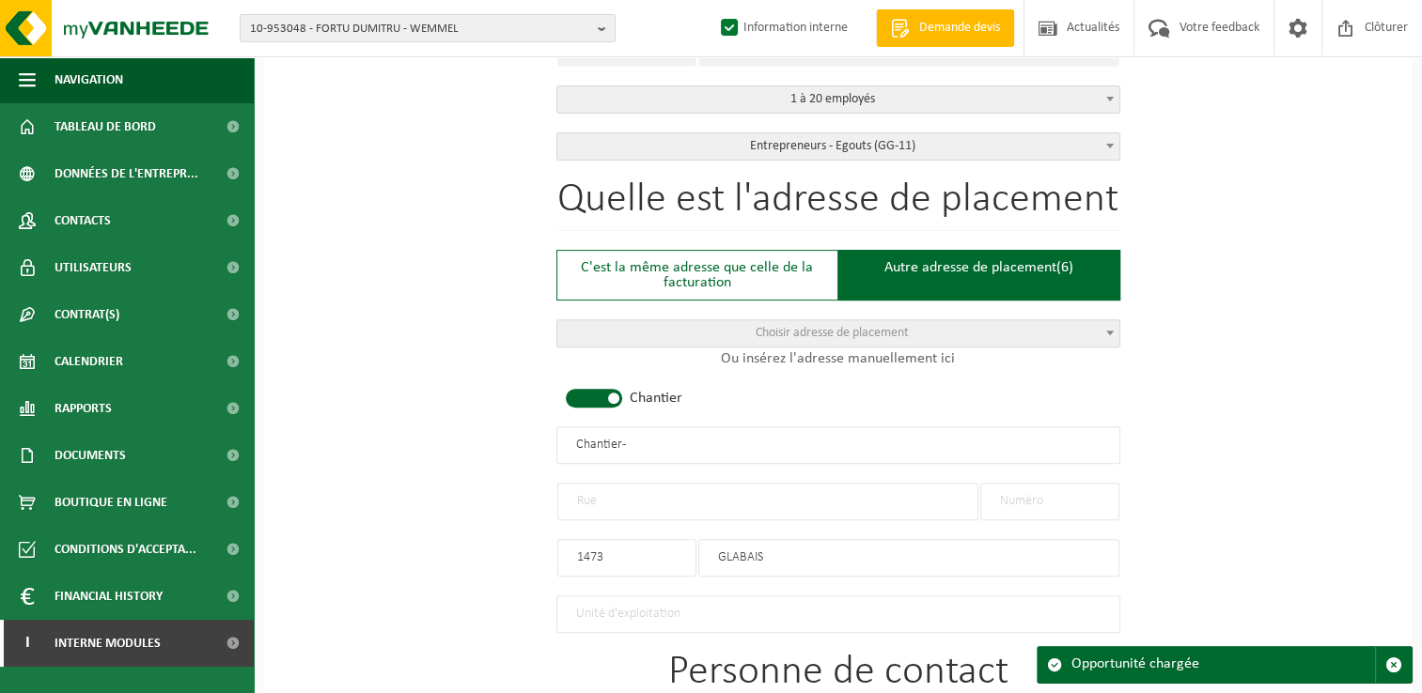
click at [631, 491] on input "text" at bounding box center [767, 502] width 421 height 38
type input "Rue ReineAstrid"
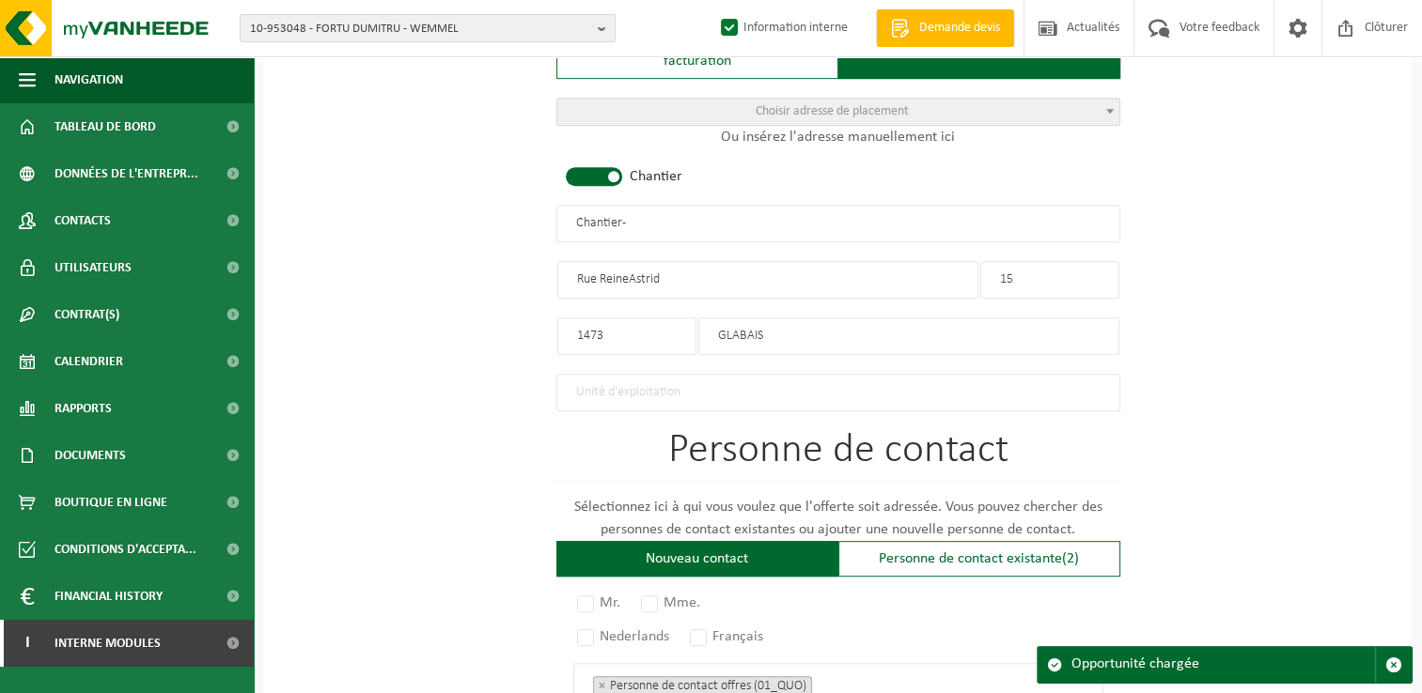
scroll to position [1034, 0]
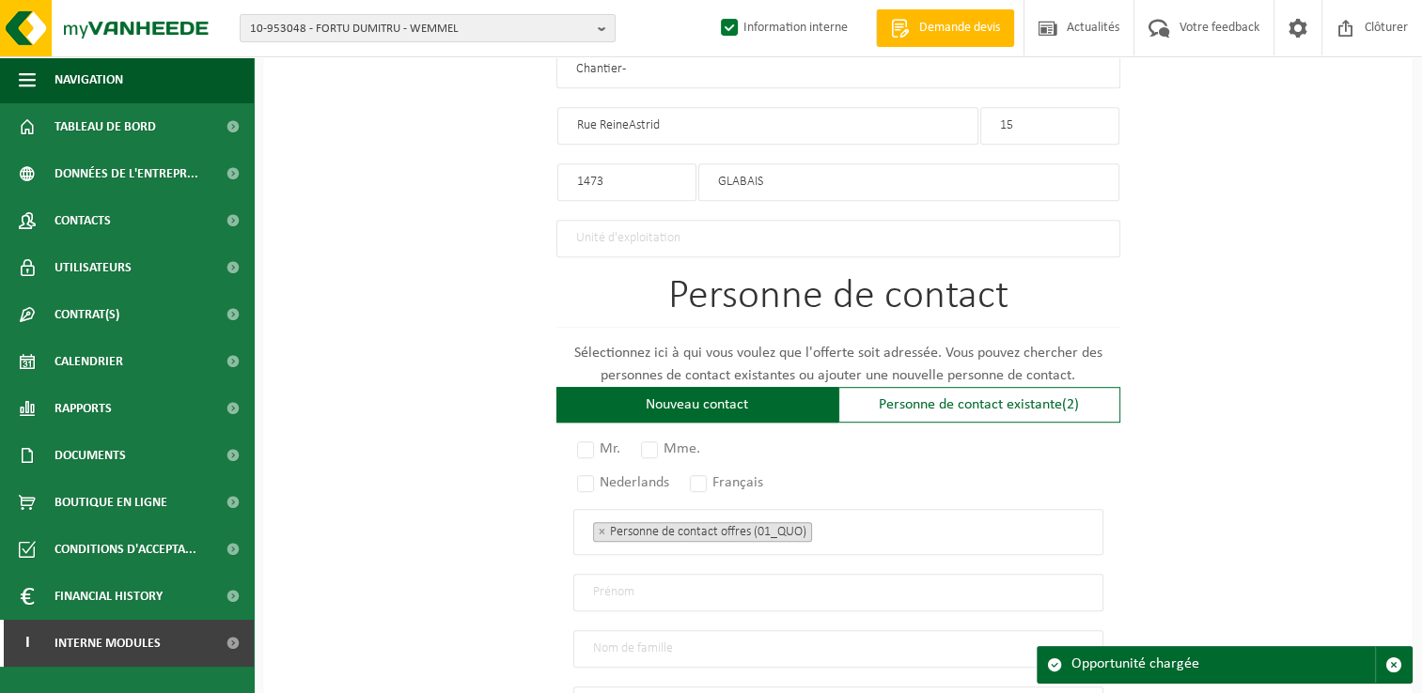
type input "15"
click at [631, 126] on input "Rue ReineAstrid" at bounding box center [767, 126] width 421 height 38
type input "Rue Reine Astrid"
click at [970, 394] on div "Personne de contact existante (2)" at bounding box center [979, 405] width 282 height 36
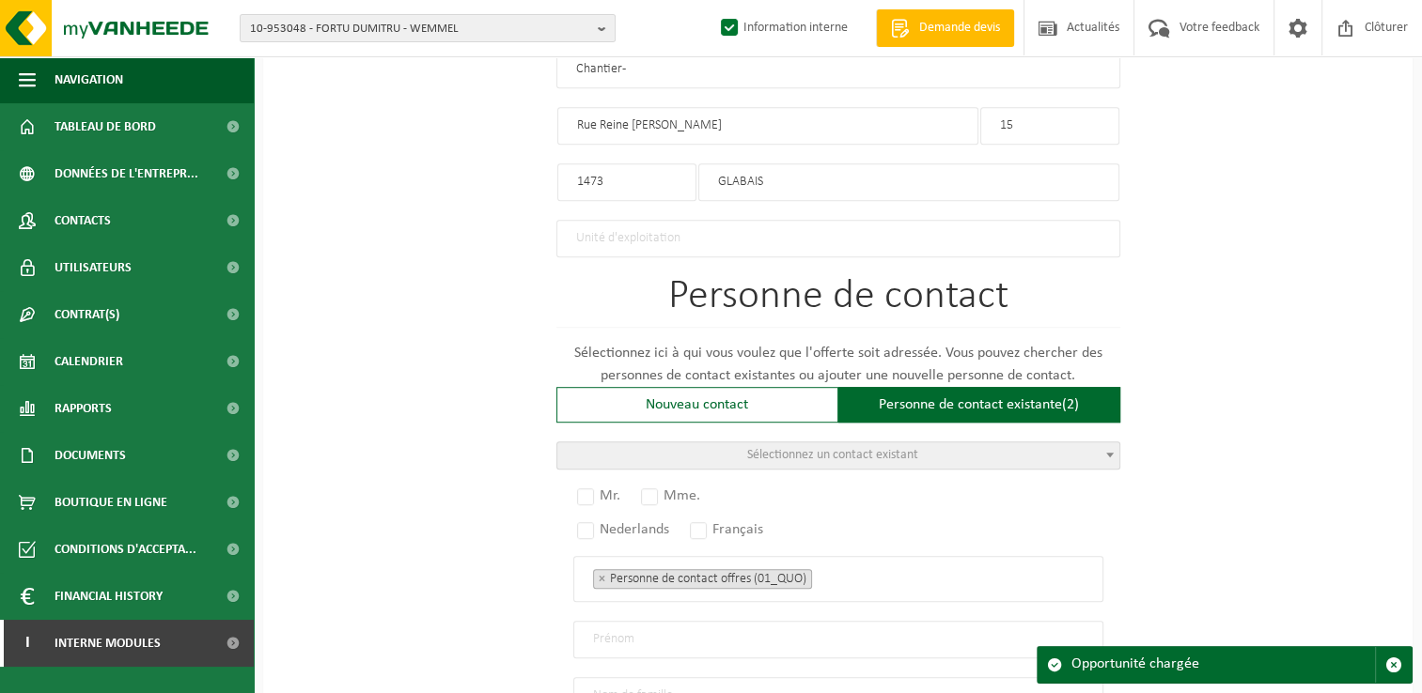
click at [856, 448] on span "Sélectionnez un contact existant" at bounding box center [832, 455] width 171 height 14
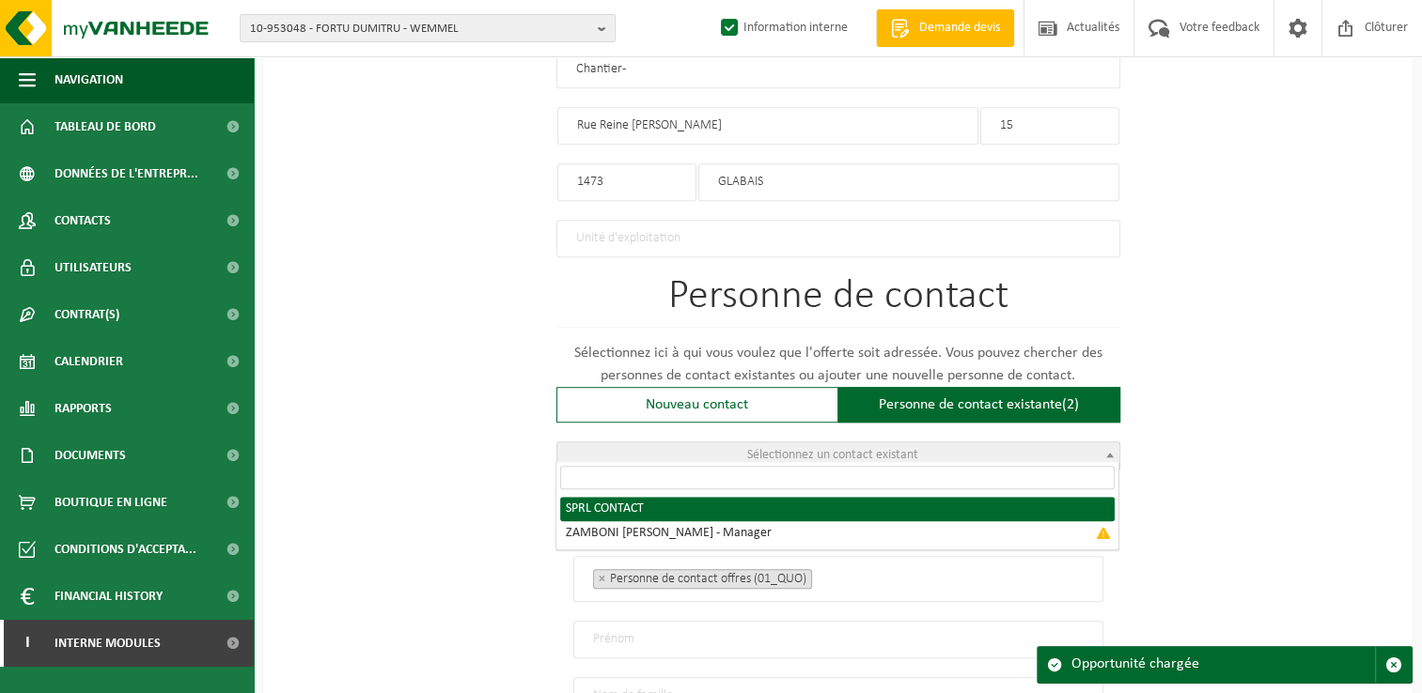
radio input "true"
select select "{"code":"10-950262","firstname":"CONTACT","surname":"SPRL","gender":"Unknown","…"
type input "CONTACT"
type input "SPRL"
type input "francois.zamboni@hotmail.be"
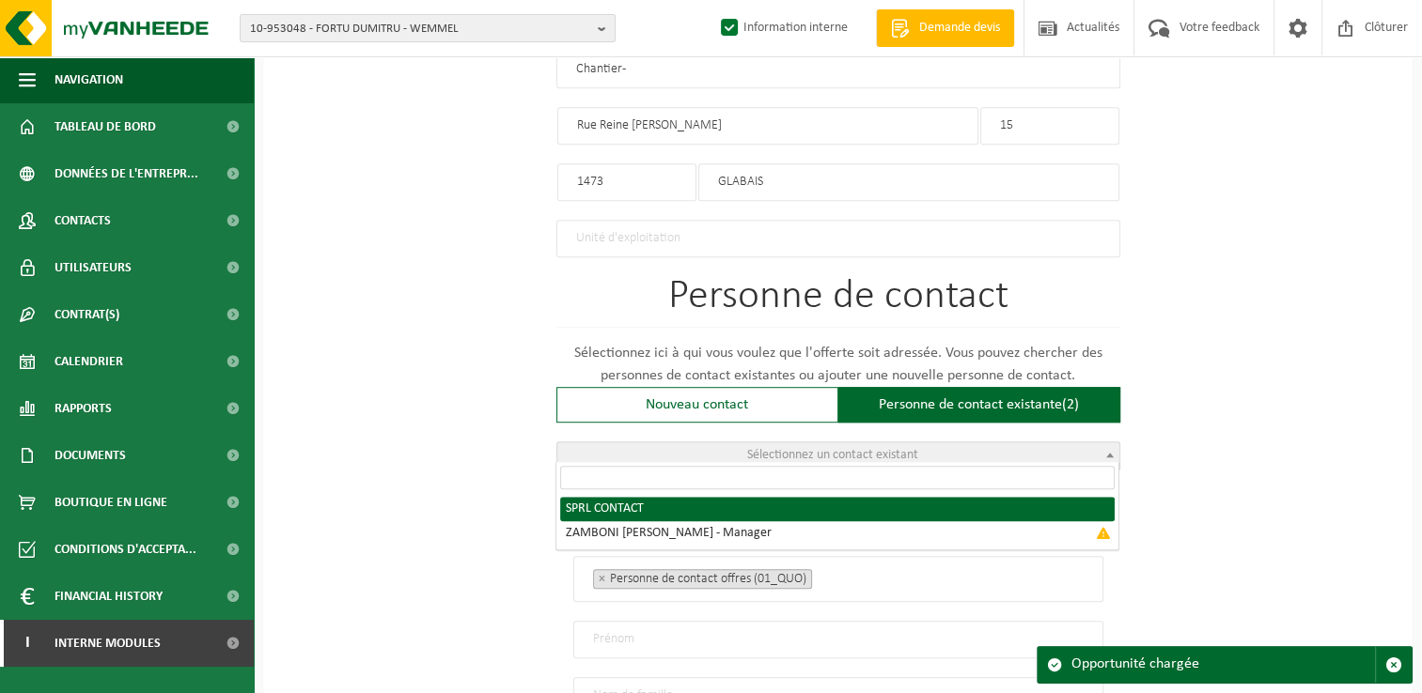
type input "0475/80 88 87"
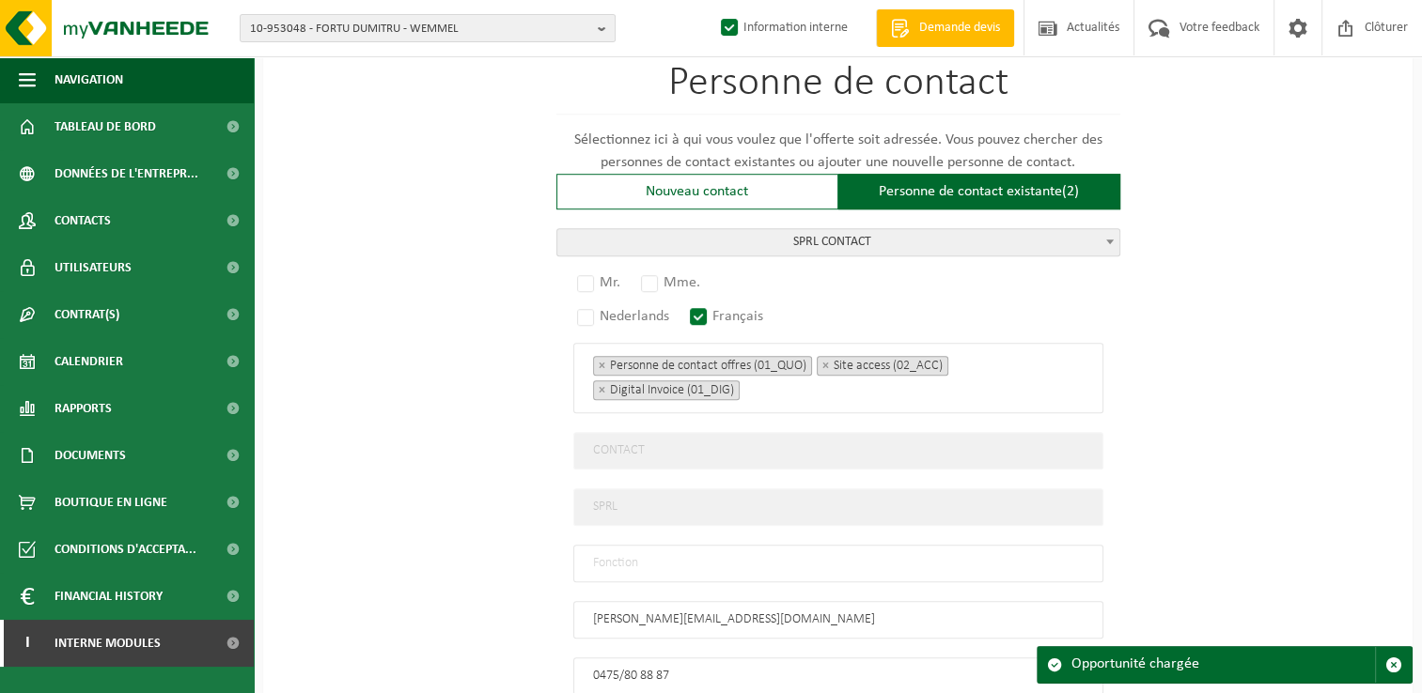
scroll to position [1408, 0]
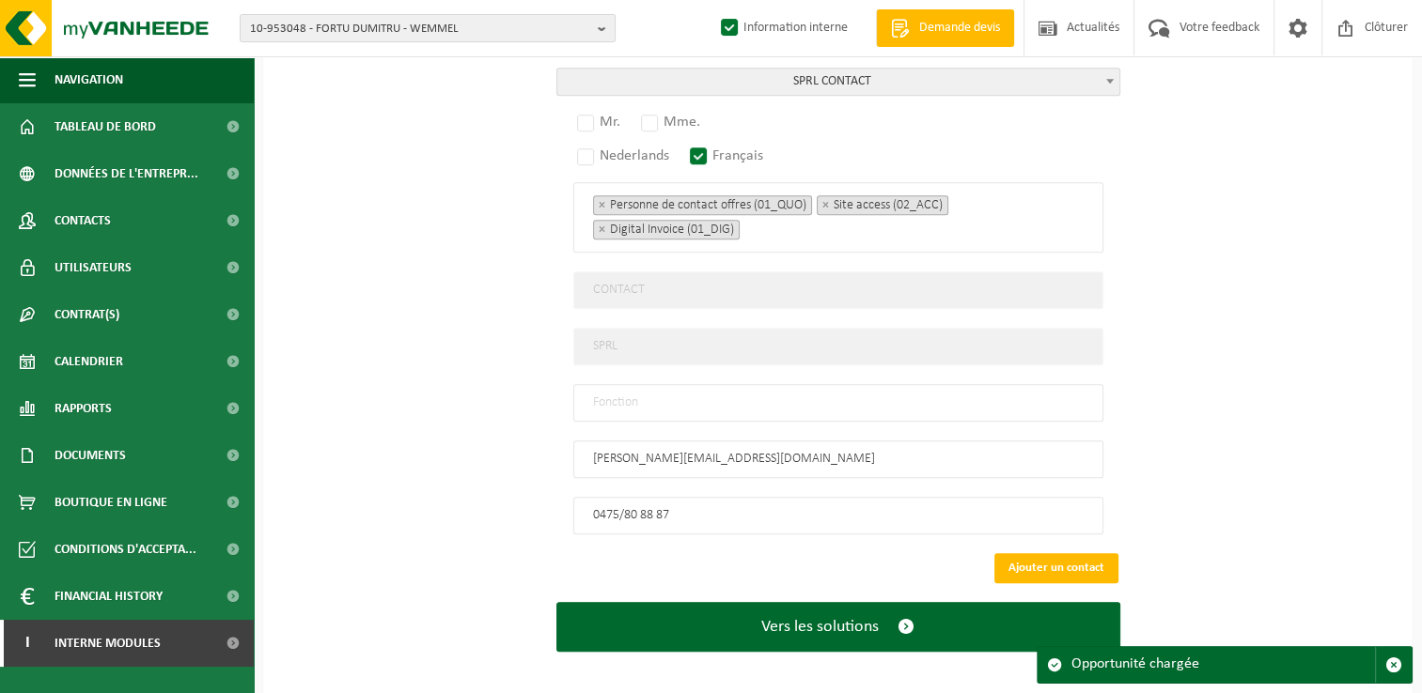
click at [633, 370] on div "Mr. Mme. Nederlands Français Personne de contact offres (01_QUO) Responsable ge…" at bounding box center [838, 325] width 564 height 420
click at [590, 404] on input "text" at bounding box center [838, 403] width 530 height 38
type input "Manager"
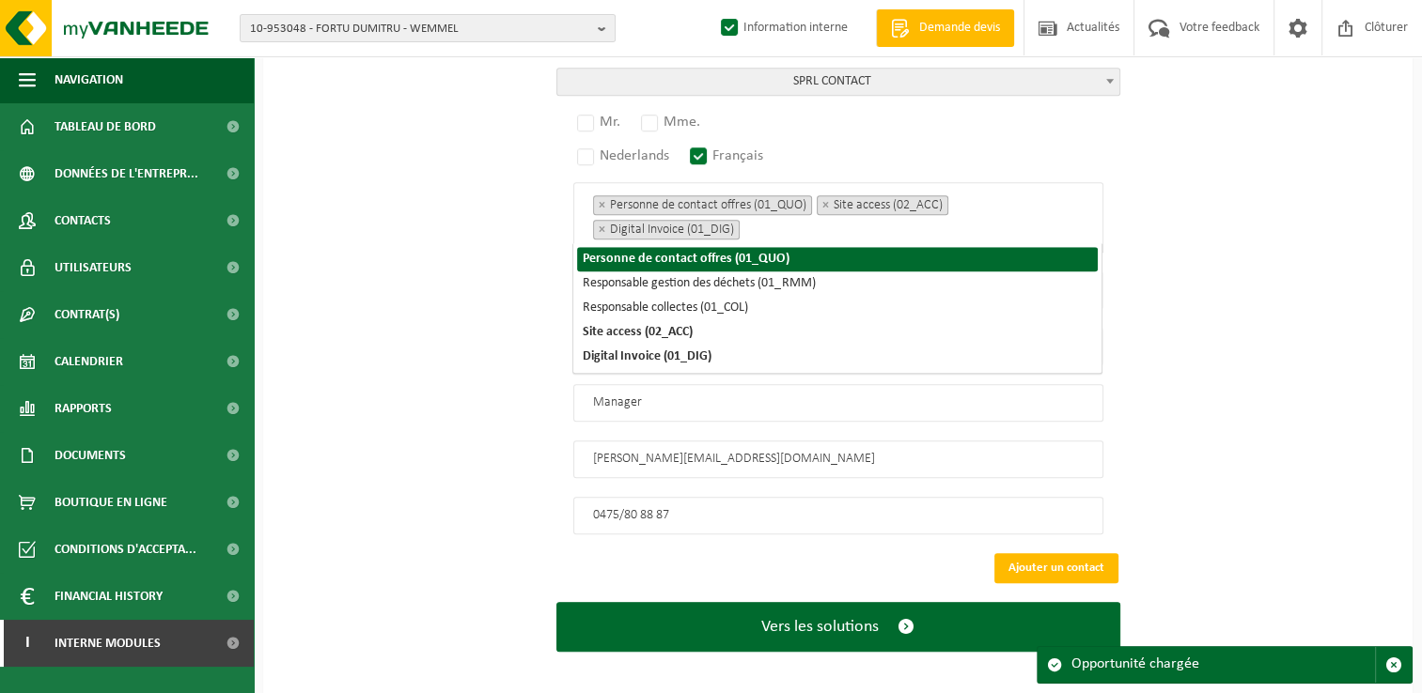
scroll to position [1134, 0]
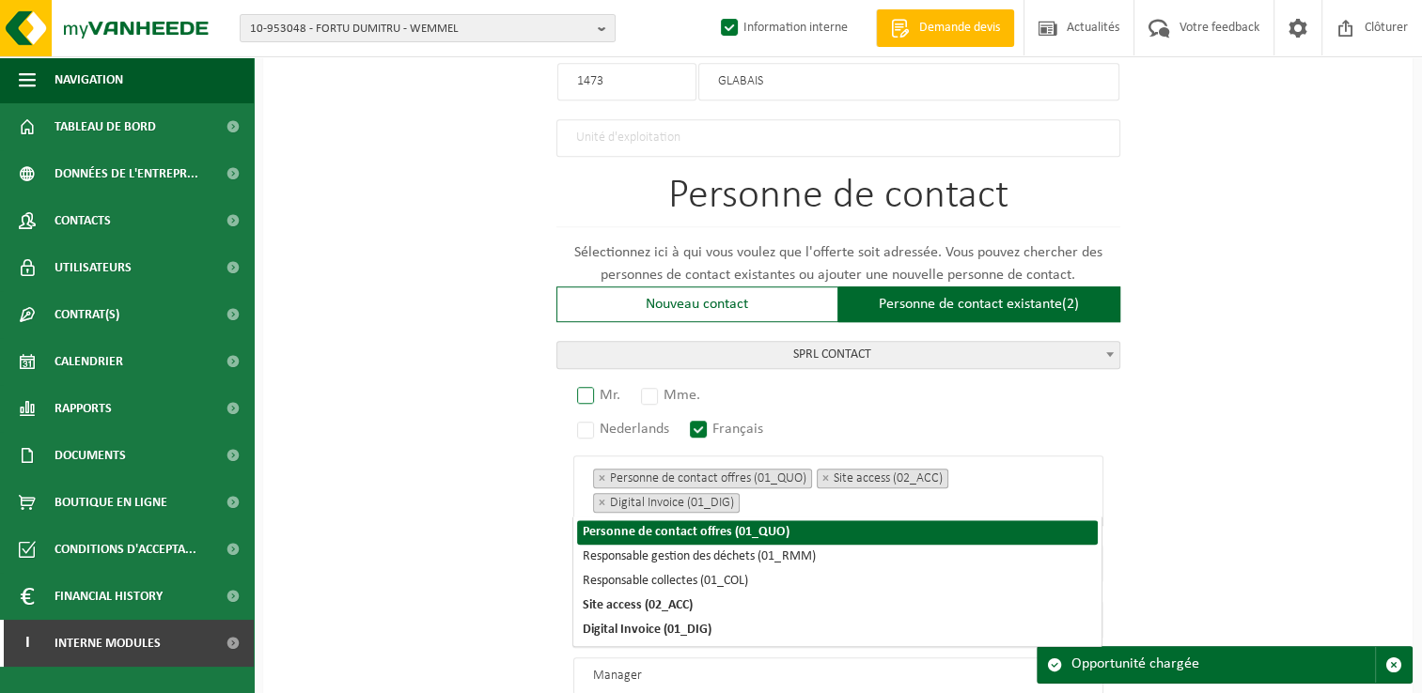
click at [590, 395] on label "Mr." at bounding box center [599, 395] width 53 height 26
radio input "true"
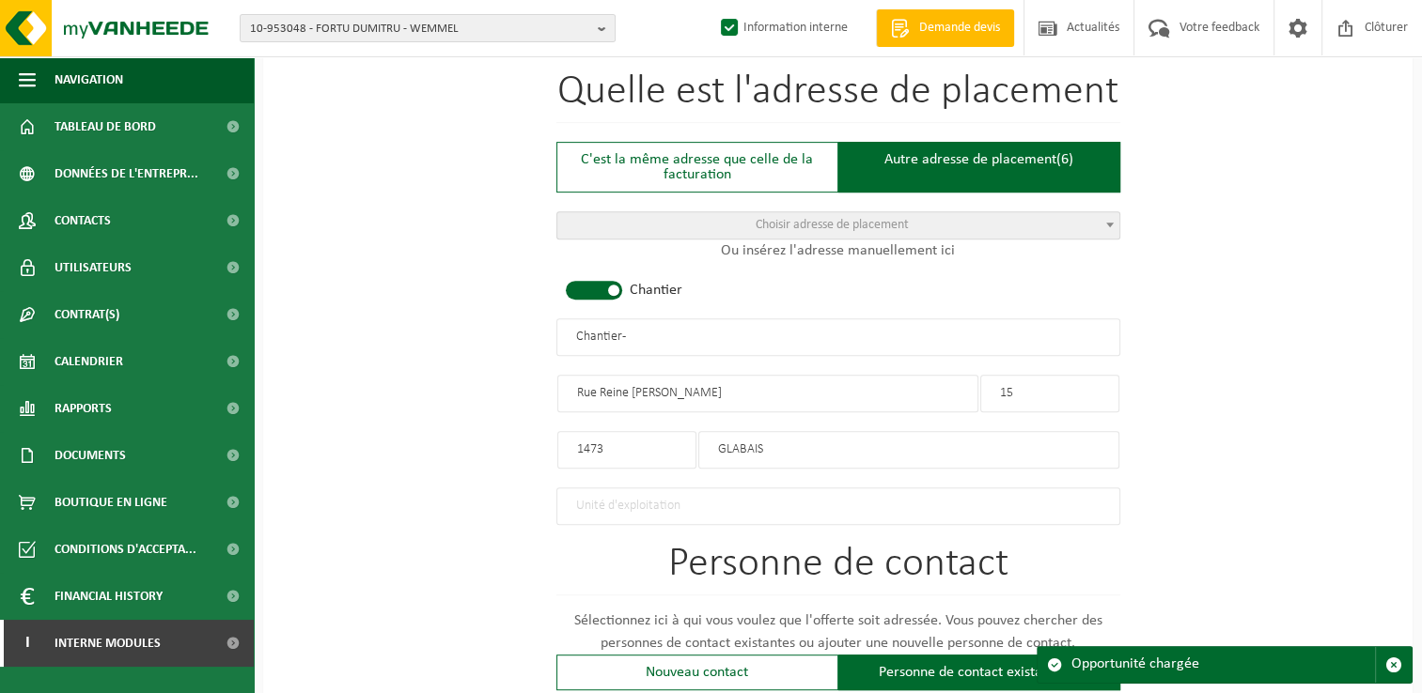
scroll to position [664, 0]
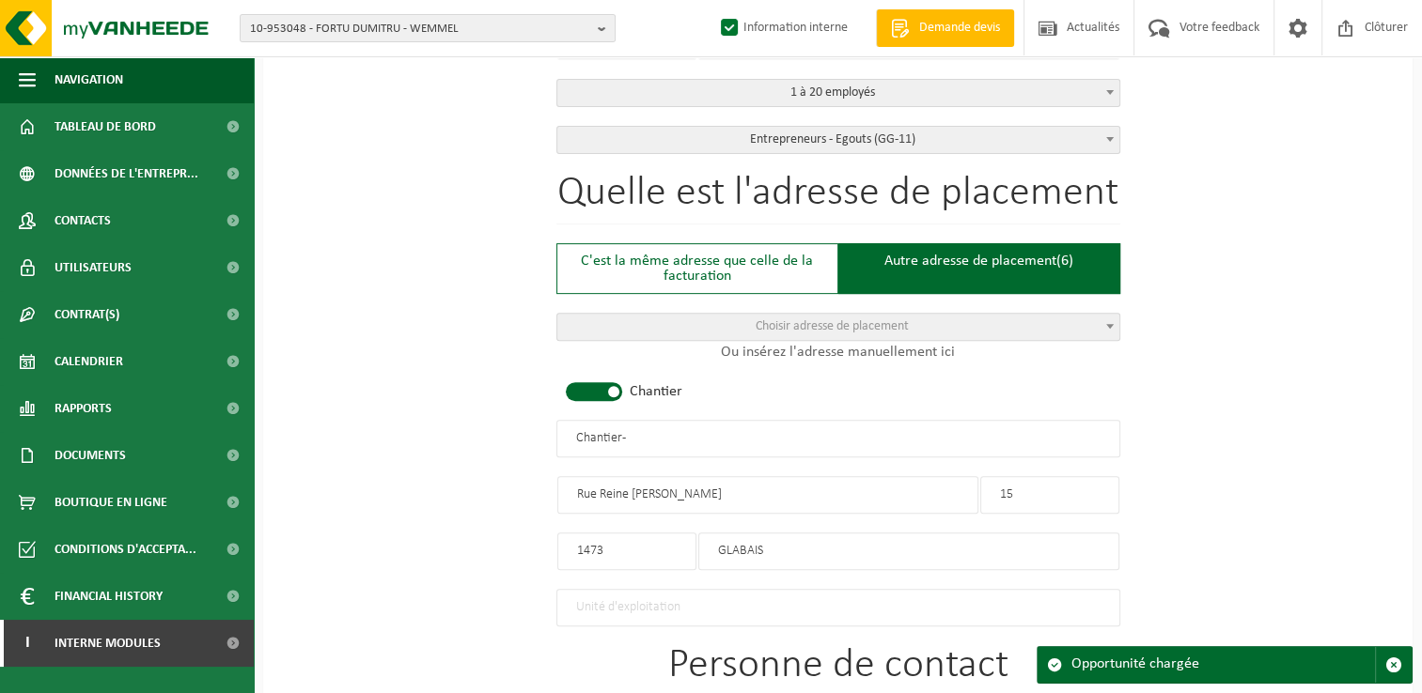
drag, startPoint x: 671, startPoint y: 433, endPoint x: 435, endPoint y: 433, distance: 235.9
click at [438, 433] on div "Pour quelle entreprise pouvons-nous rédiger cette offre? Astuce: Si vous rempli…" at bounding box center [837, 471] width 1149 height 1942
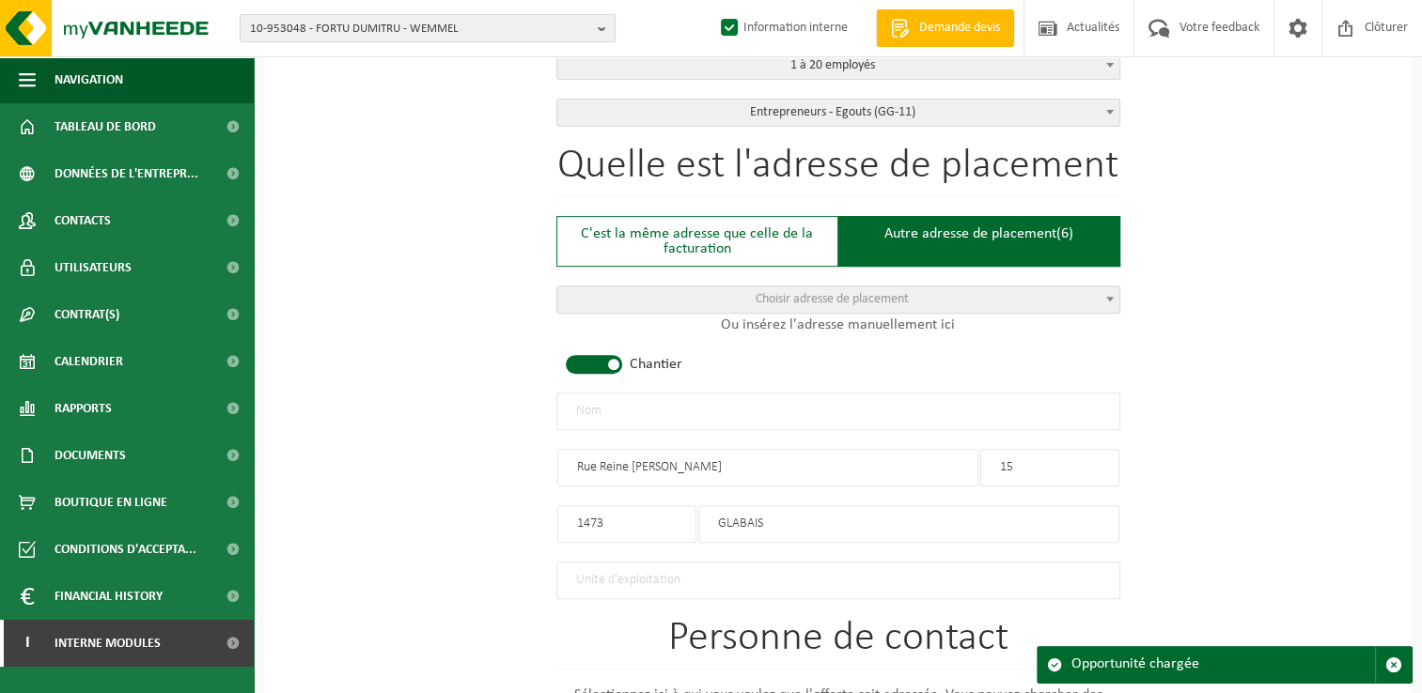
scroll to position [758, 0]
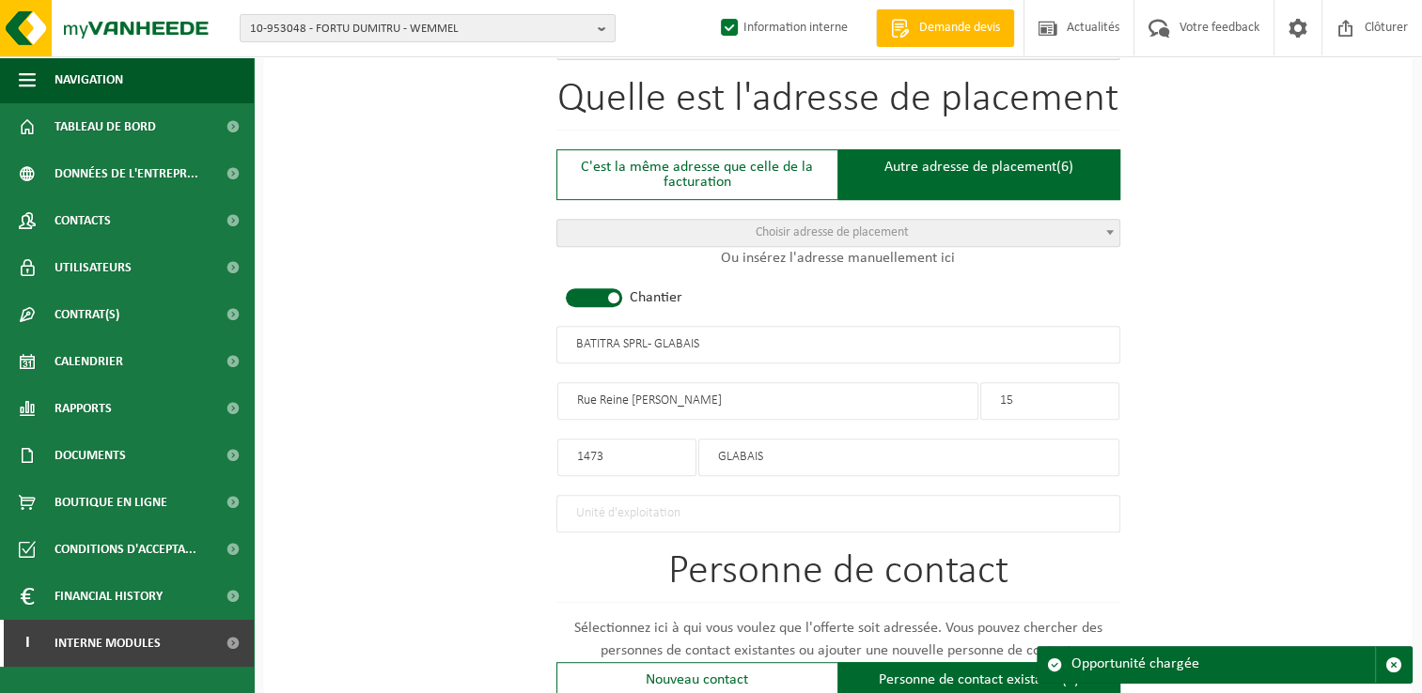
click at [646, 338] on input "BATITRA SPRL - GLABAIS" at bounding box center [838, 345] width 564 height 38
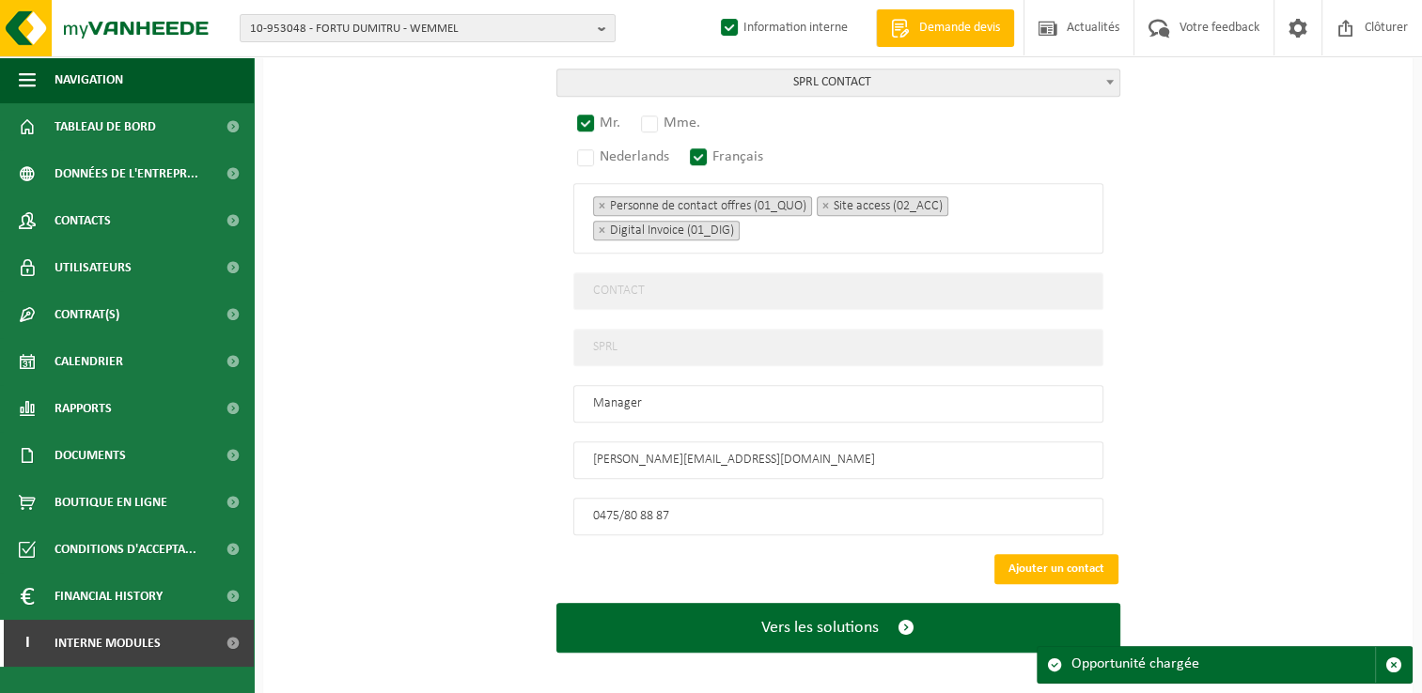
scroll to position [1408, 0]
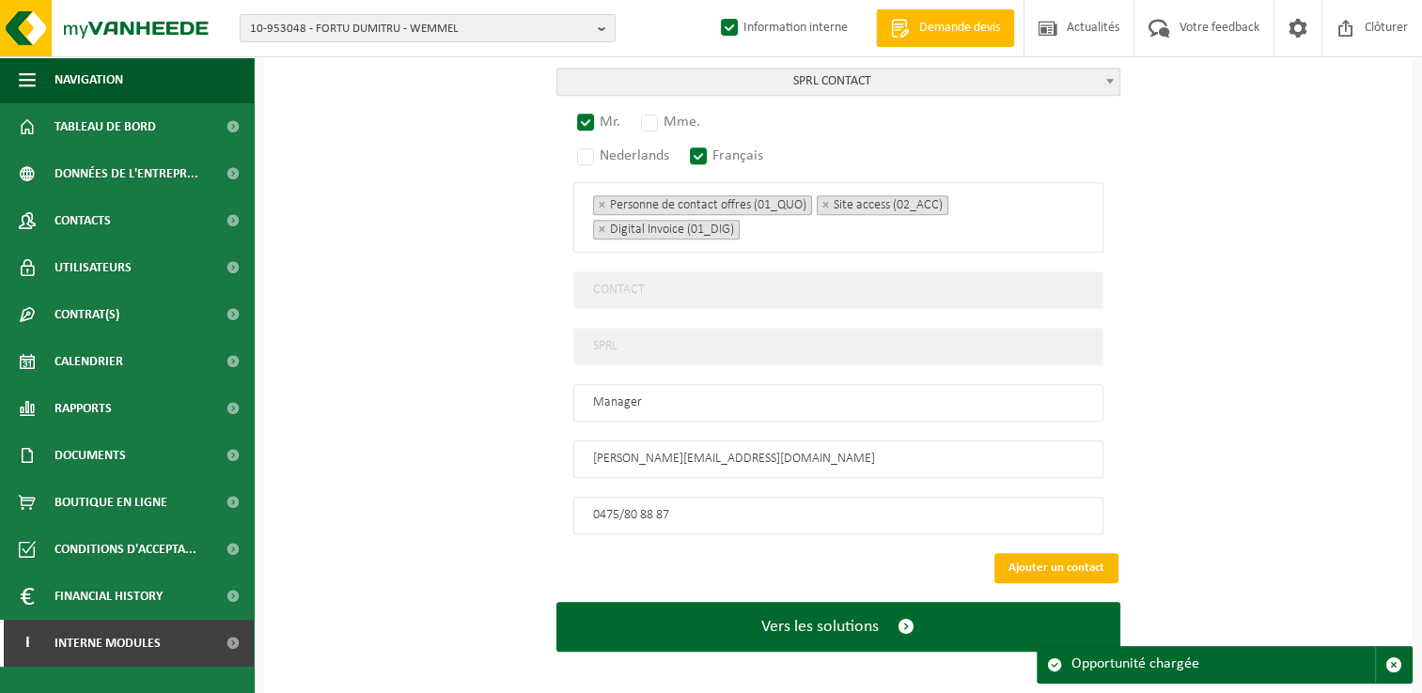
type input "BATITRA - GLABAIS"
click at [1047, 554] on button "Ajouter un contact" at bounding box center [1056, 568] width 124 height 30
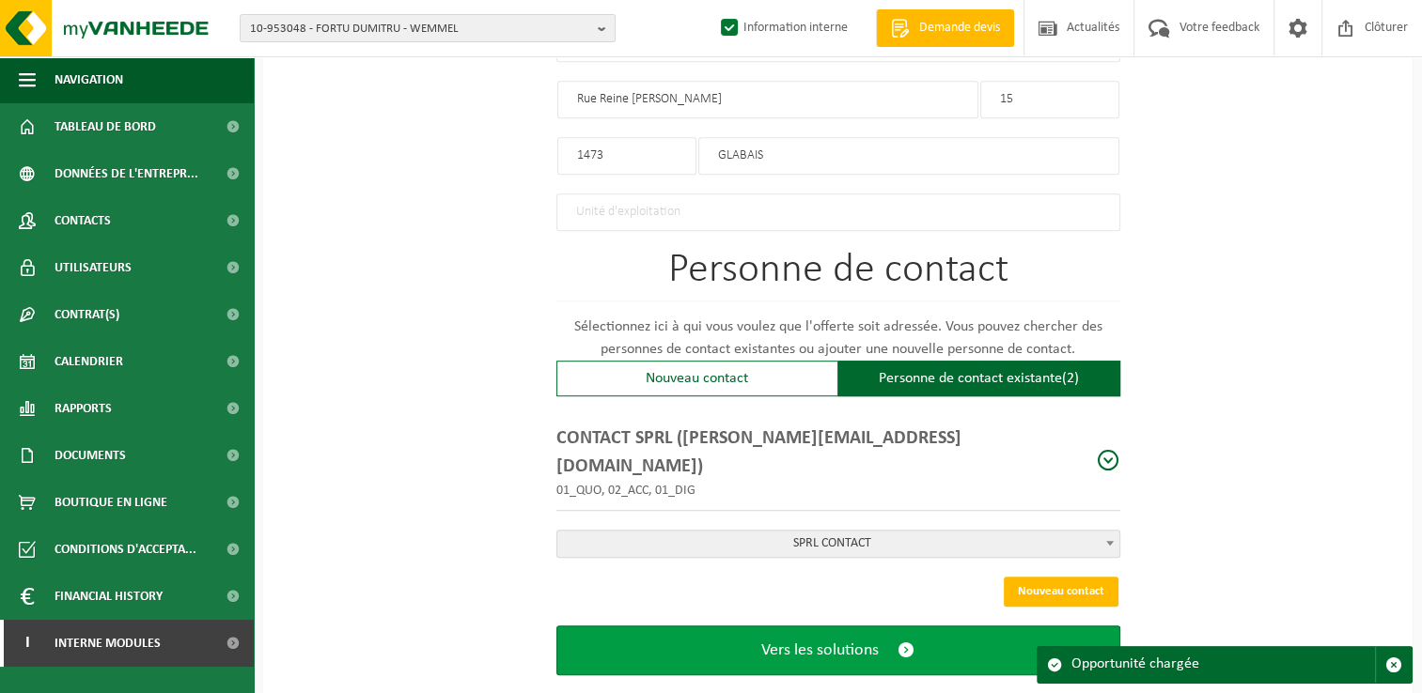
click at [838, 641] on span "Vers les solutions" at bounding box center [819, 651] width 117 height 20
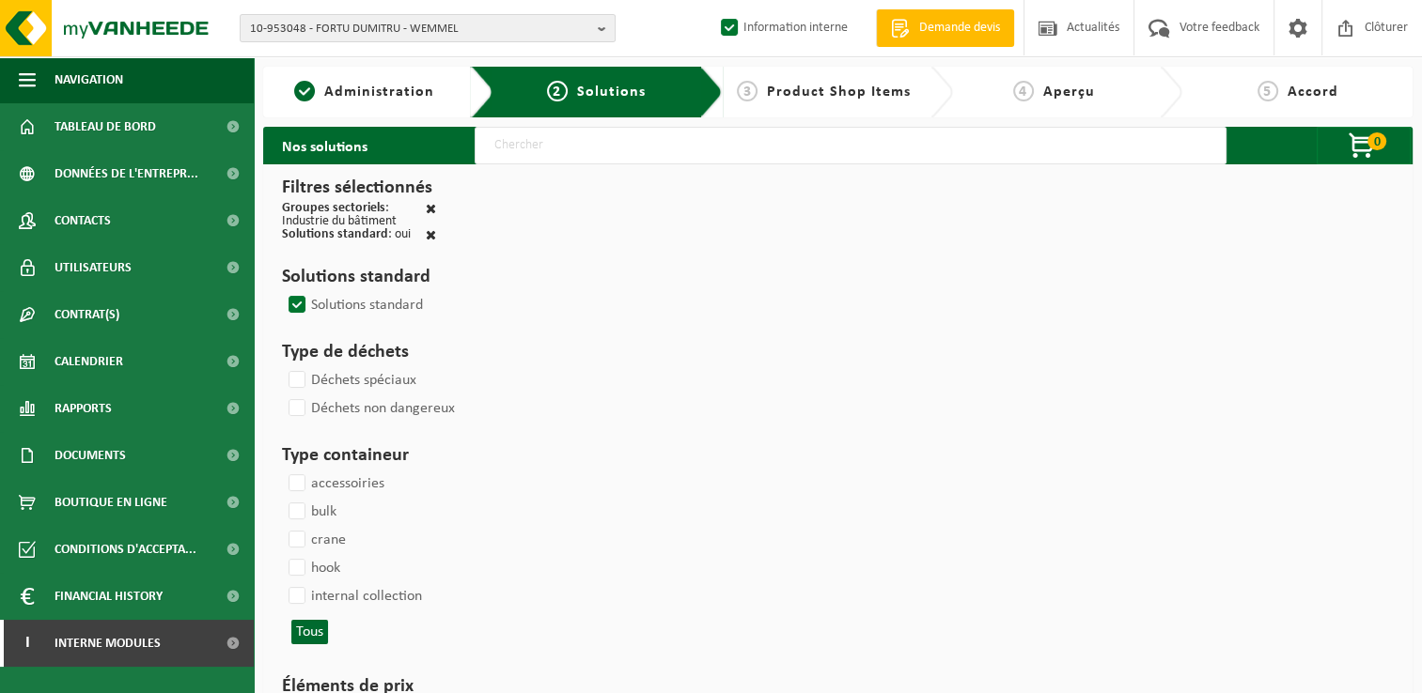
select select
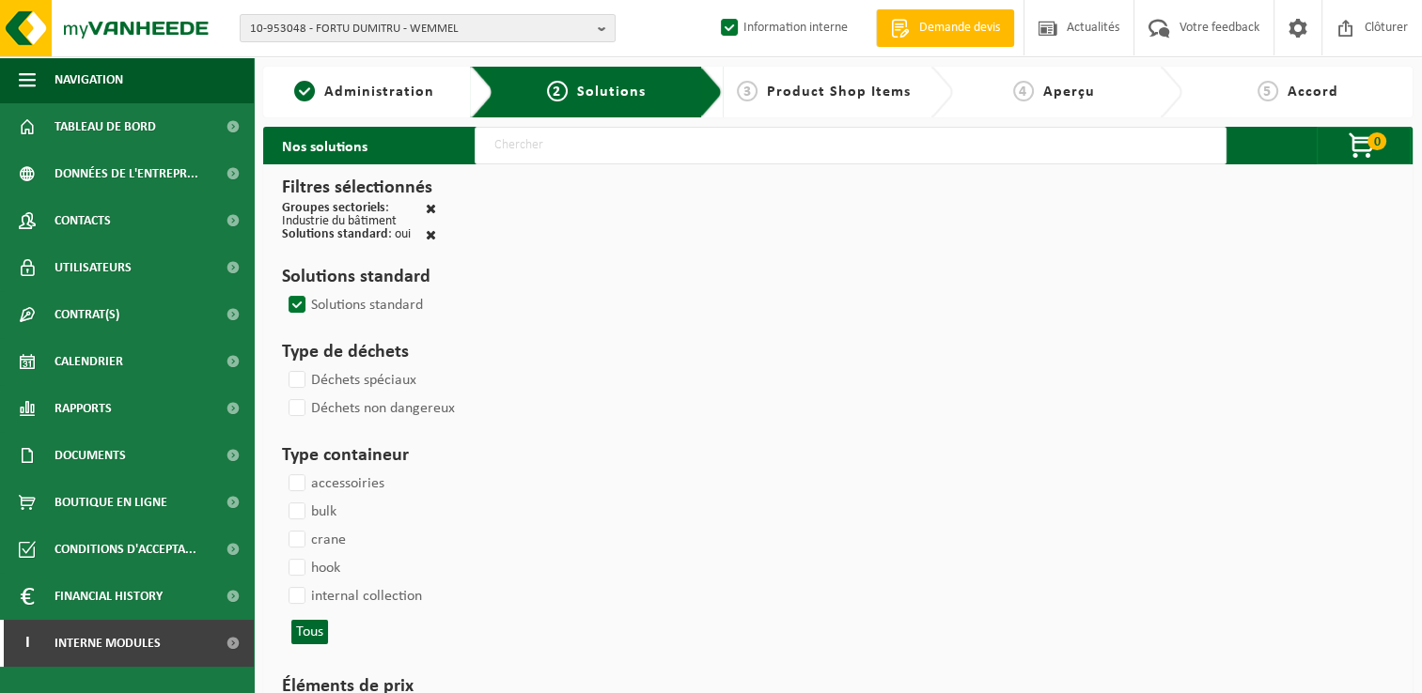
select select
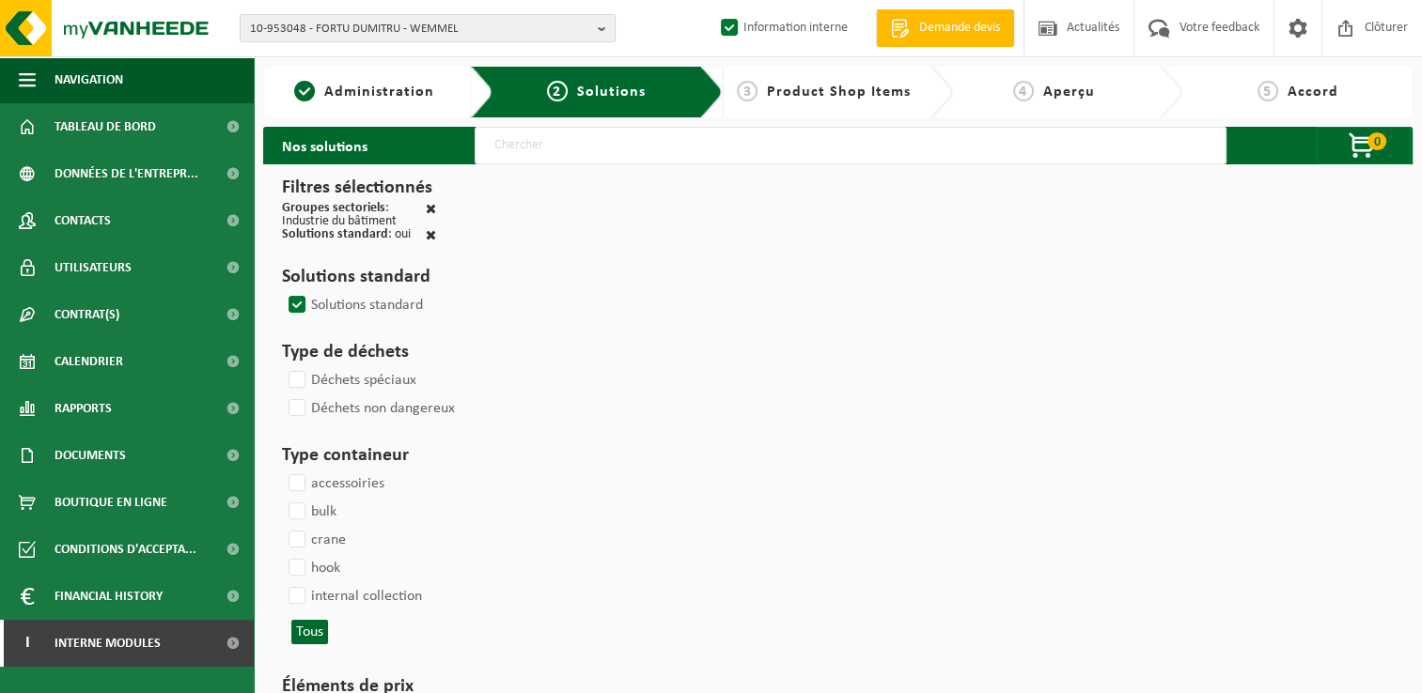
select select
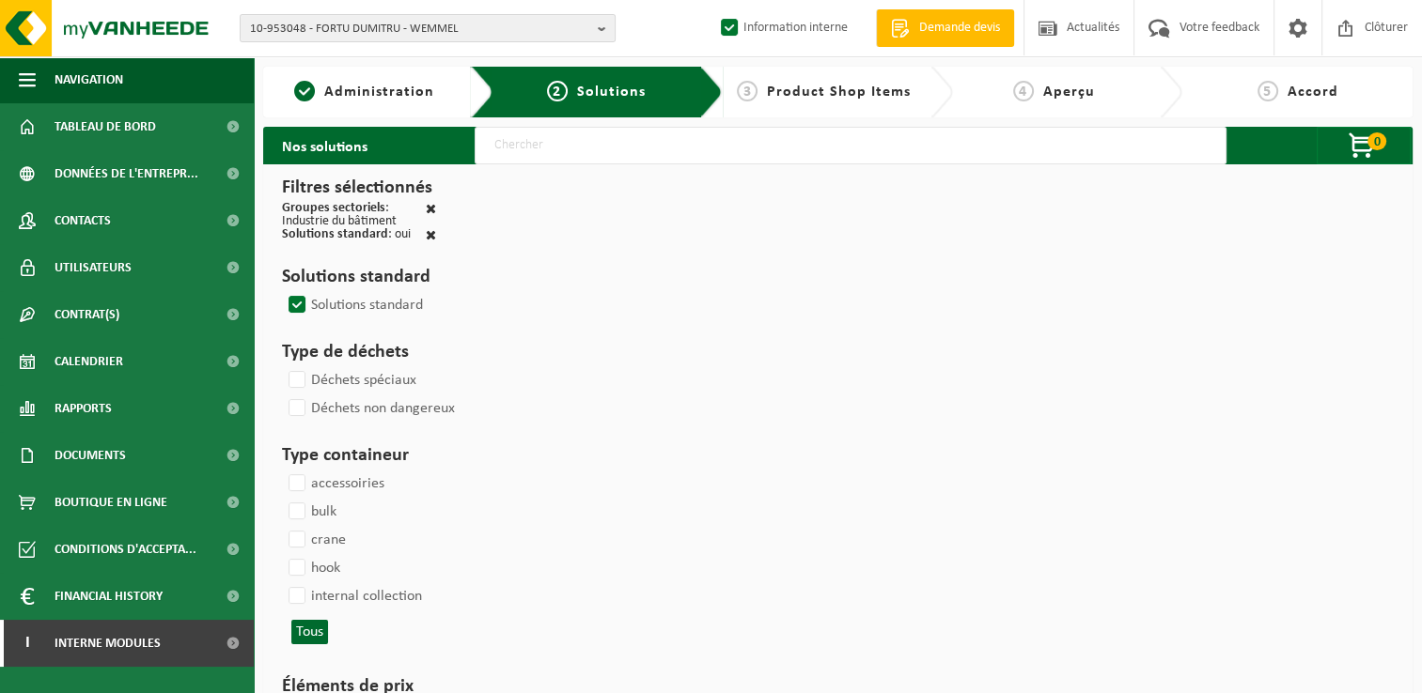
select select
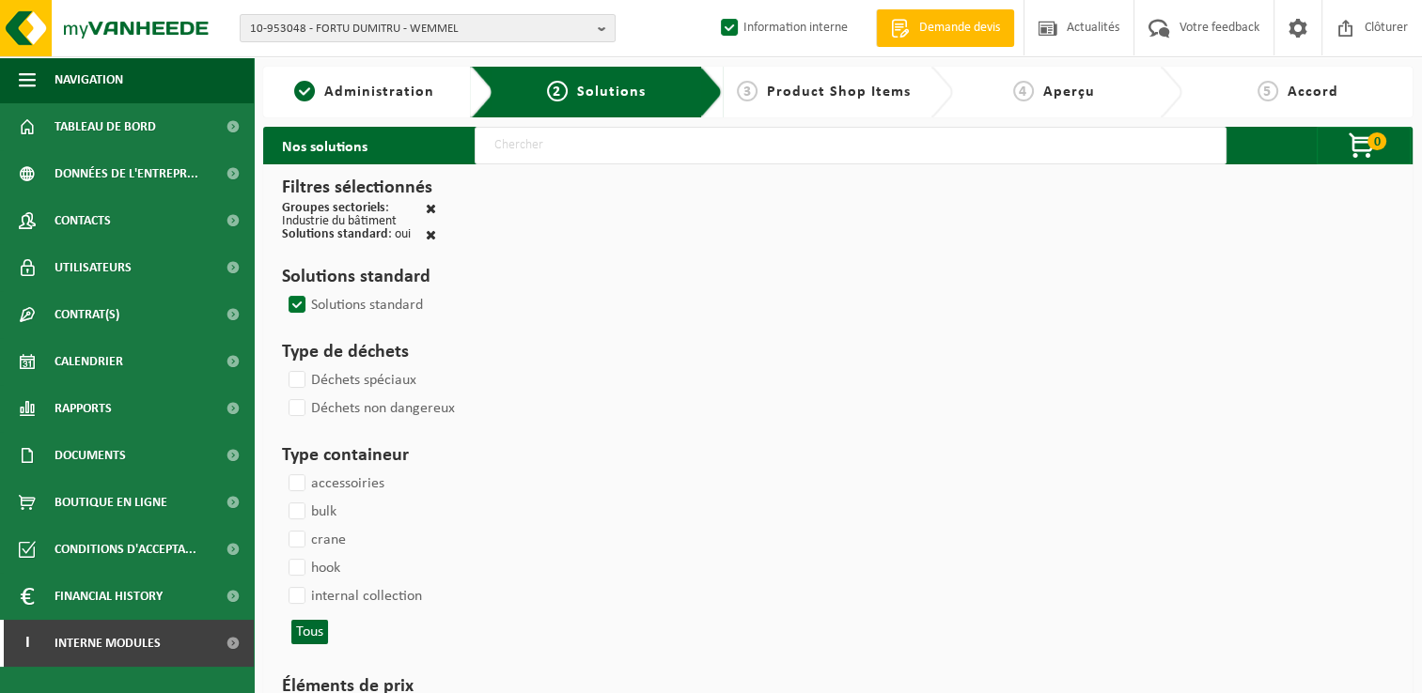
select select
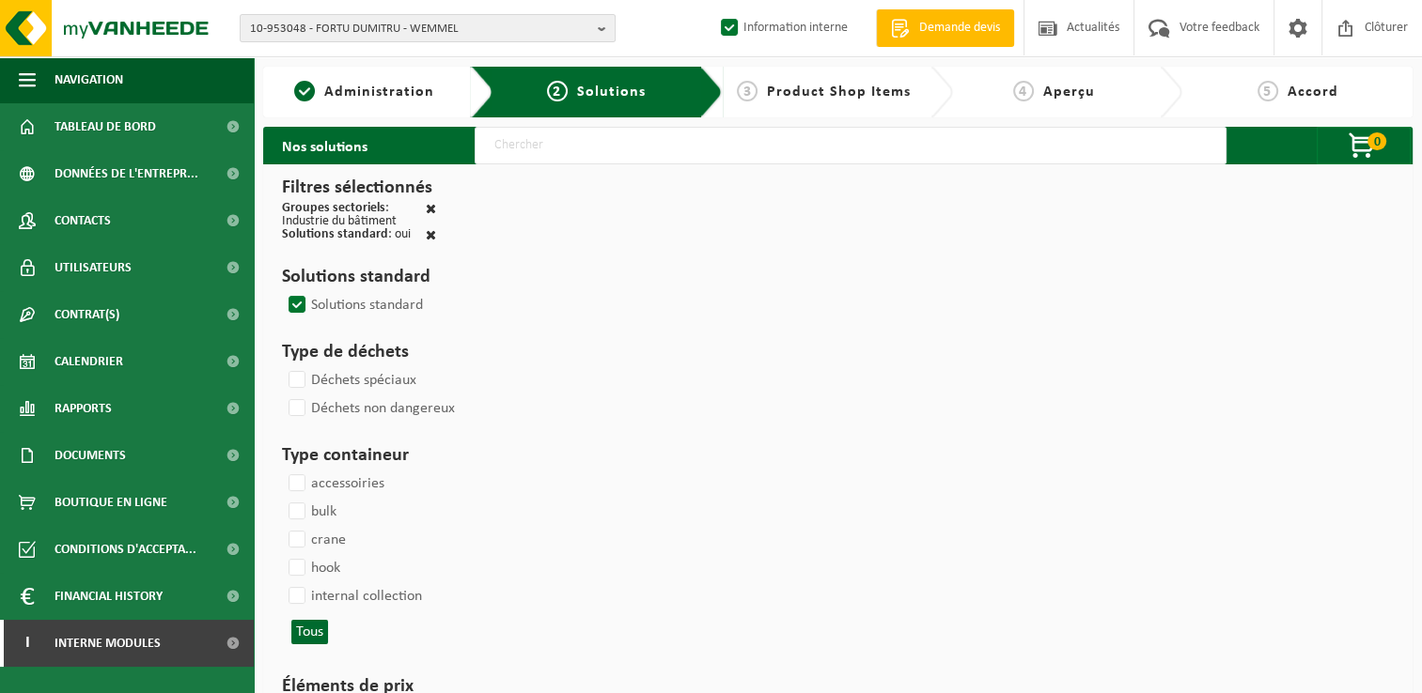
select select
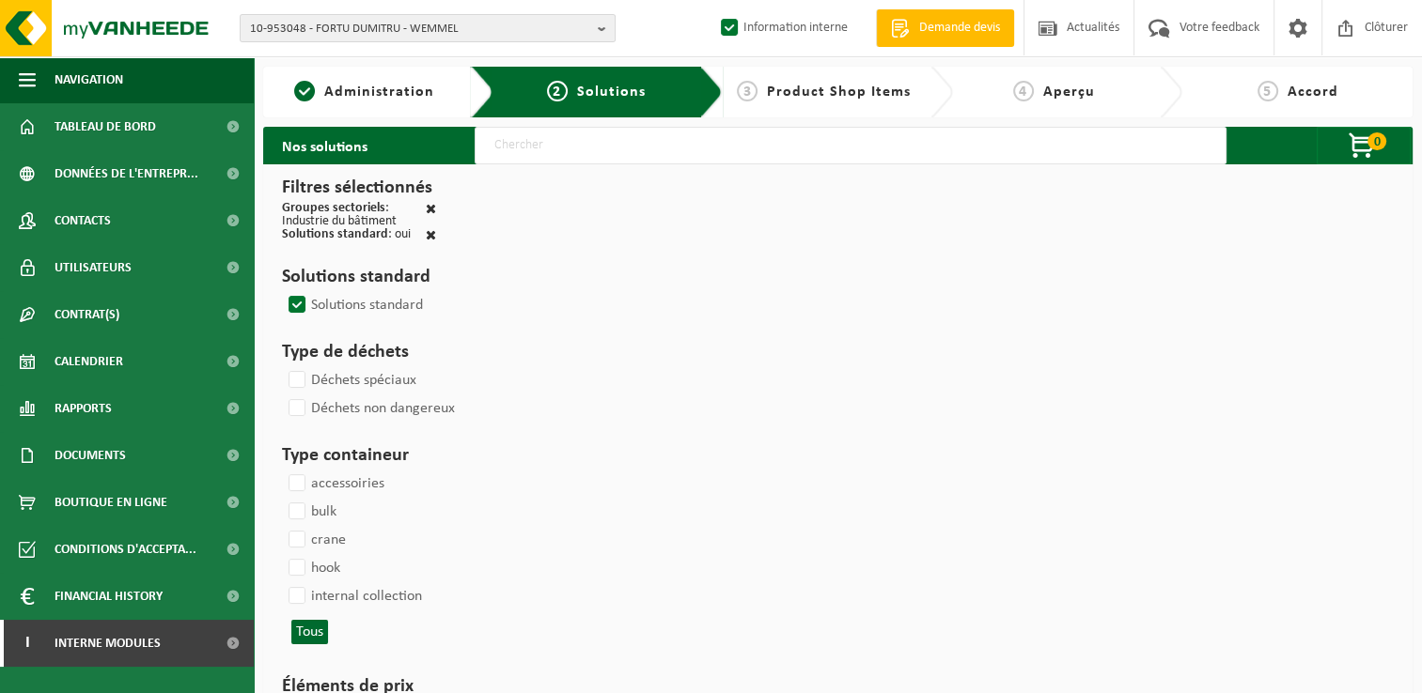
select select
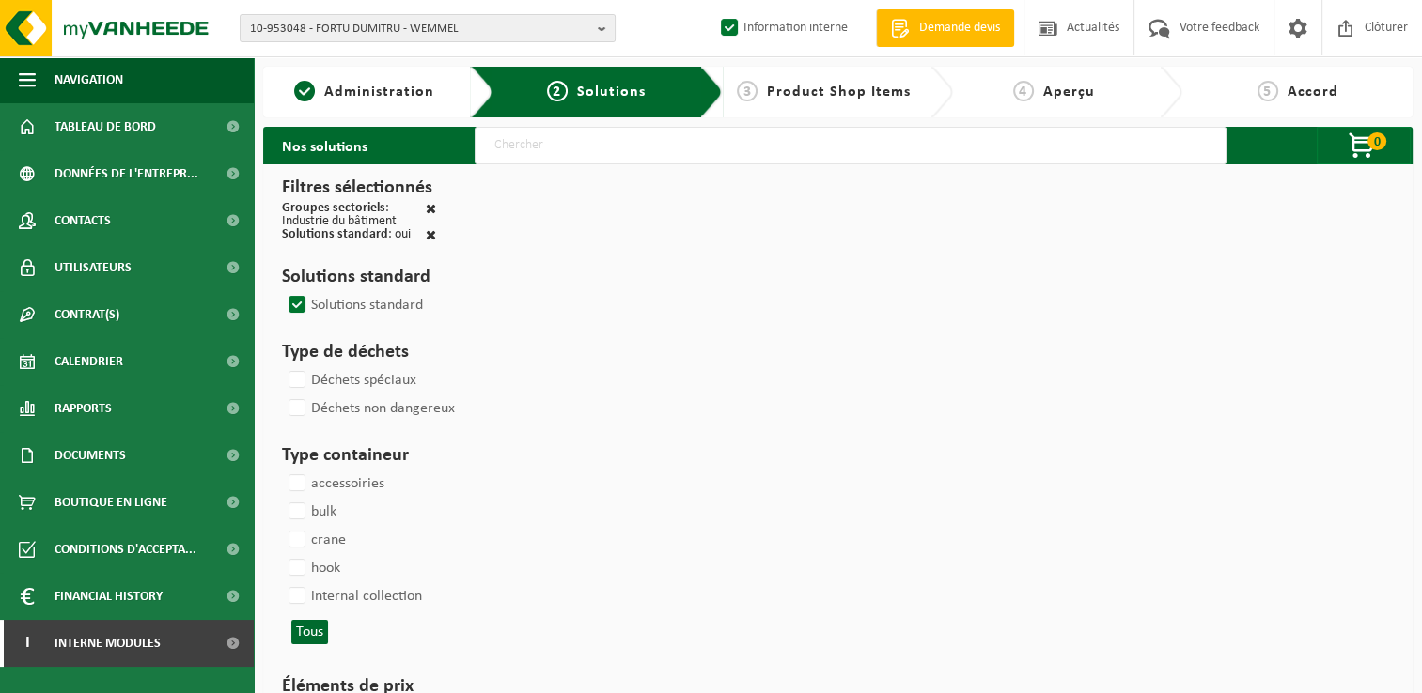
select select
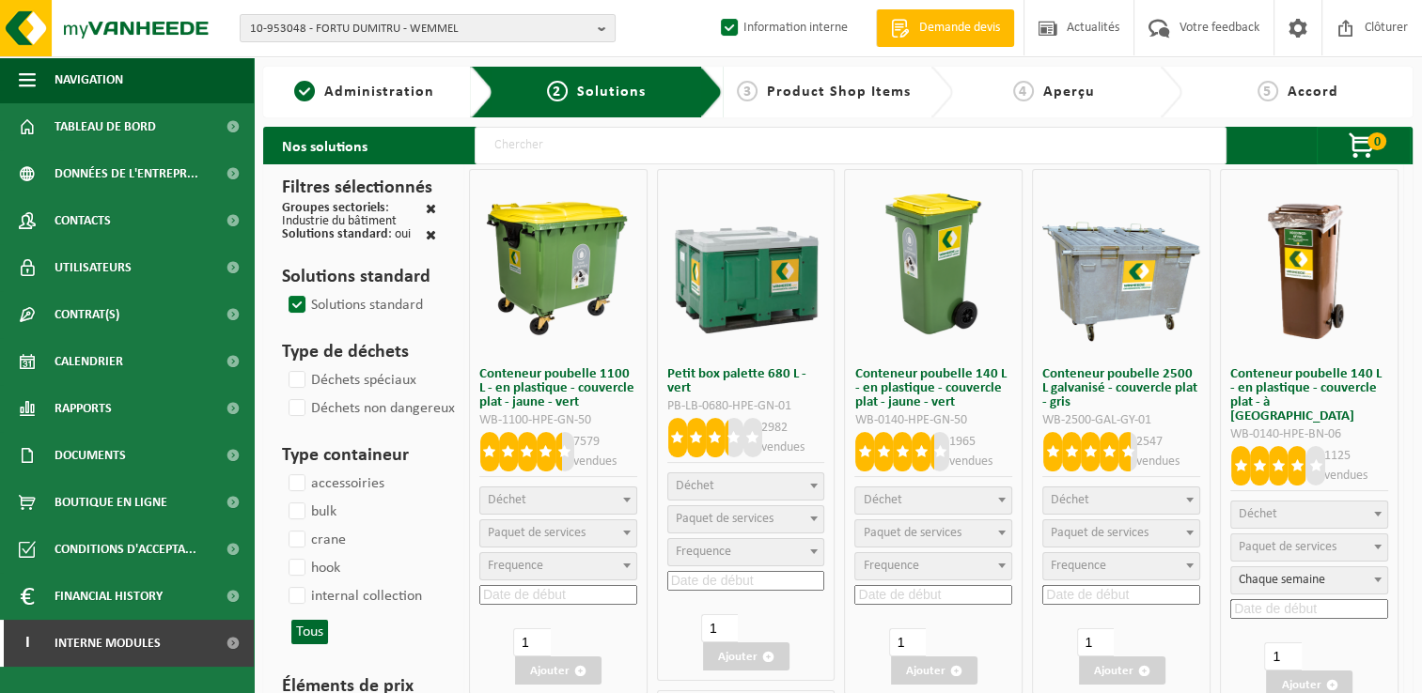
click at [554, 145] on input "text" at bounding box center [851, 146] width 752 height 38
type input "000291"
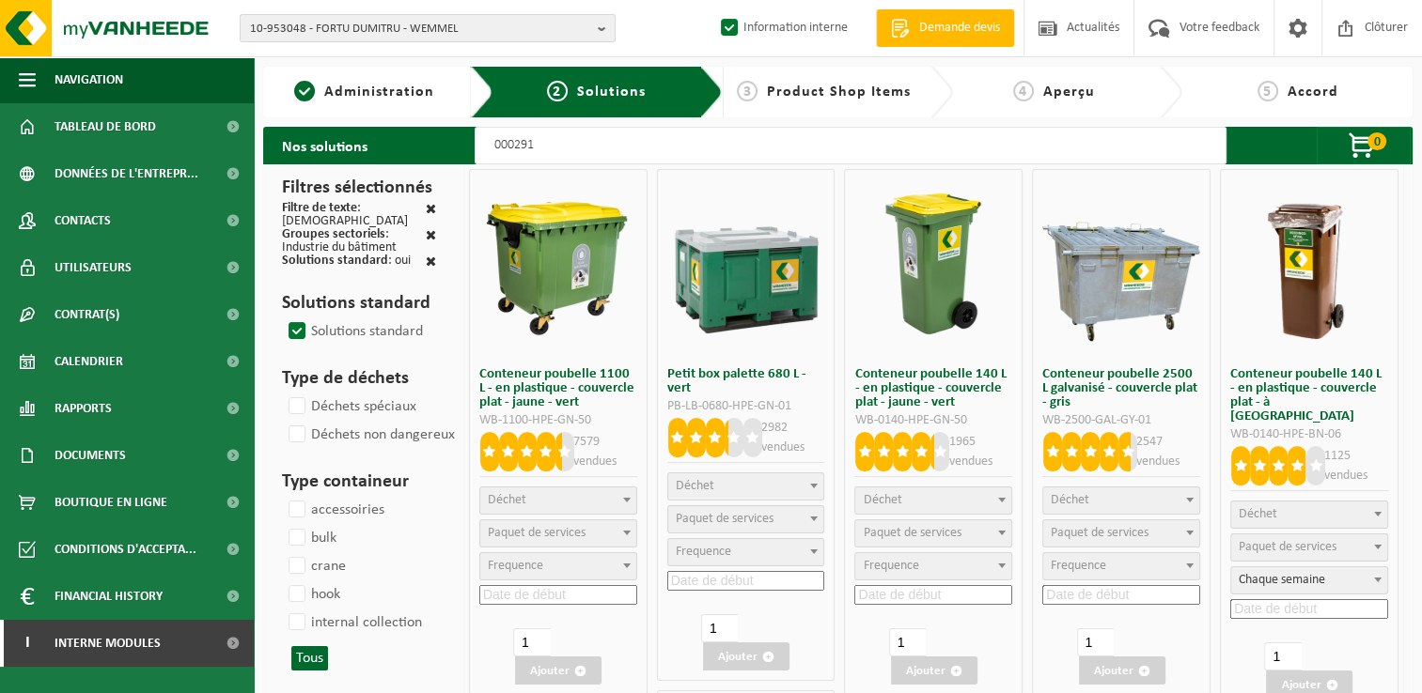
select select
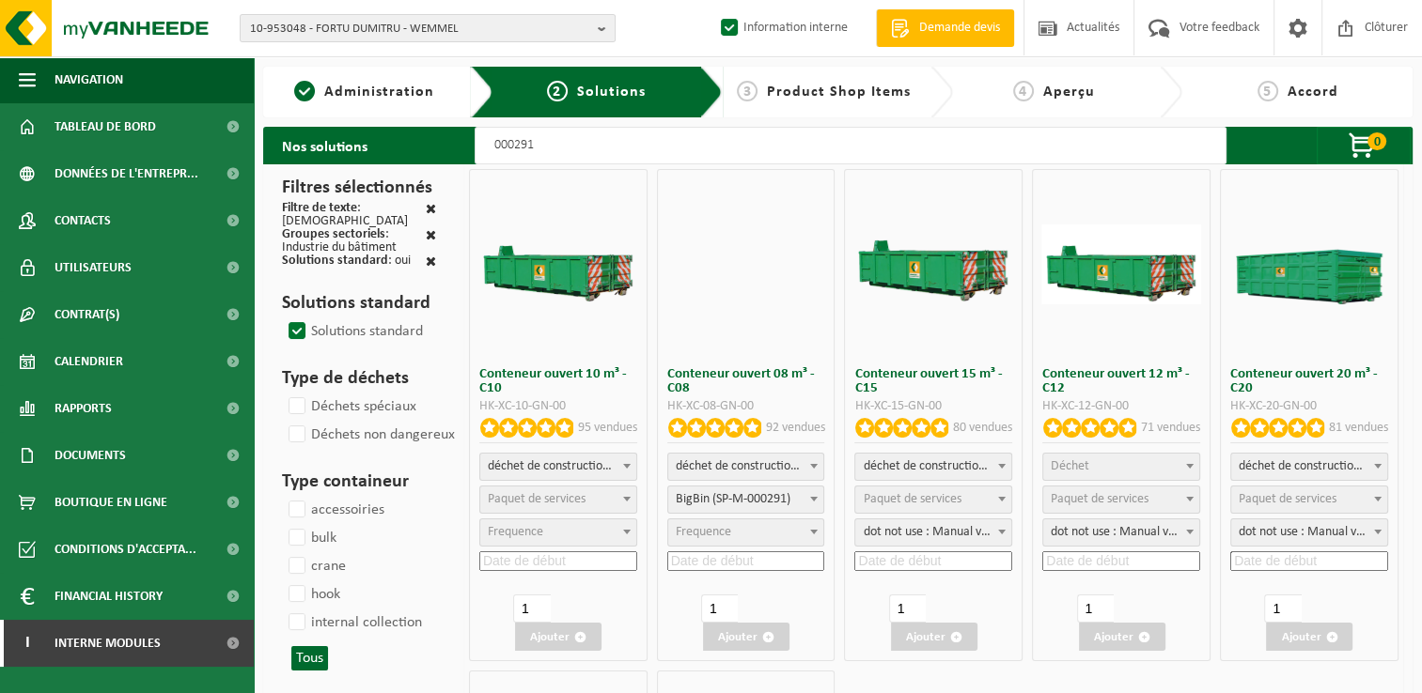
select select
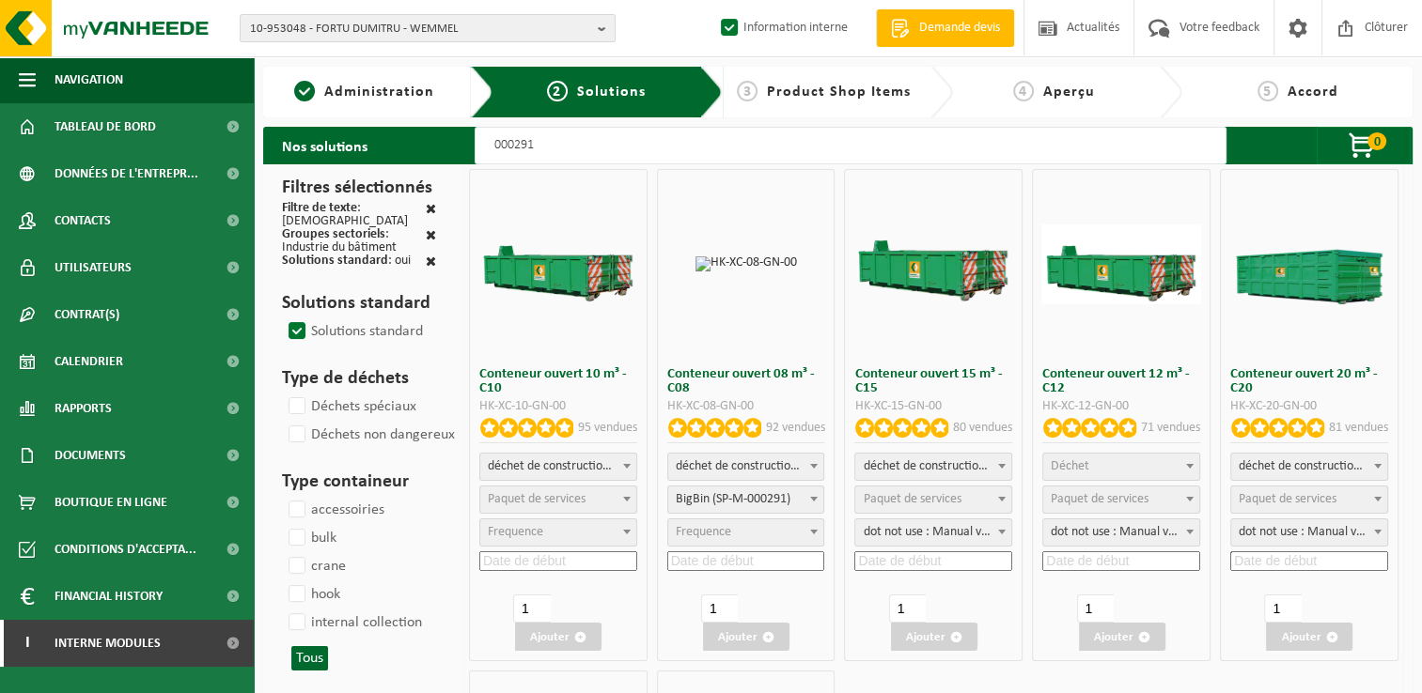
select select "197"
select select
select select "197"
select select
select select "25"
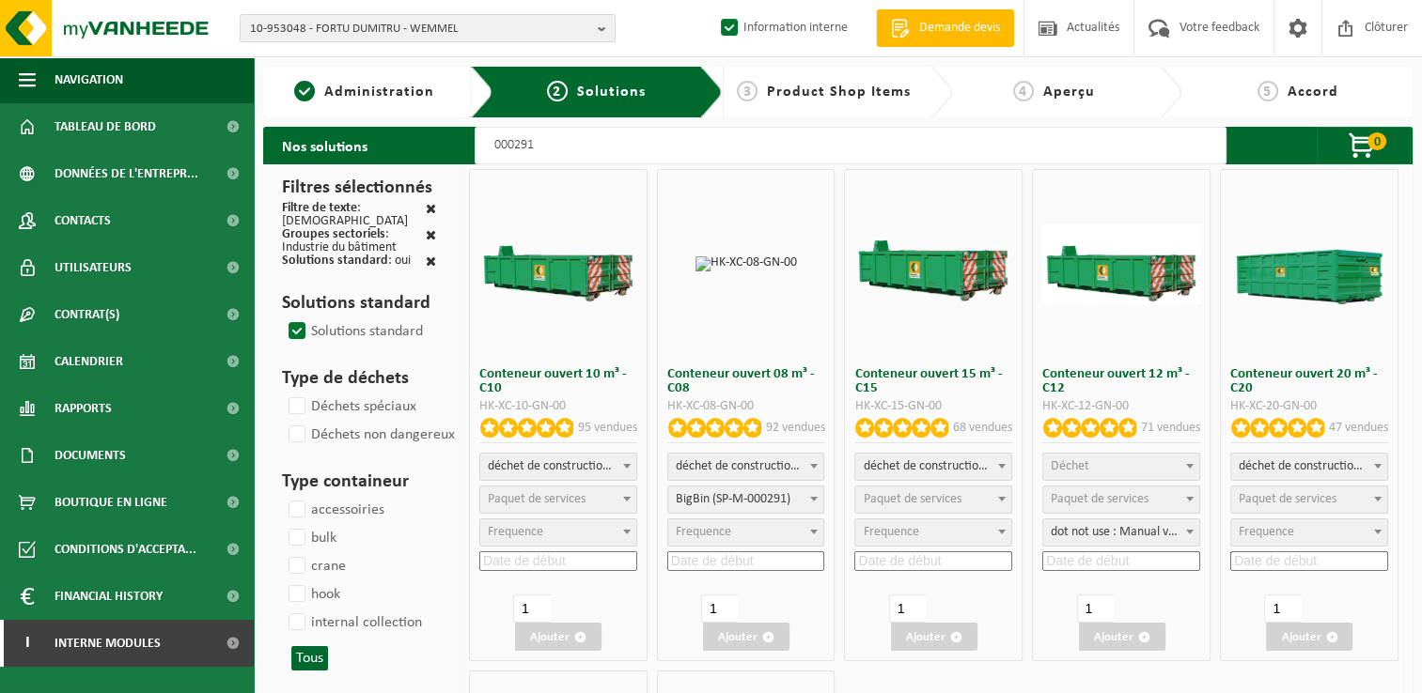
select select "25"
click at [724, 553] on input at bounding box center [746, 562] width 158 height 20
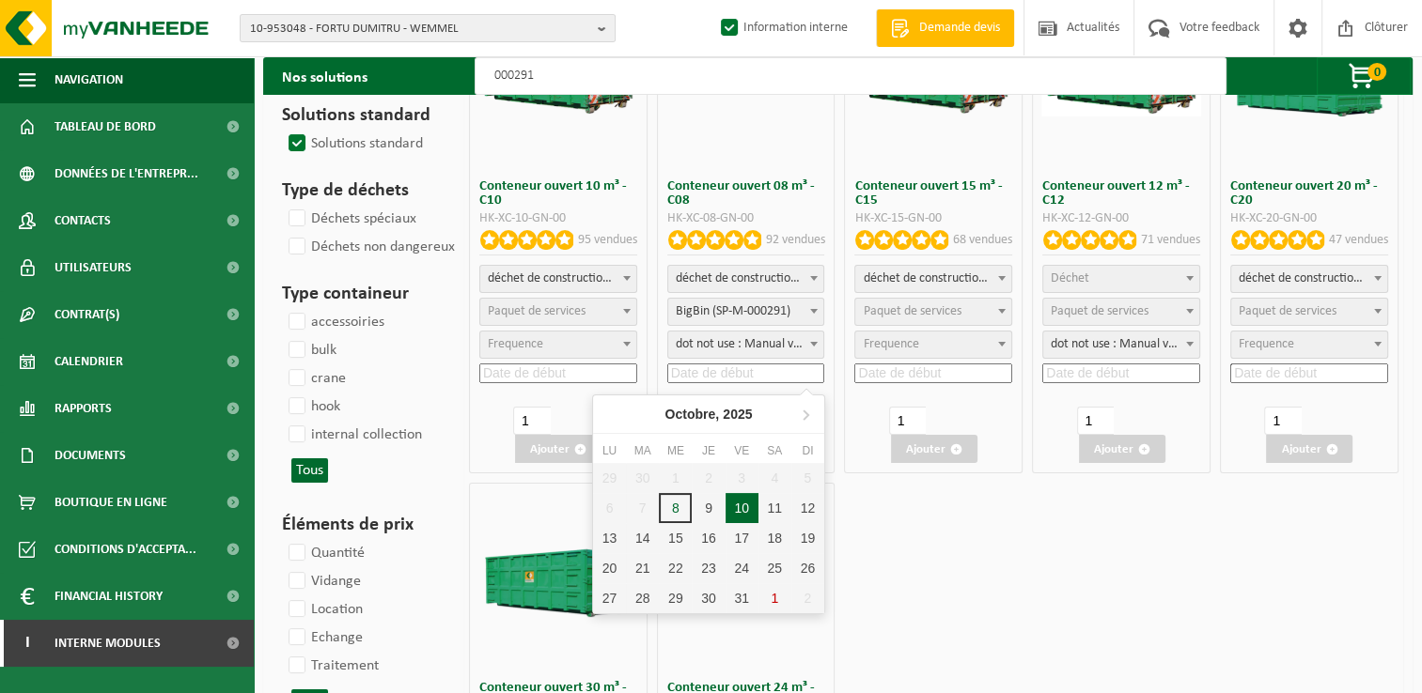
click at [744, 508] on div "10" at bounding box center [741, 508] width 33 height 30
type input "2025-10-10"
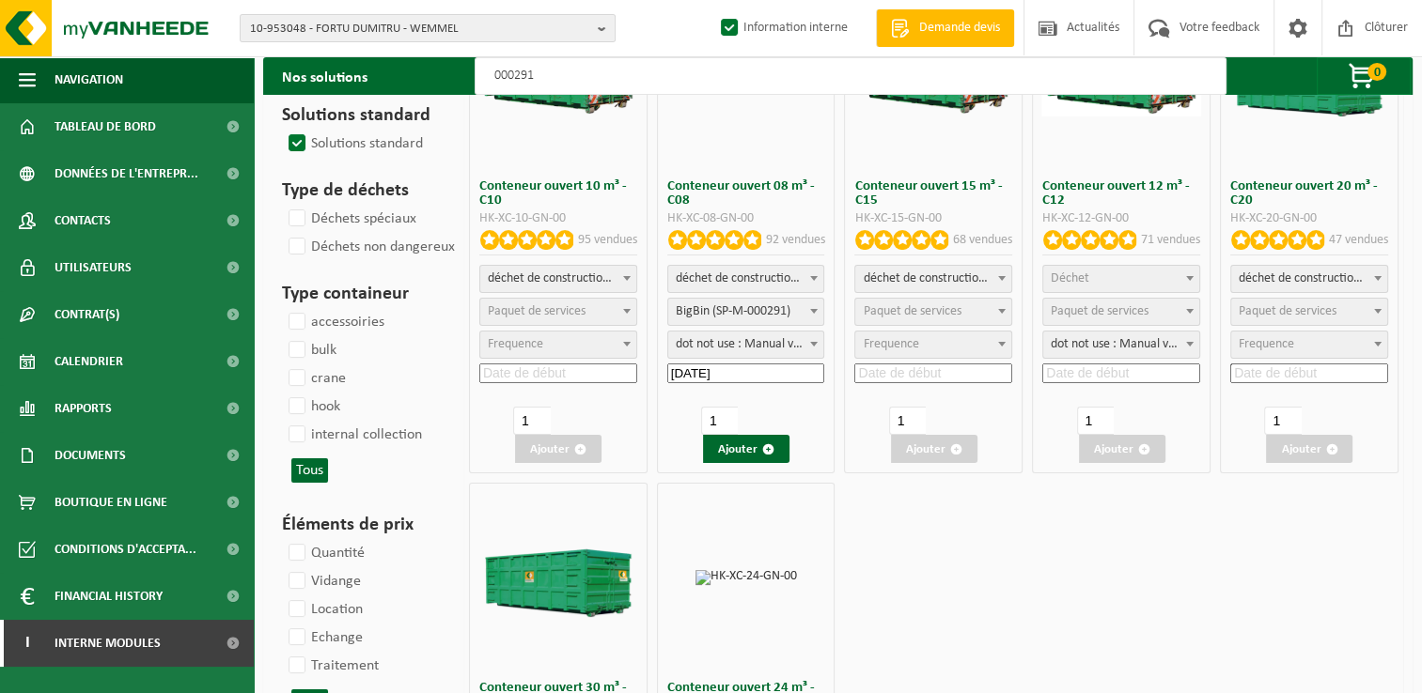
click at [741, 442] on button "Ajouter" at bounding box center [746, 449] width 86 height 28
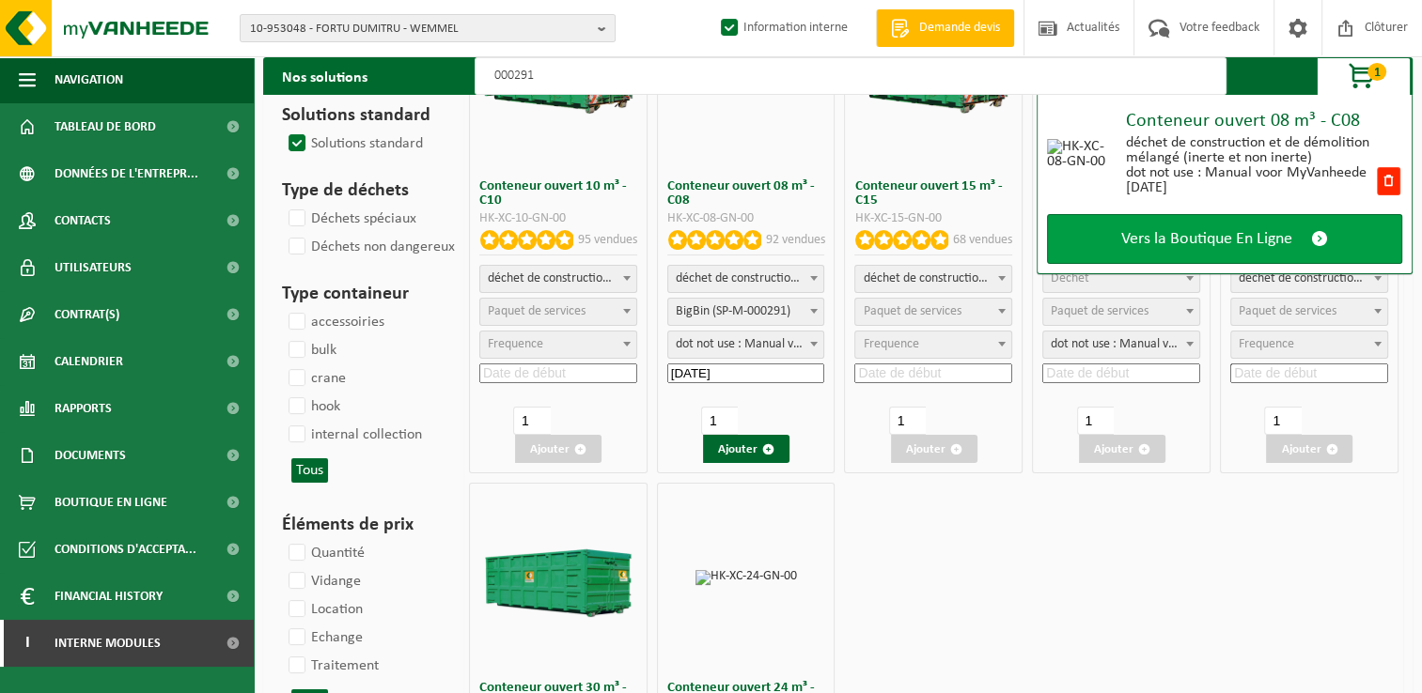
click at [1296, 232] on link "Vers la Boutique En Ligne" at bounding box center [1224, 239] width 355 height 50
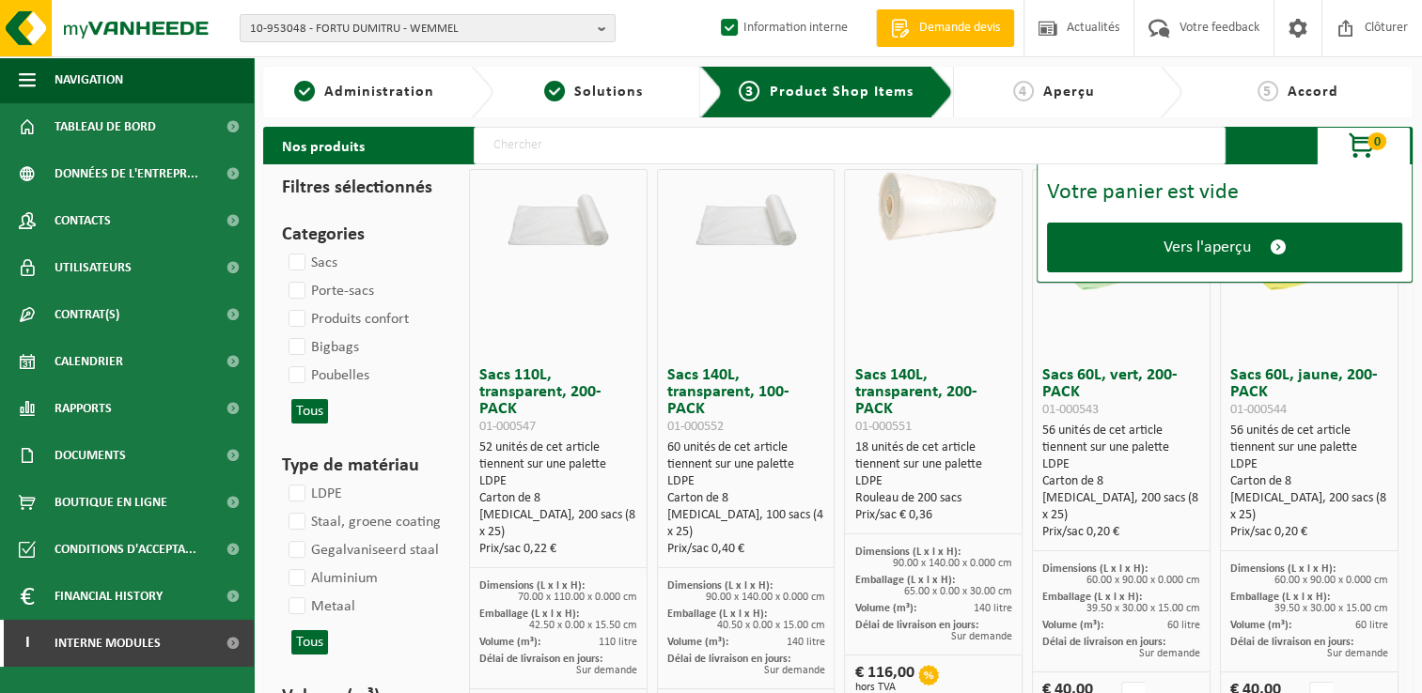
click at [1296, 232] on link "Vers l'aperçu" at bounding box center [1224, 248] width 355 height 50
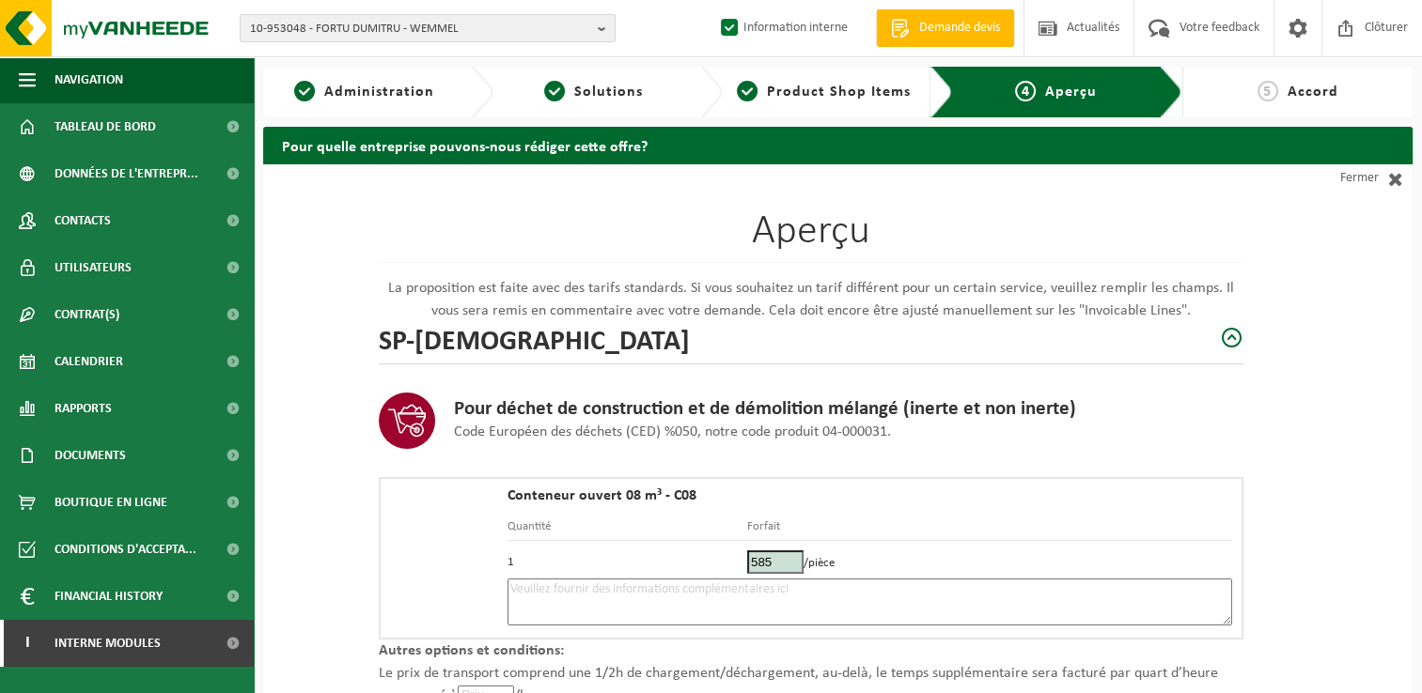
click at [631, 595] on textarea at bounding box center [869, 602] width 724 height 47
type textarea "p"
click at [775, 585] on textarea "Placement 10/10 (si possible 9/10) -" at bounding box center [869, 602] width 724 height 47
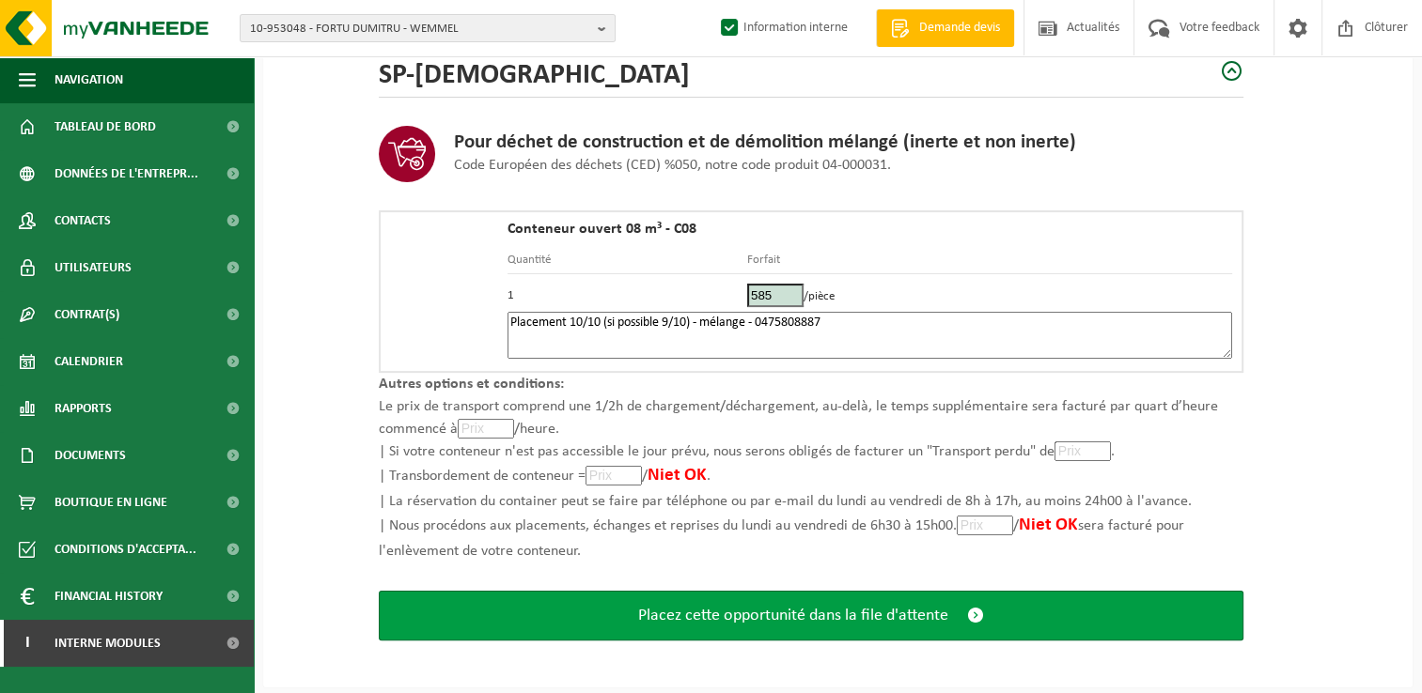
type textarea "Placement 10/10 (si possible 9/10) - mélange - 0475808887"
click at [901, 621] on span "Placez cette opportunité dans la file d'attente" at bounding box center [793, 616] width 310 height 20
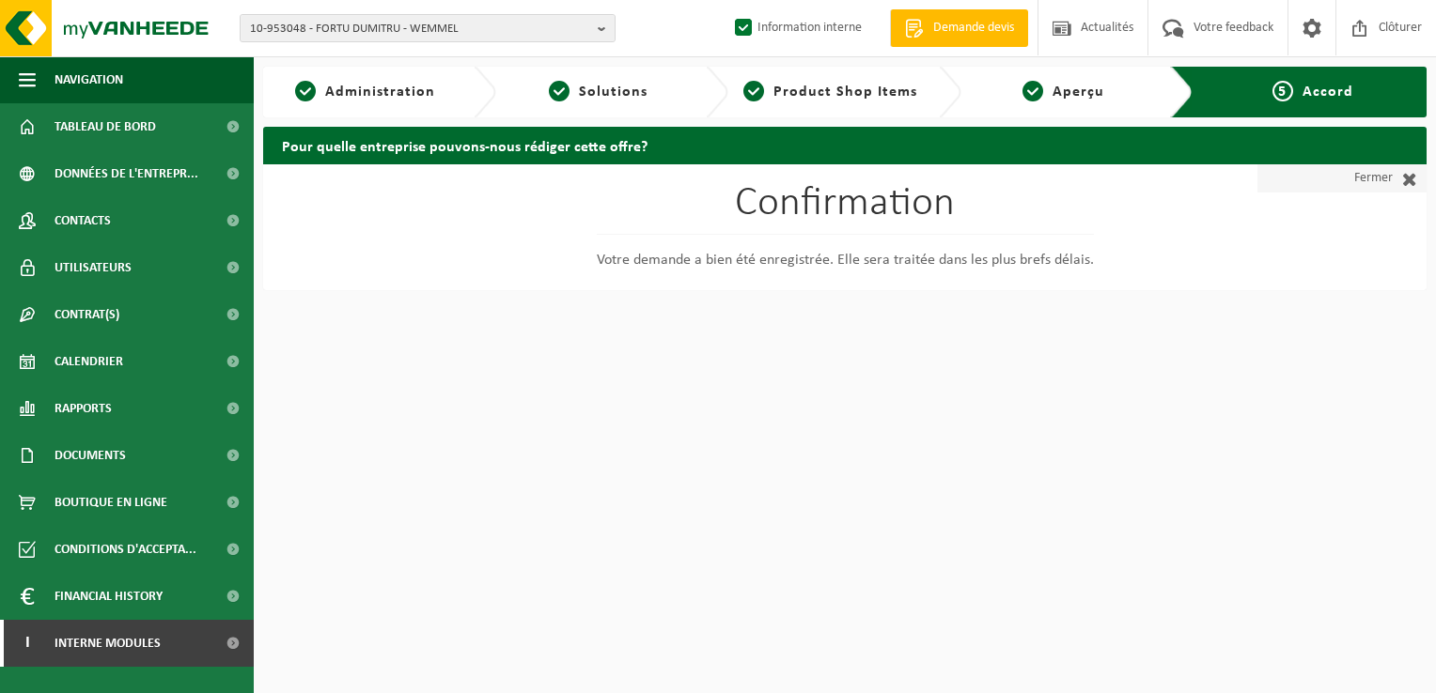
click at [1383, 166] on link "Fermer" at bounding box center [1341, 178] width 169 height 28
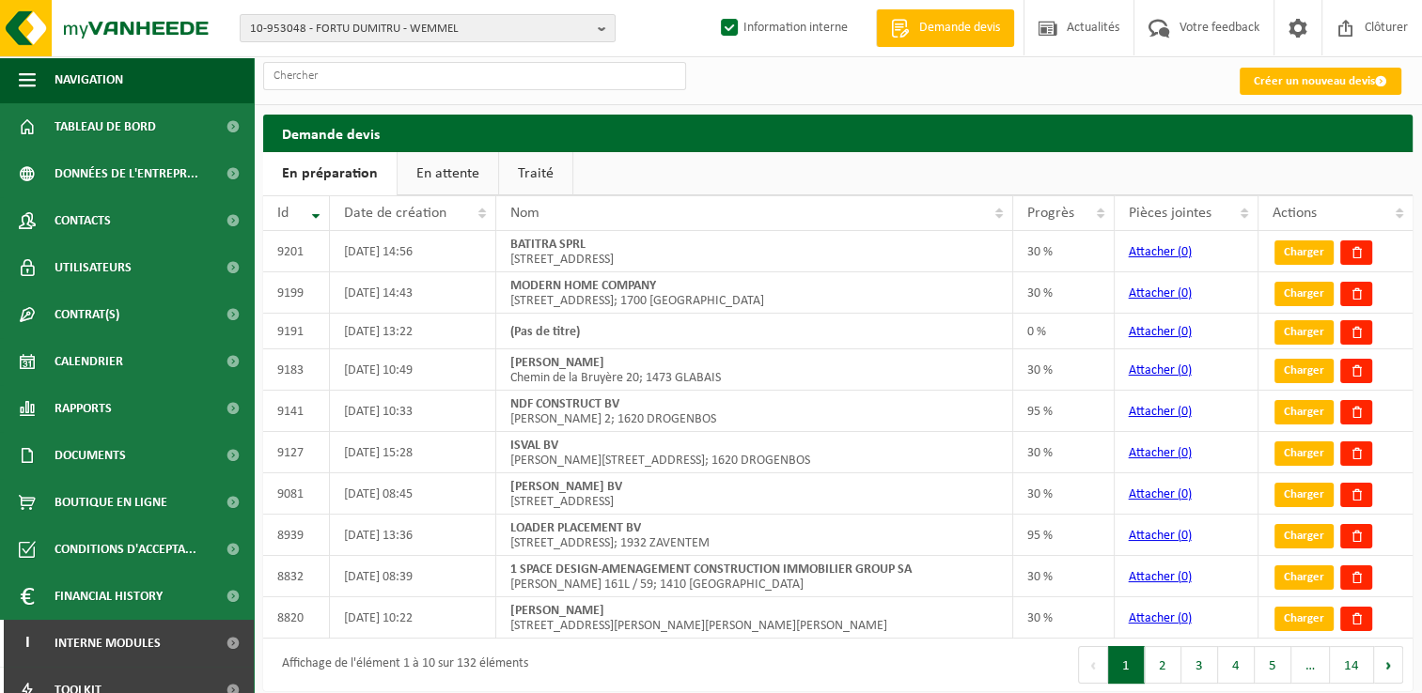
click at [429, 167] on link "En attente" at bounding box center [447, 173] width 101 height 43
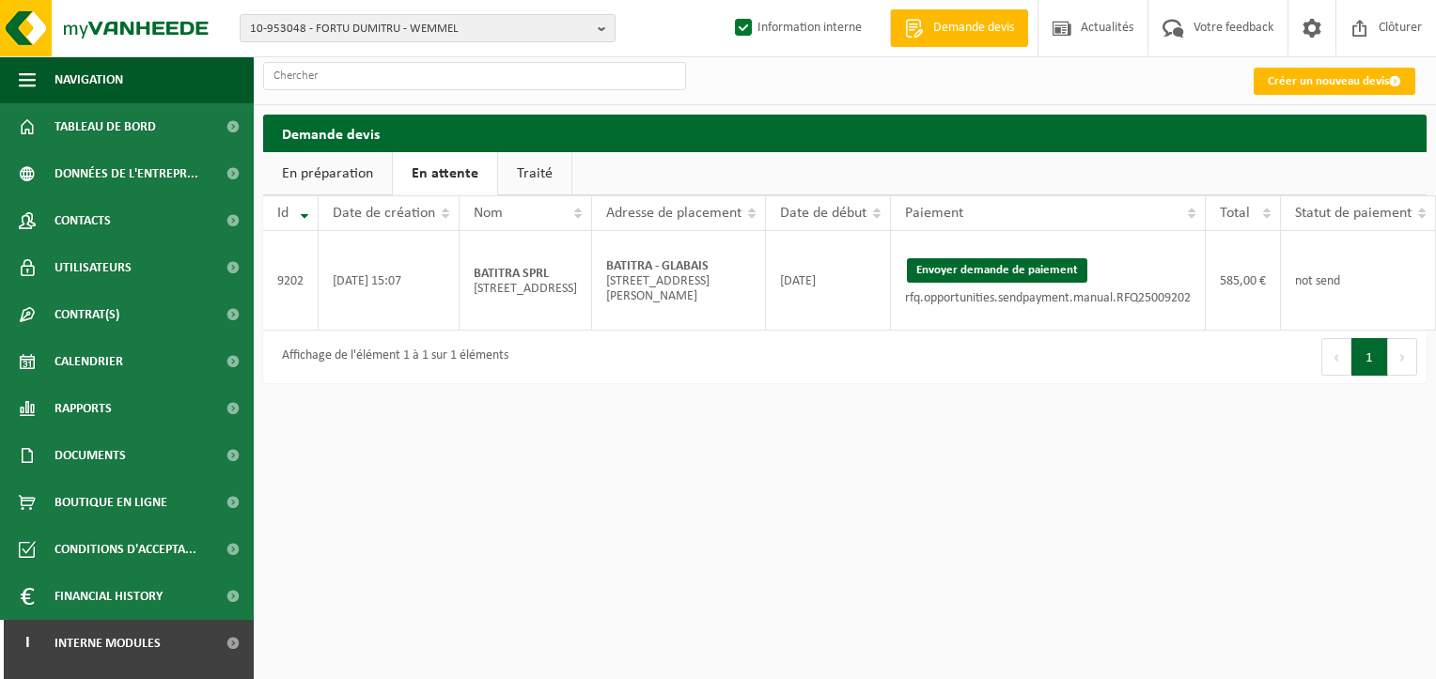
click at [526, 165] on link "Traité" at bounding box center [534, 173] width 73 height 43
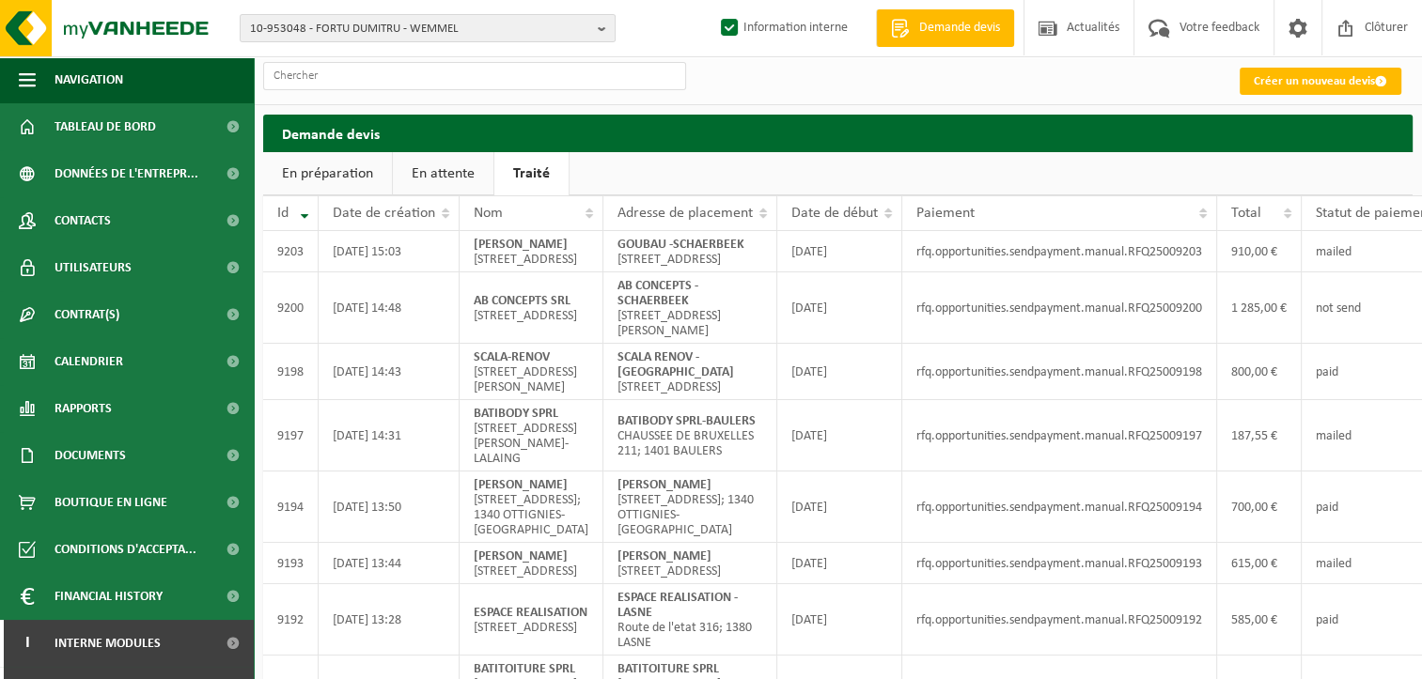
click at [459, 176] on link "En attente" at bounding box center [443, 173] width 101 height 43
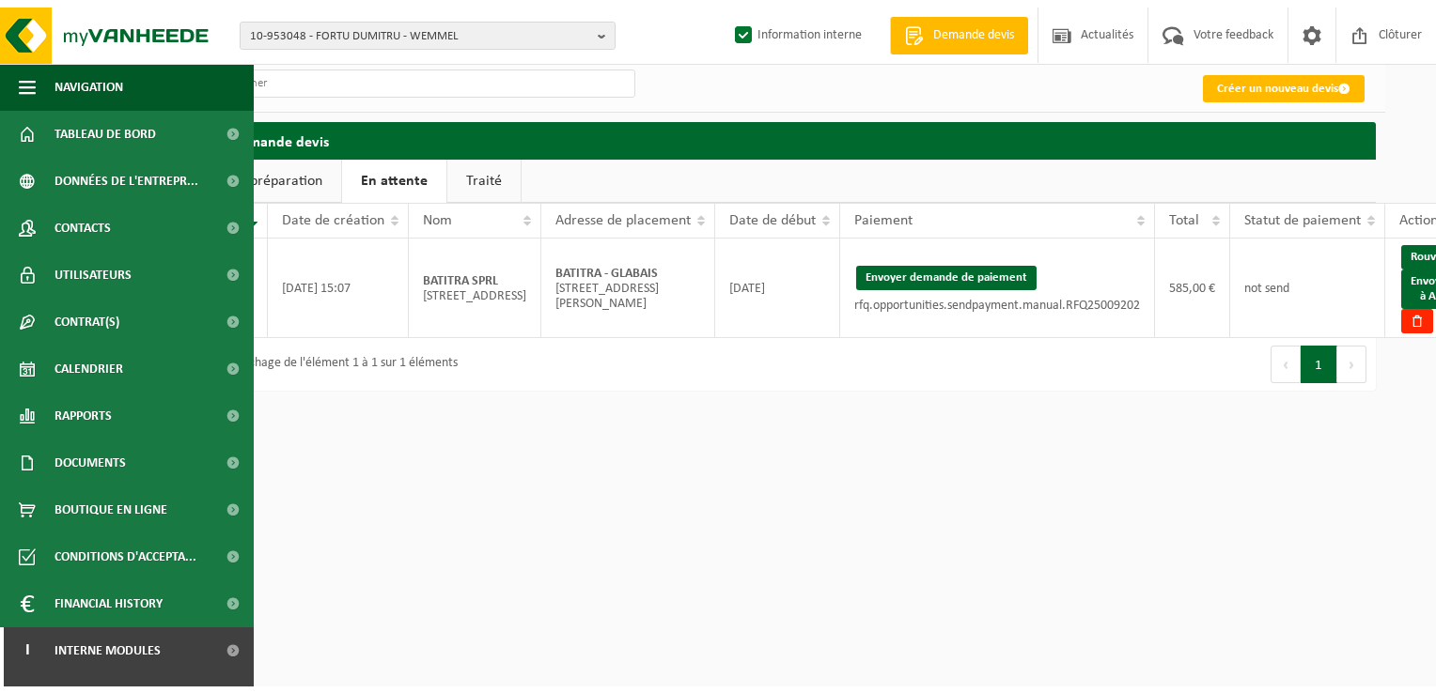
scroll to position [0, 54]
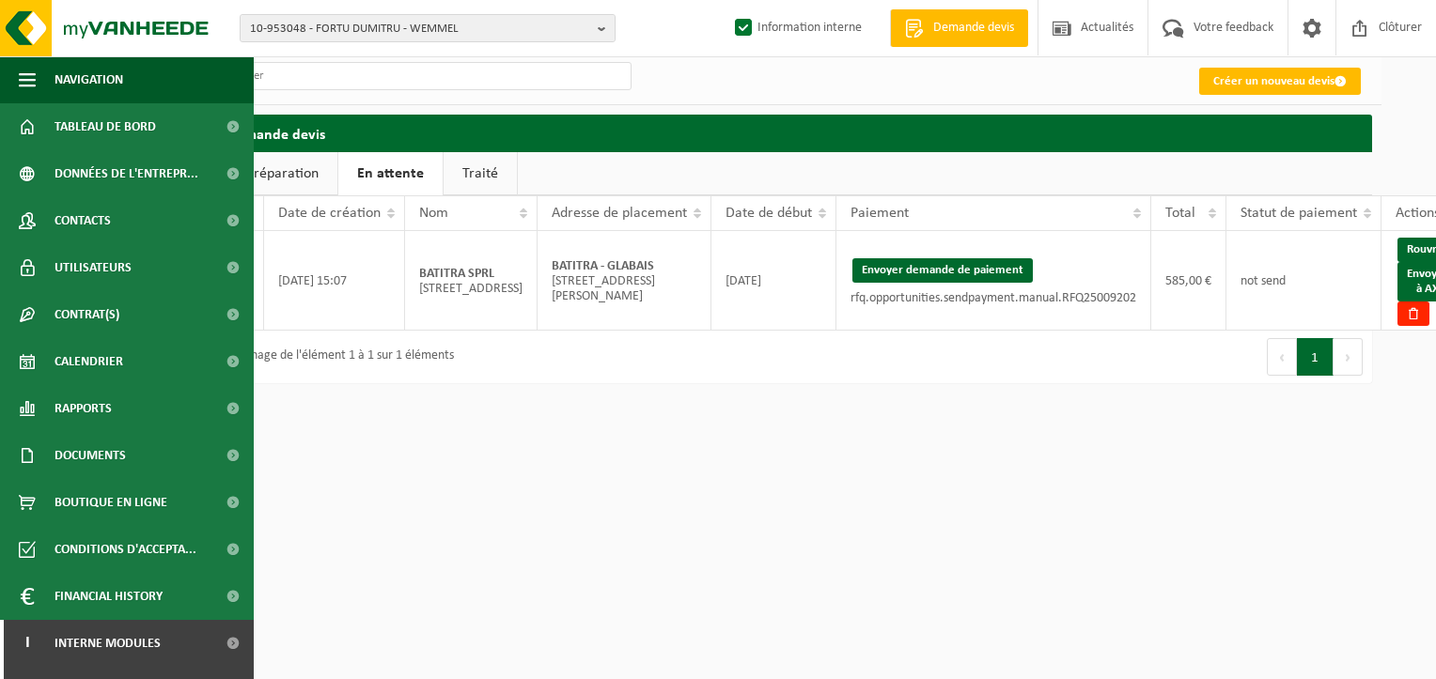
drag, startPoint x: 957, startPoint y: 291, endPoint x: 809, endPoint y: 94, distance: 246.4
click at [957, 283] on button "Envoyer demande de paiement" at bounding box center [942, 270] width 180 height 24
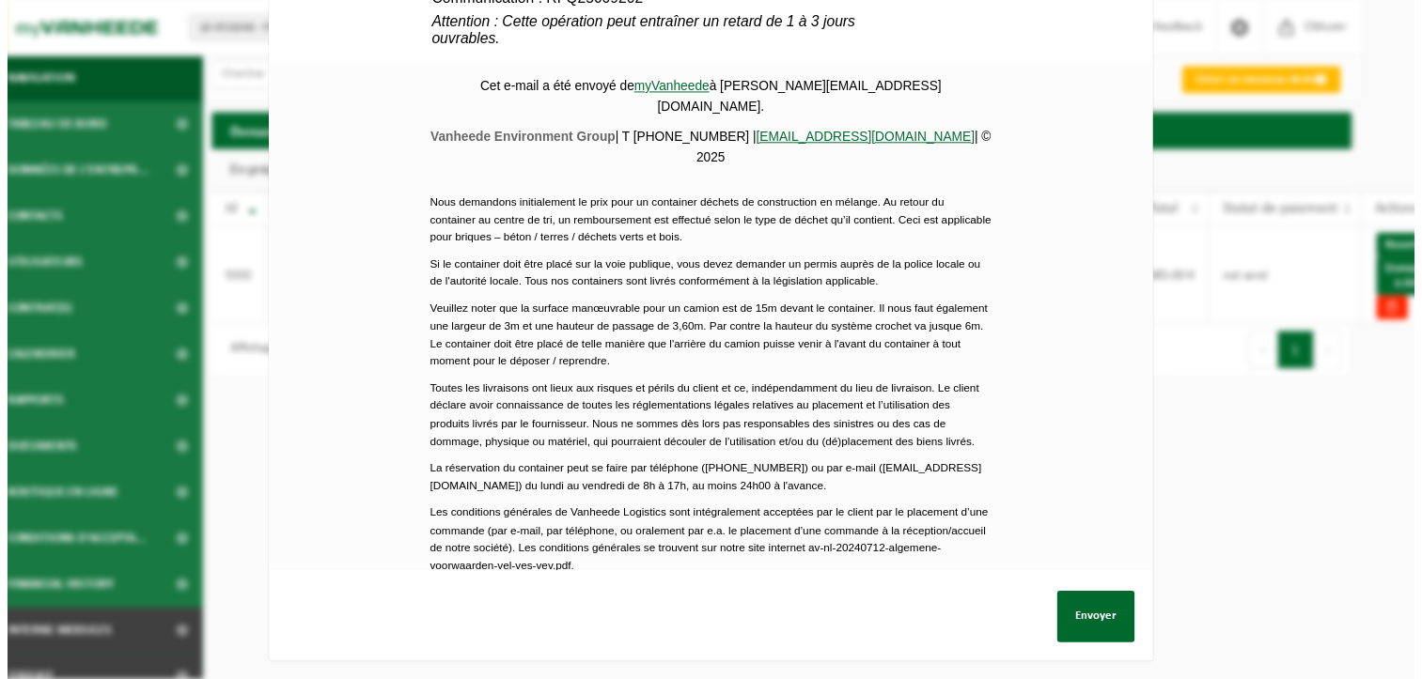
scroll to position [845, 0]
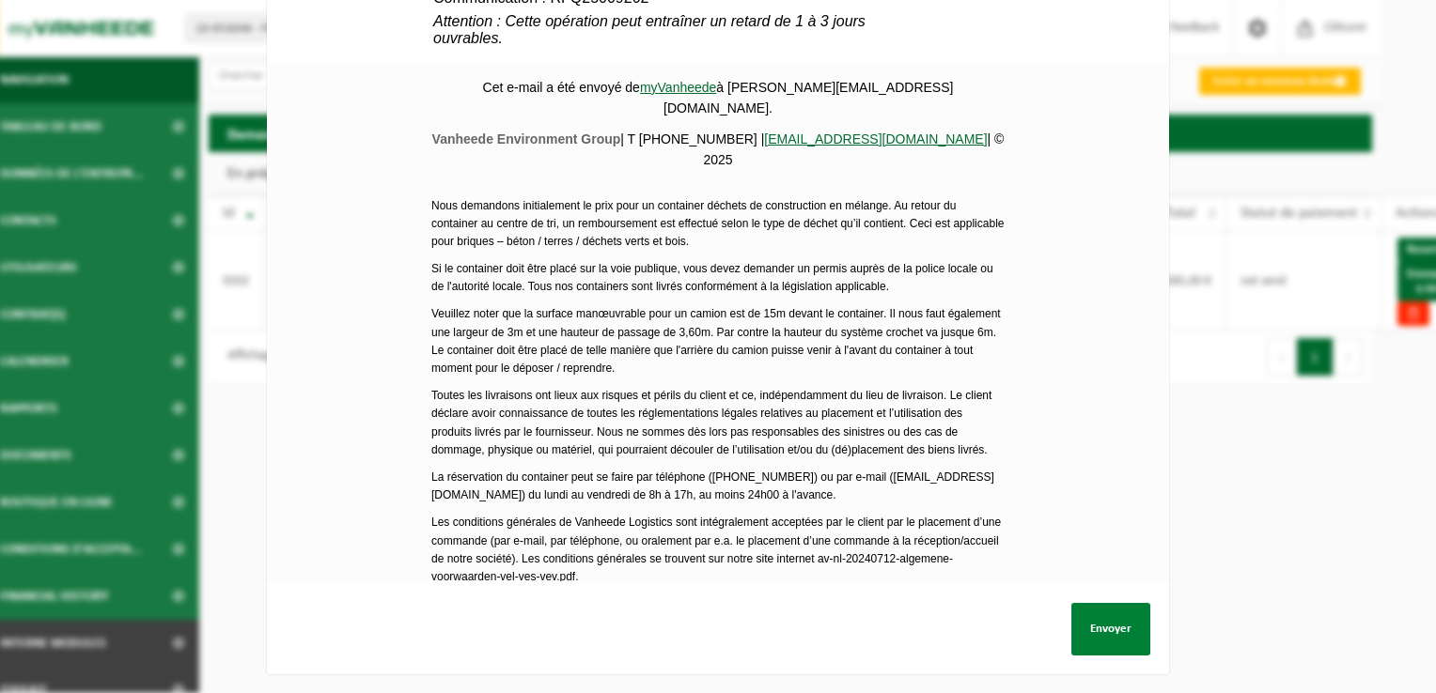
click at [1118, 619] on button "Envoyer" at bounding box center [1110, 629] width 79 height 53
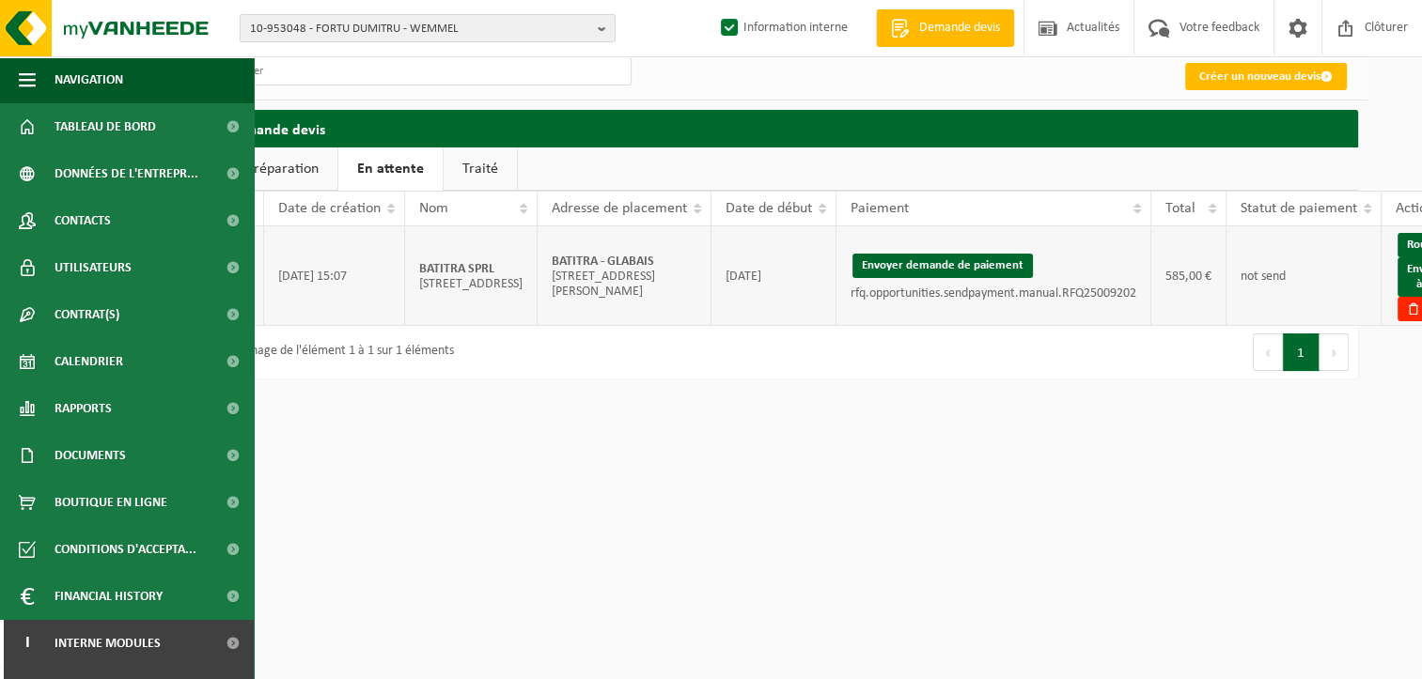
scroll to position [0, 54]
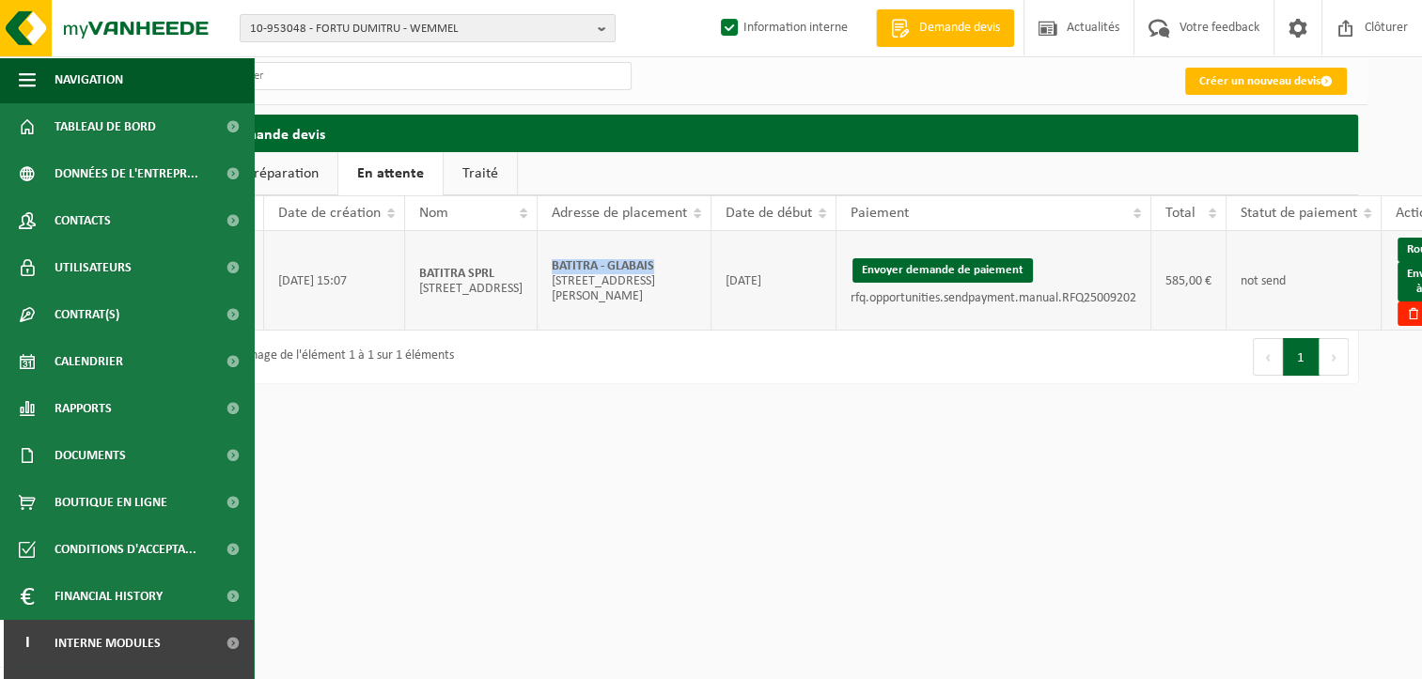
drag, startPoint x: 631, startPoint y: 284, endPoint x: 504, endPoint y: 287, distance: 127.8
click at [537, 287] on td "BATITRA - GLABAIS Rue Reine Astrid 15; 1473 GLABAIS" at bounding box center [624, 281] width 174 height 100
copy strong "BATITRA - GLABAIS"
click at [1397, 299] on link "Envoyer à AX" at bounding box center [1427, 281] width 60 height 39
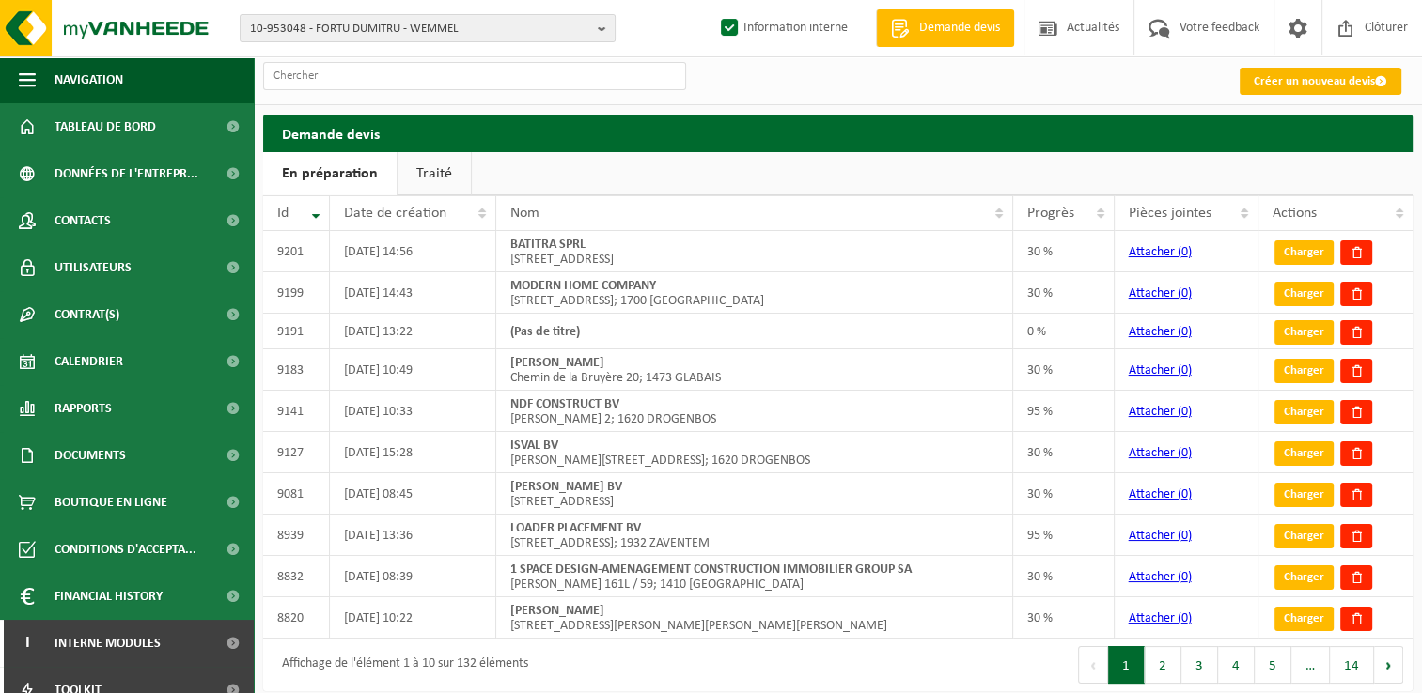
click at [1282, 86] on link "Créer un nouveau devis" at bounding box center [1320, 81] width 162 height 27
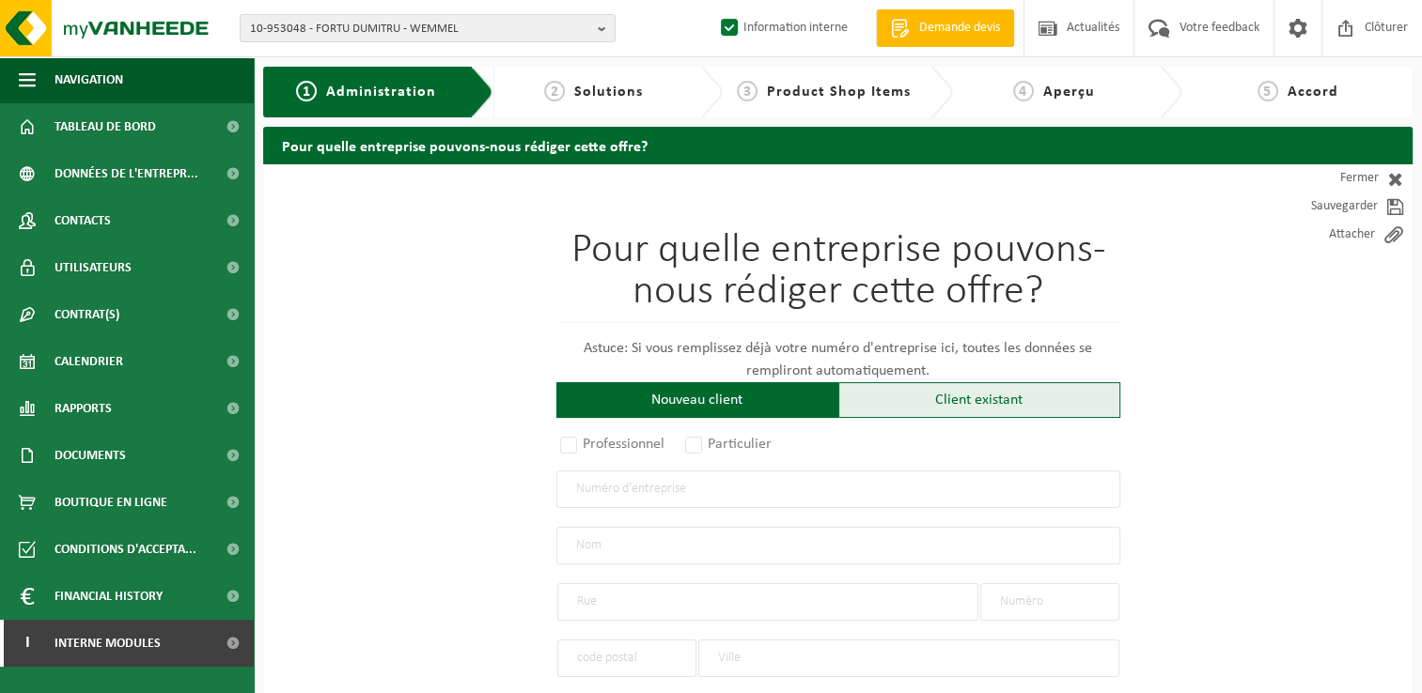
click at [918, 392] on div "Client existant" at bounding box center [979, 400] width 282 height 36
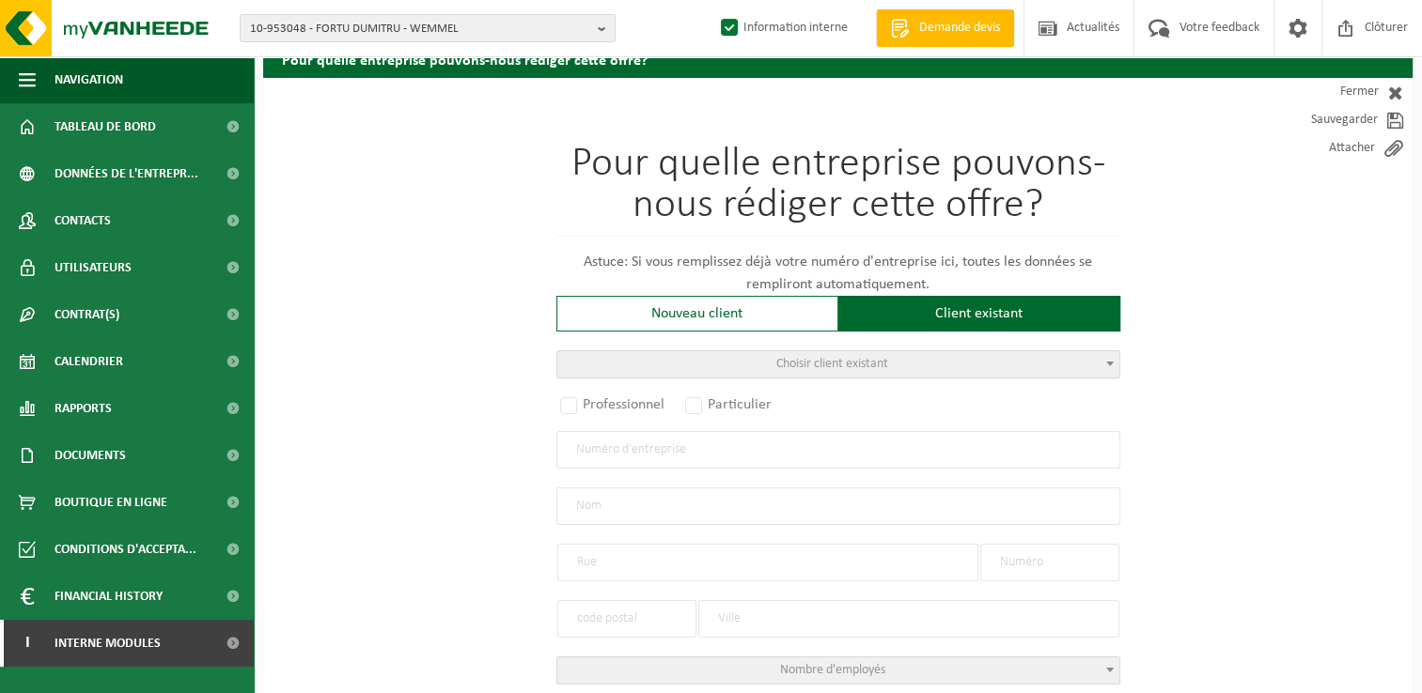
scroll to position [188, 0]
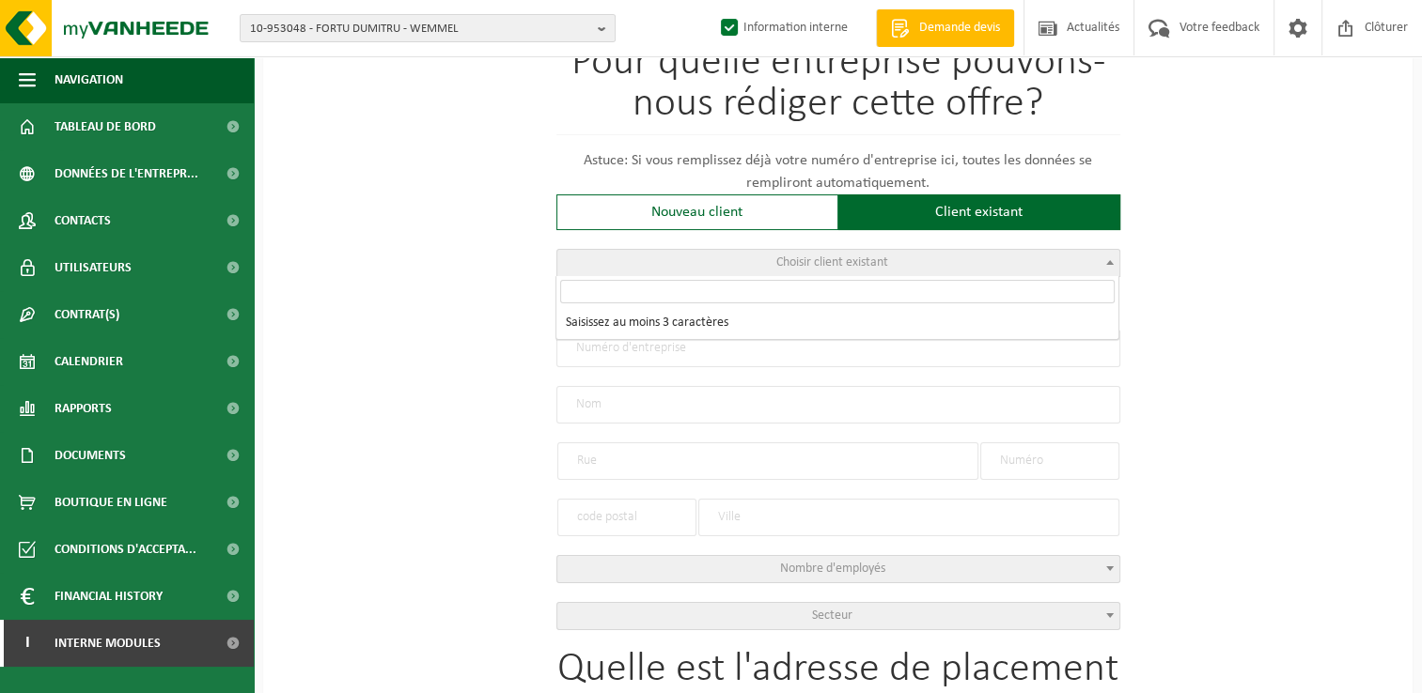
click at [827, 263] on span "Choisir client existant" at bounding box center [832, 263] width 112 height 14
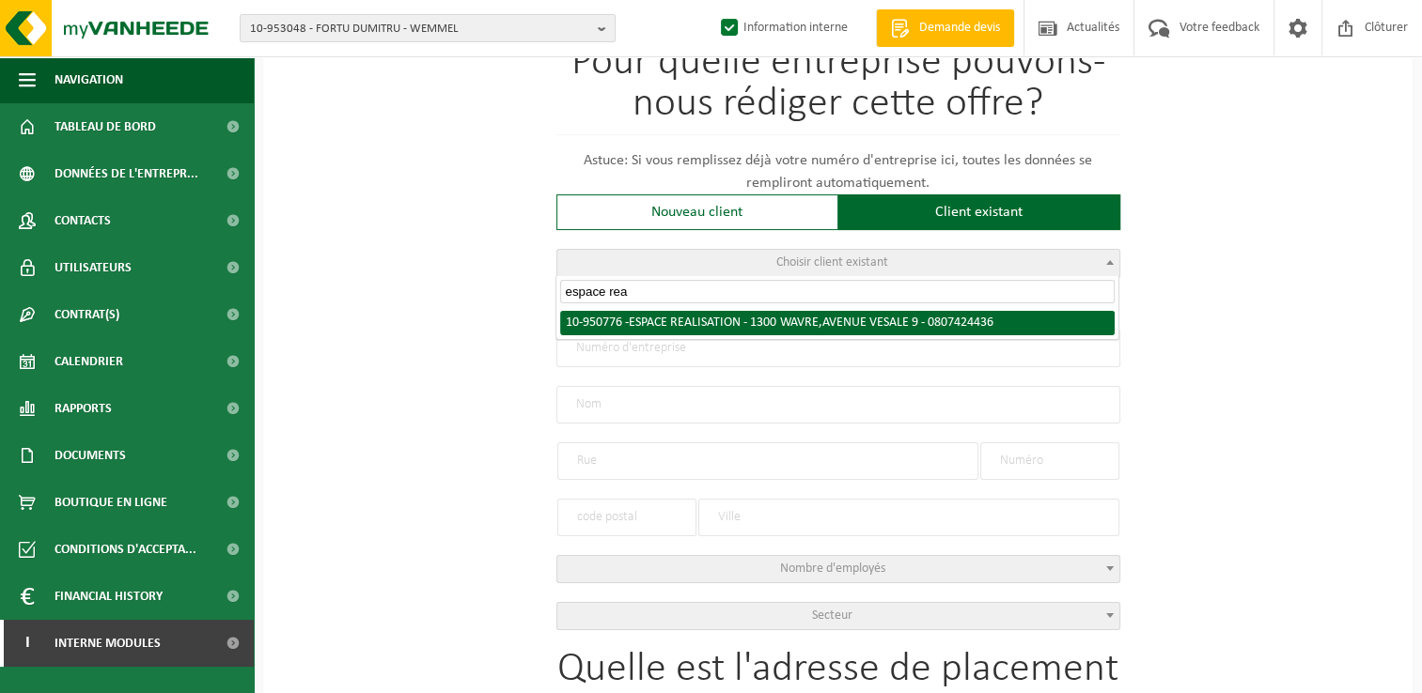
type input "espace rea"
radio input "true"
type input "0807.424.436"
type input "ESPACE REALISATION"
type input "AVENUE VESALE"
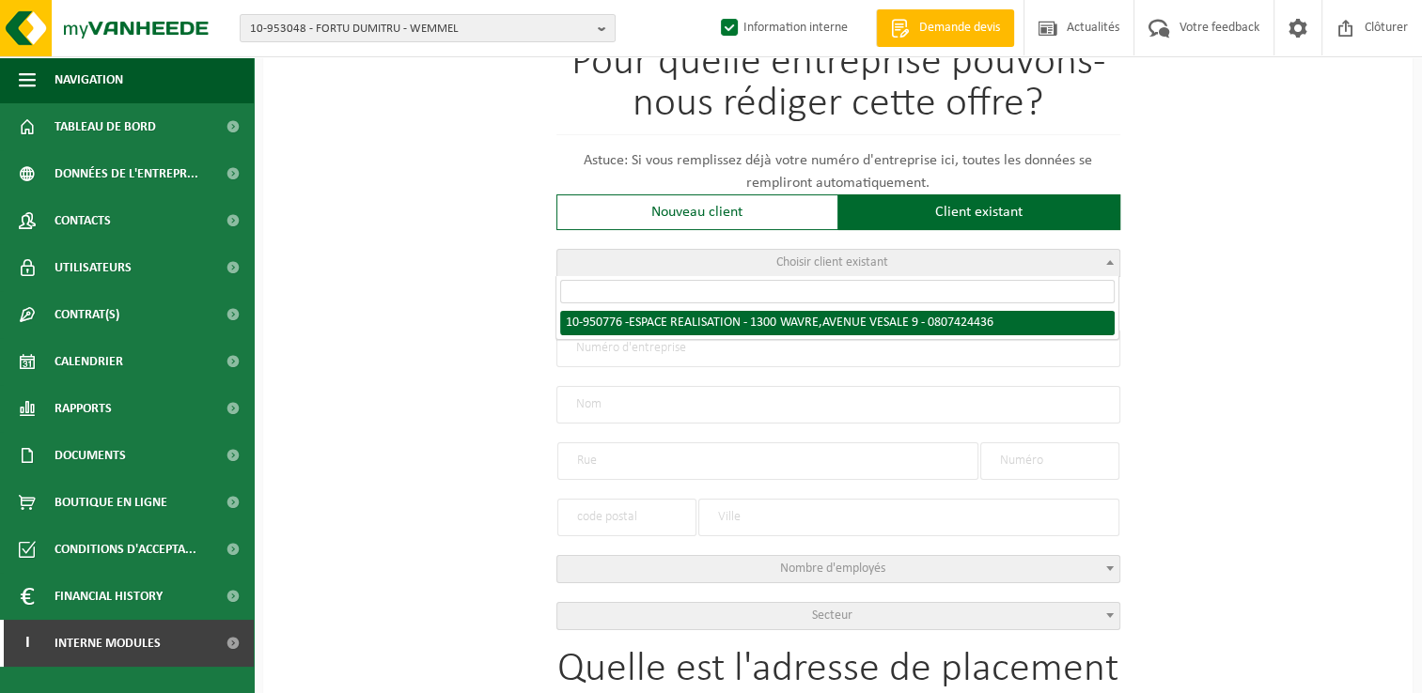
type input "9"
type input "1300"
type input "WAVRE"
select select "11"
type input "ESPACE REALISATION"
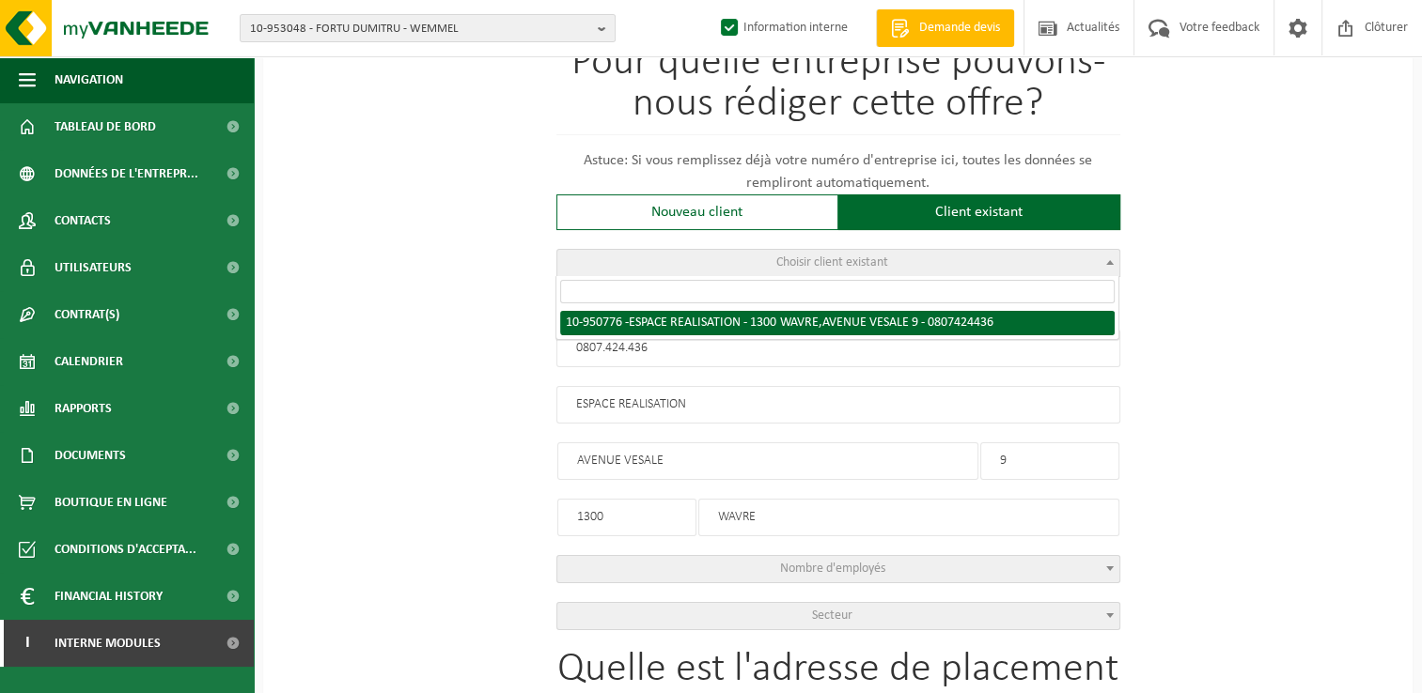
type input "AVENUE VESALE"
type input "9"
type input "1300"
type input "WAVRE"
select select "144736"
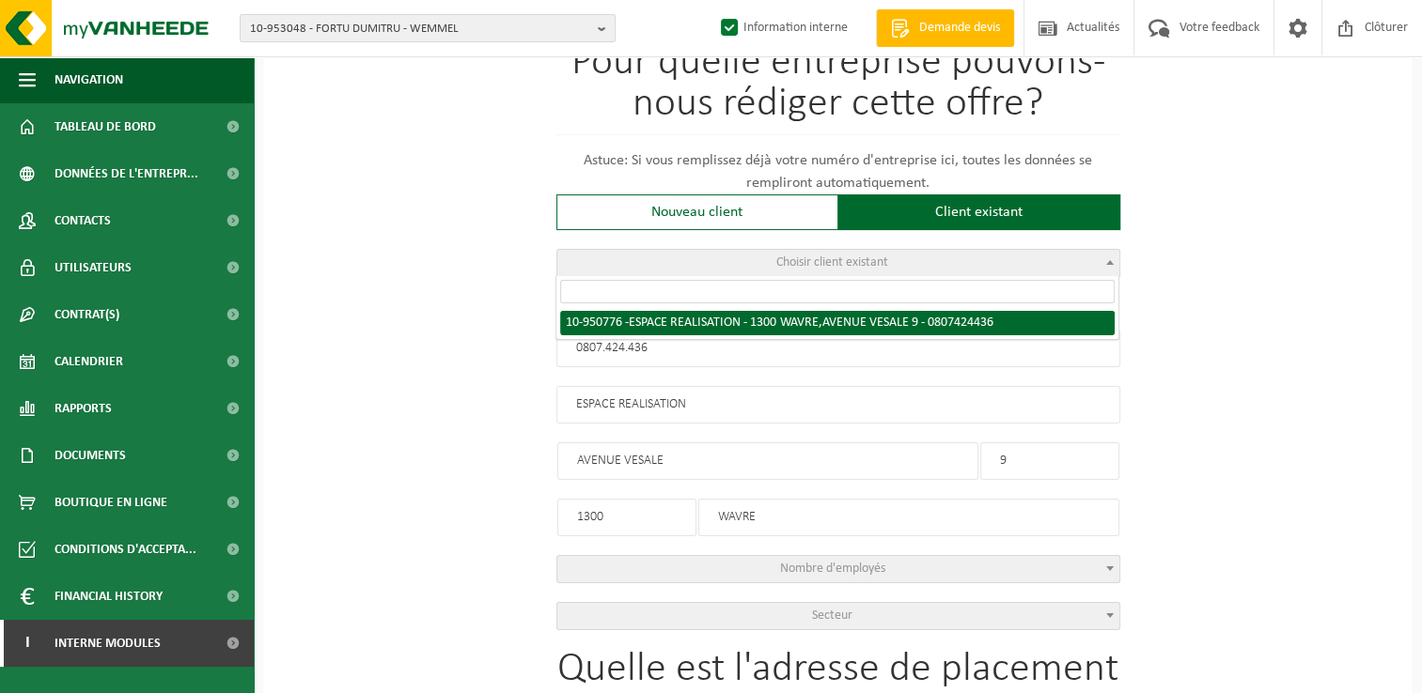
select select
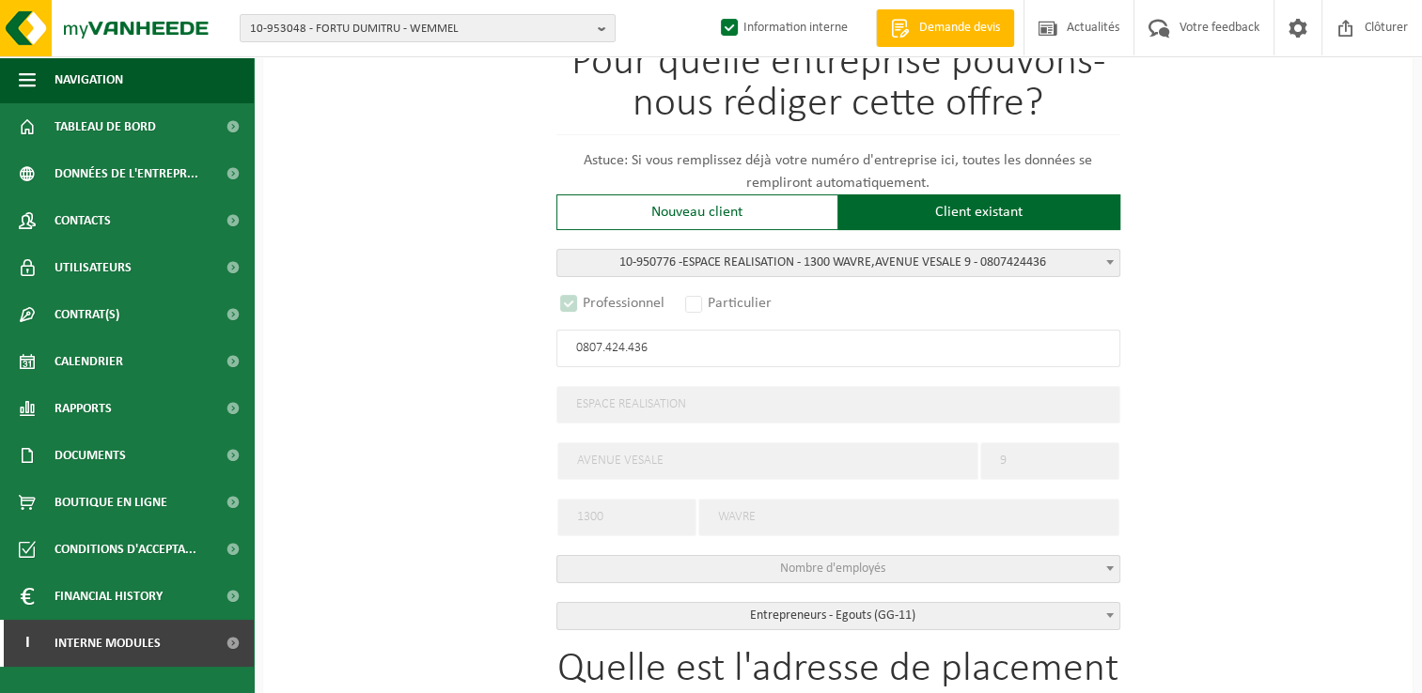
scroll to position [332, 0]
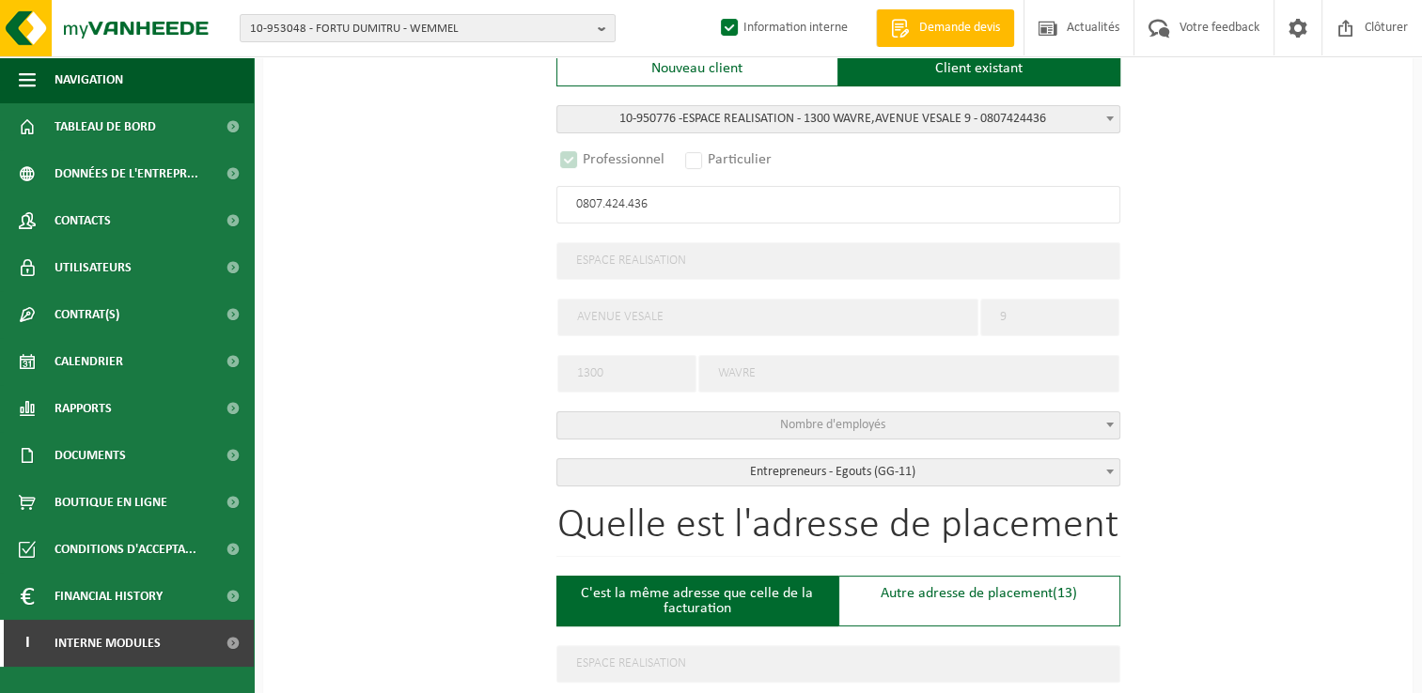
select select "D"
select select
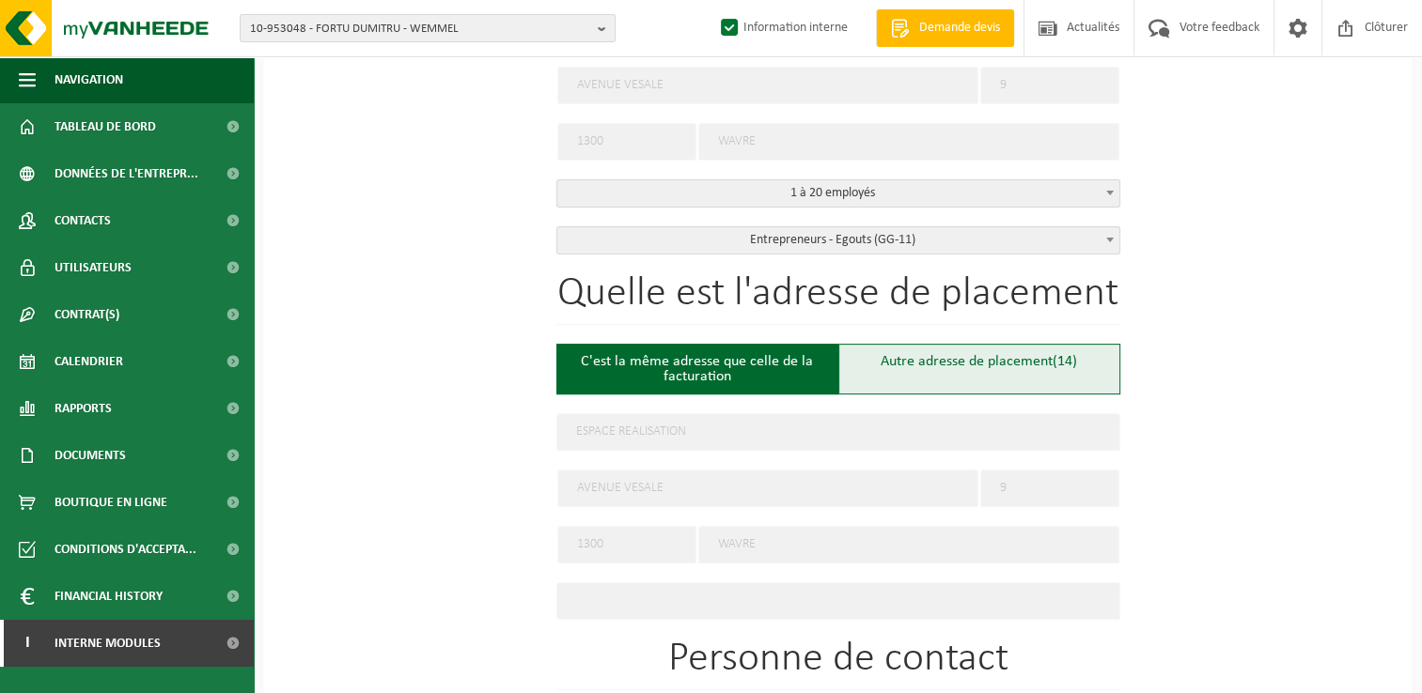
click at [1035, 359] on div "Autre adresse de placement (14)" at bounding box center [979, 369] width 282 height 51
type input "Chantier -"
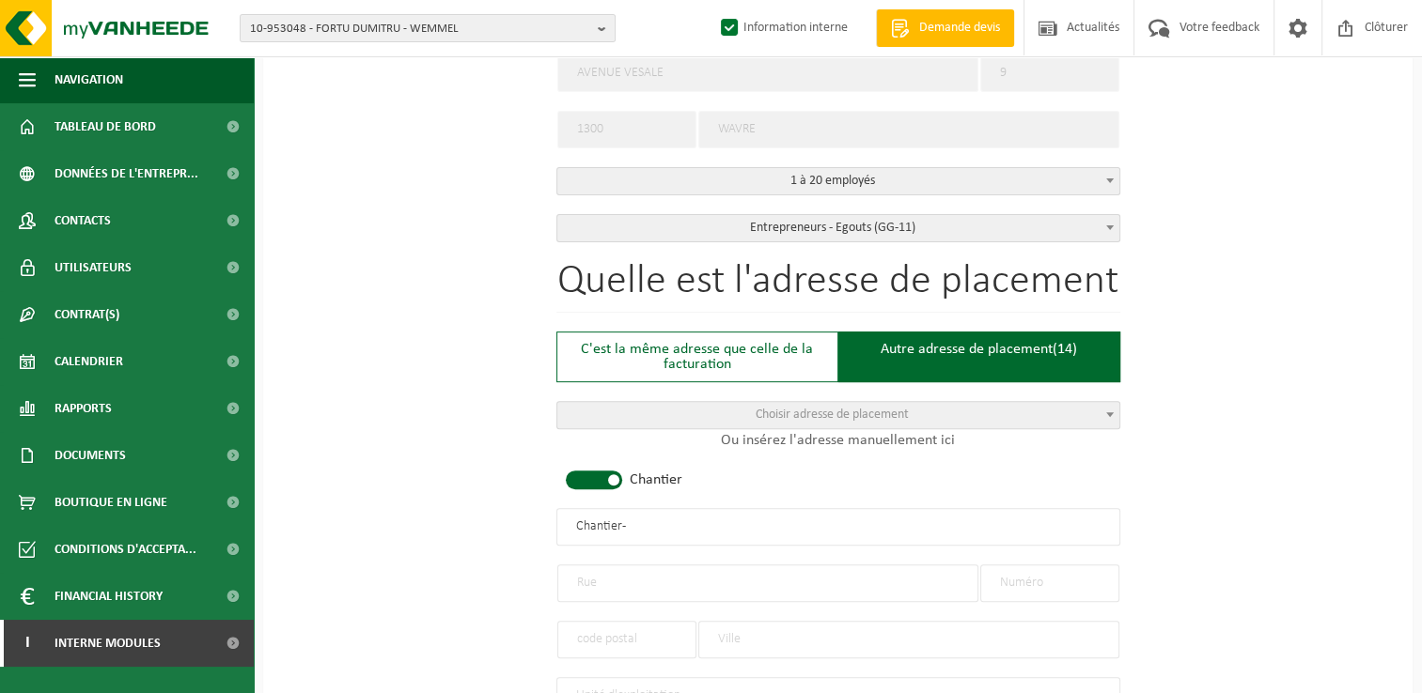
scroll to position [846, 0]
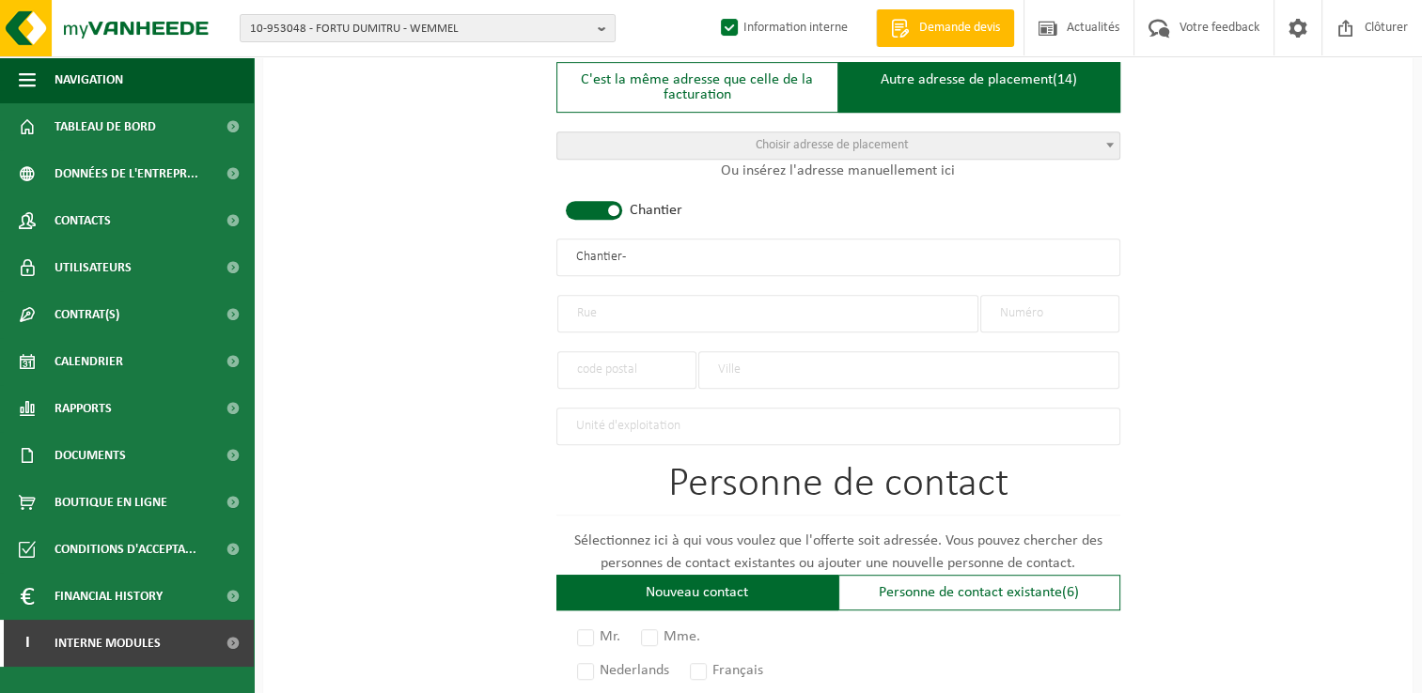
click at [633, 296] on input "text" at bounding box center [767, 314] width 421 height 38
type input "Rue à Fossant"
click at [1046, 297] on input "text" at bounding box center [1049, 314] width 139 height 38
type input "2"
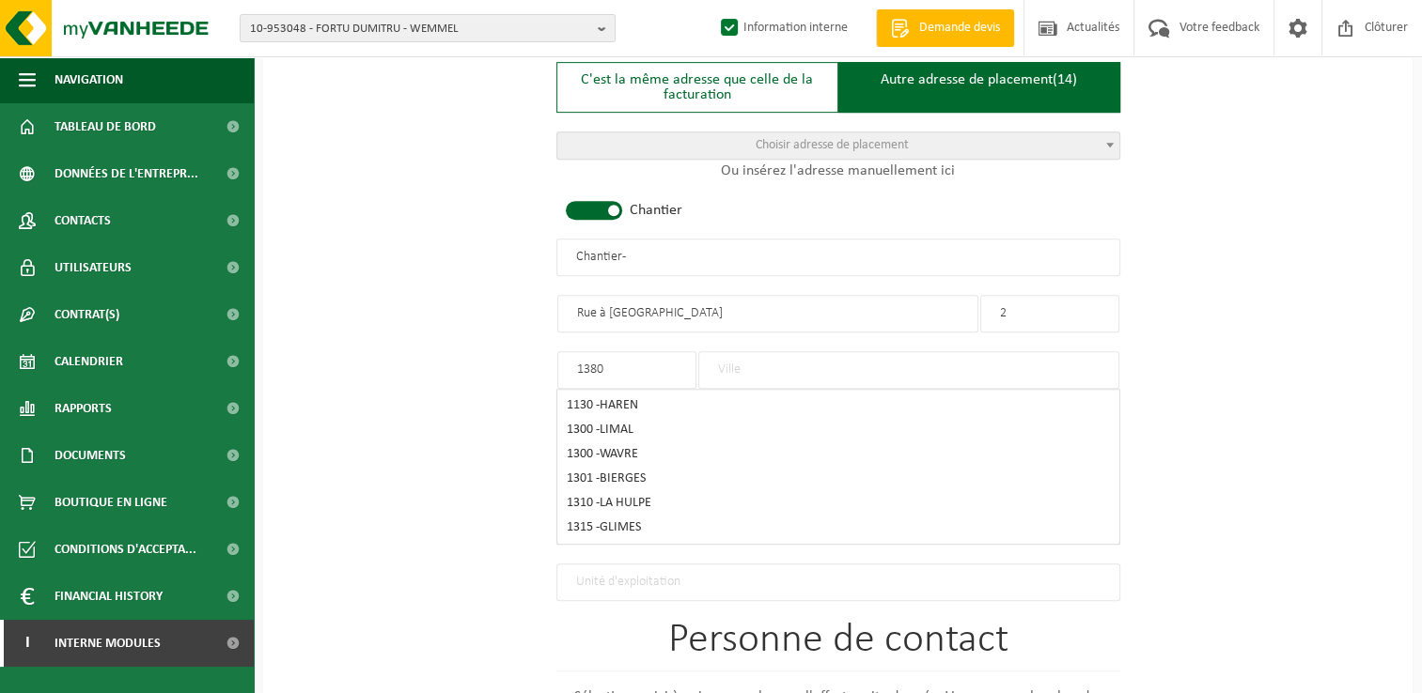
type input "1380"
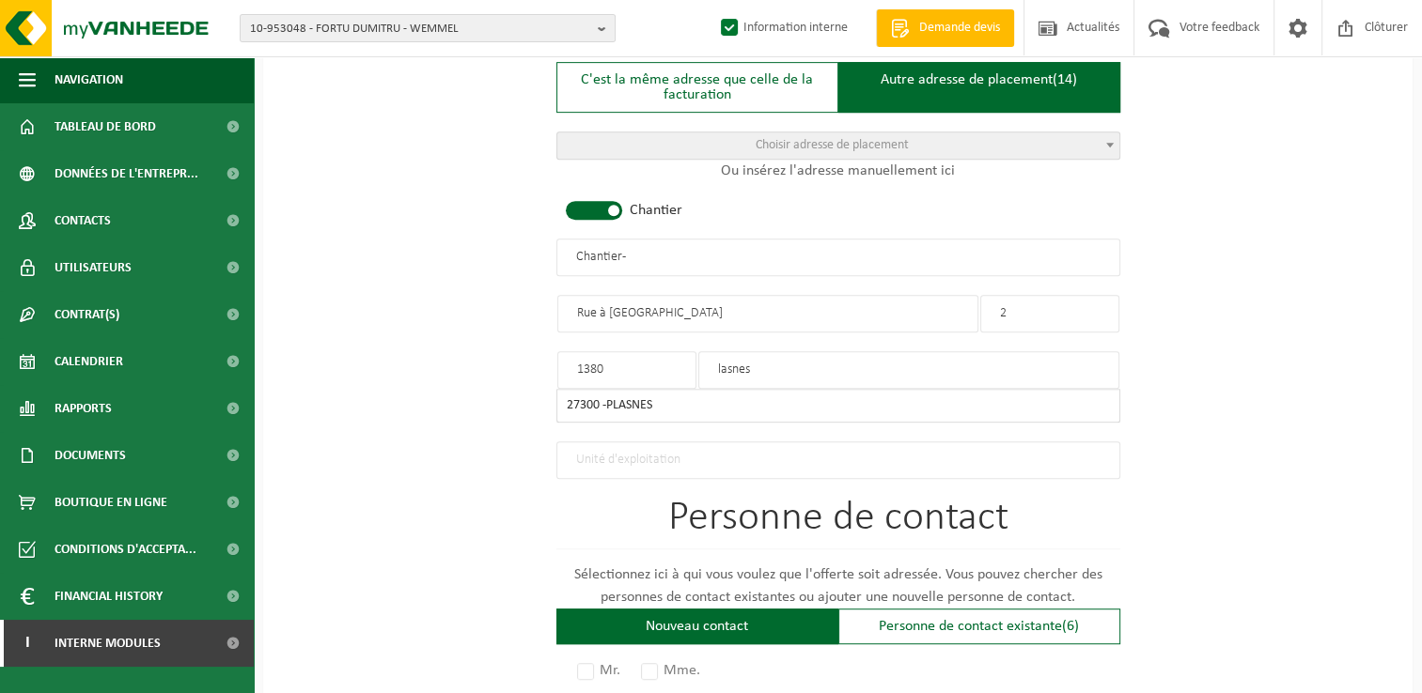
type input "lasnes"
click at [1154, 217] on div "Pour quelle entreprise pouvons-nous rédiger cette offre? Astuce: Si vous rempli…" at bounding box center [837, 271] width 1149 height 1905
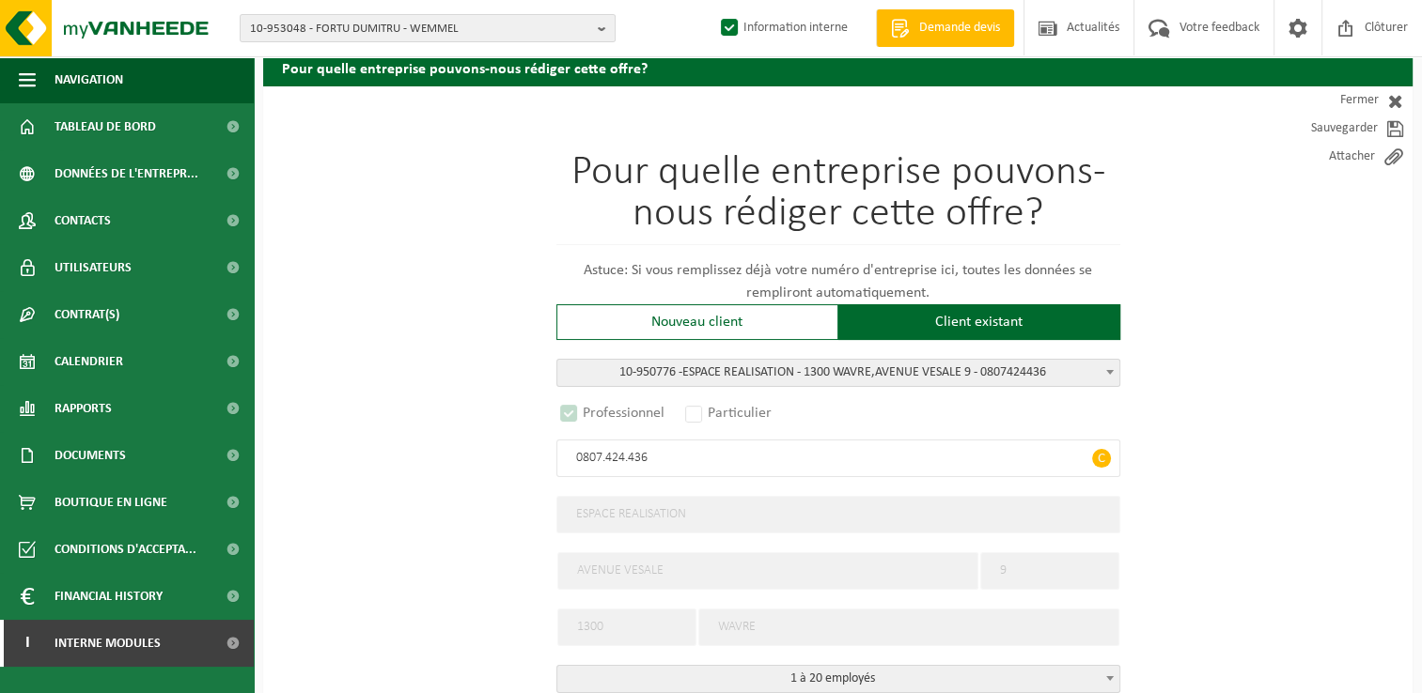
scroll to position [0, 0]
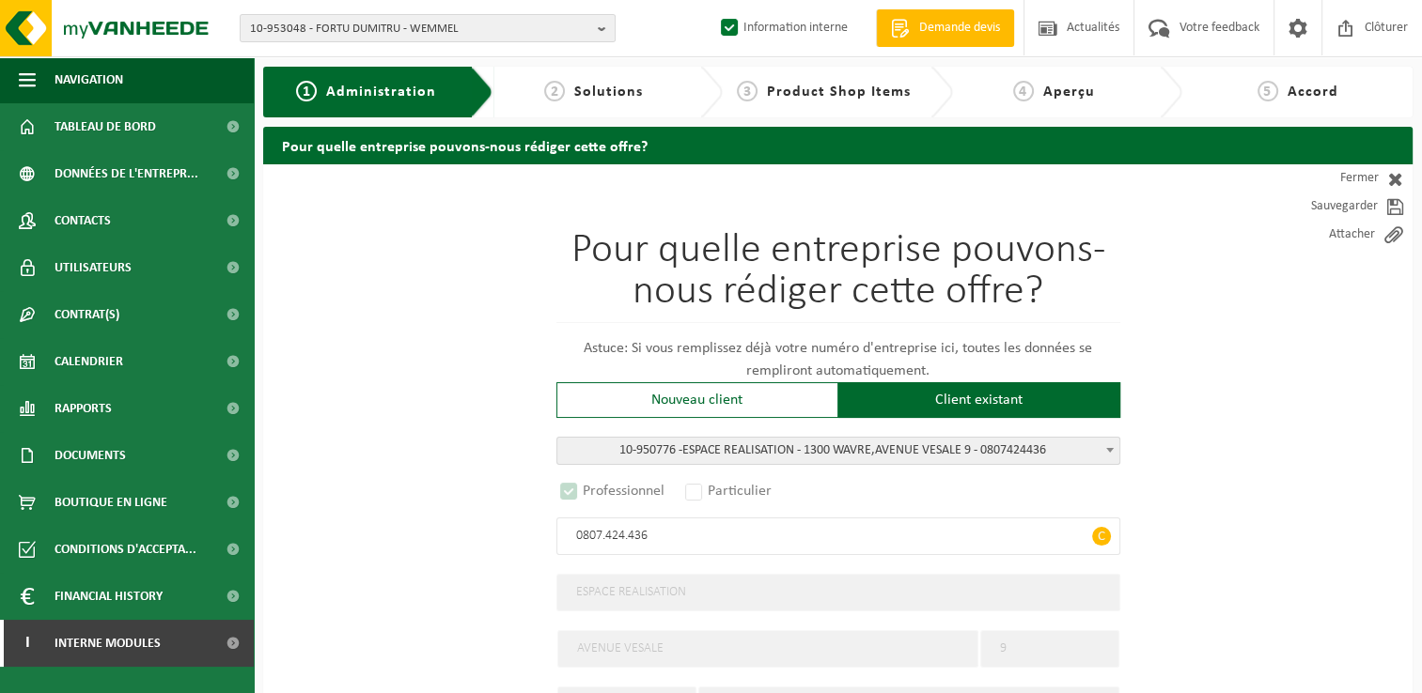
drag, startPoint x: 1343, startPoint y: 171, endPoint x: 1236, endPoint y: 190, distance: 108.8
click at [1344, 171] on link "Fermer" at bounding box center [1327, 178] width 169 height 28
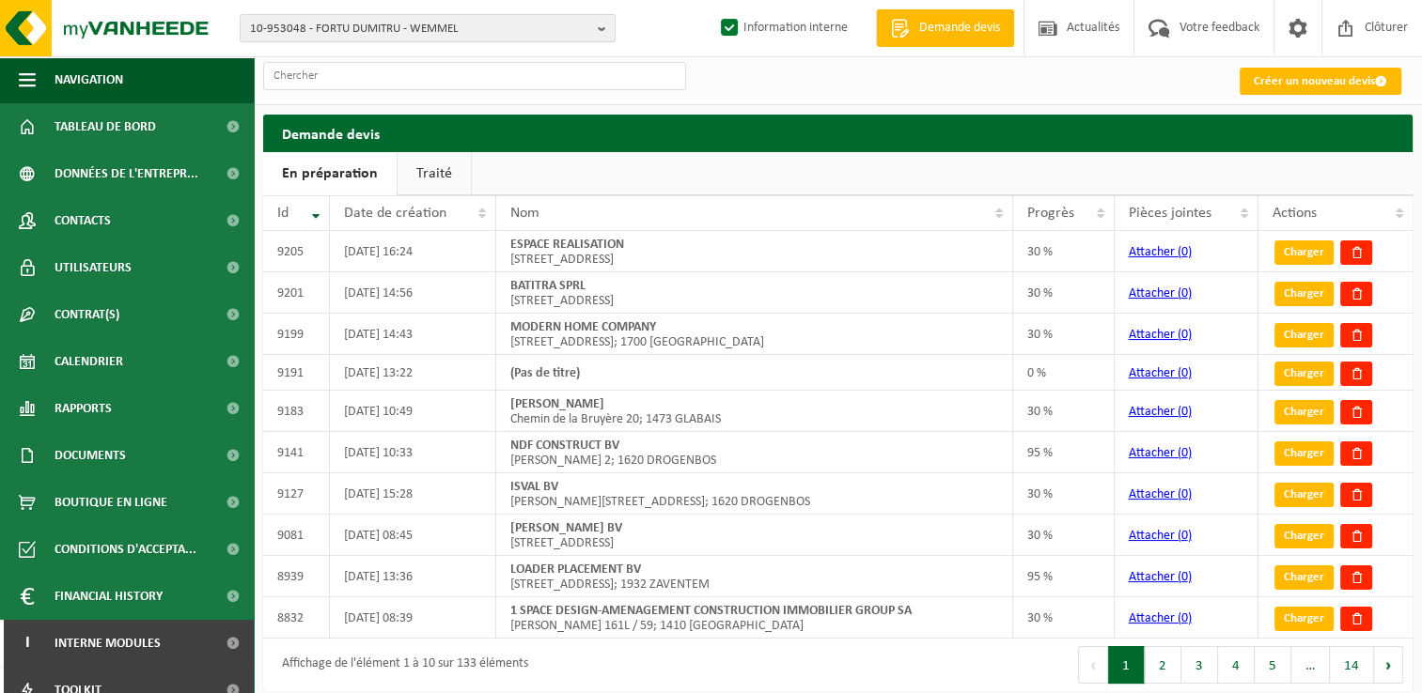
click at [433, 179] on link "Traité" at bounding box center [433, 173] width 73 height 43
